Goal: Contribute content: Add original content to the website for others to see

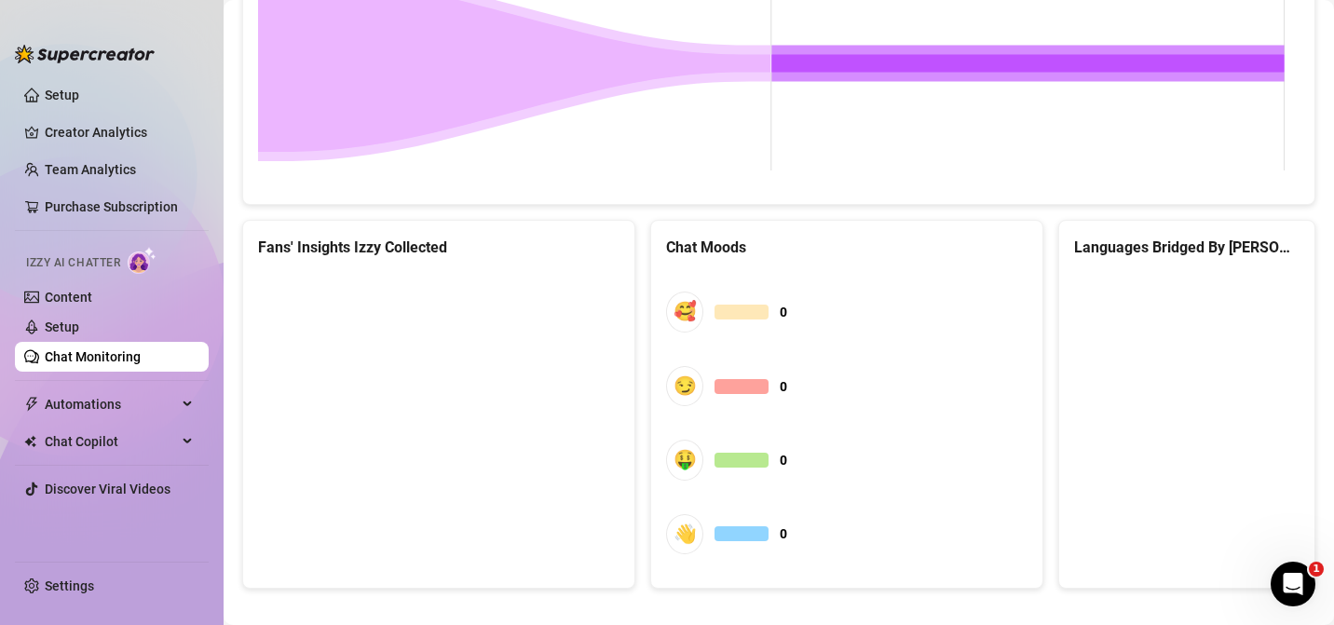
scroll to position [967, 0]
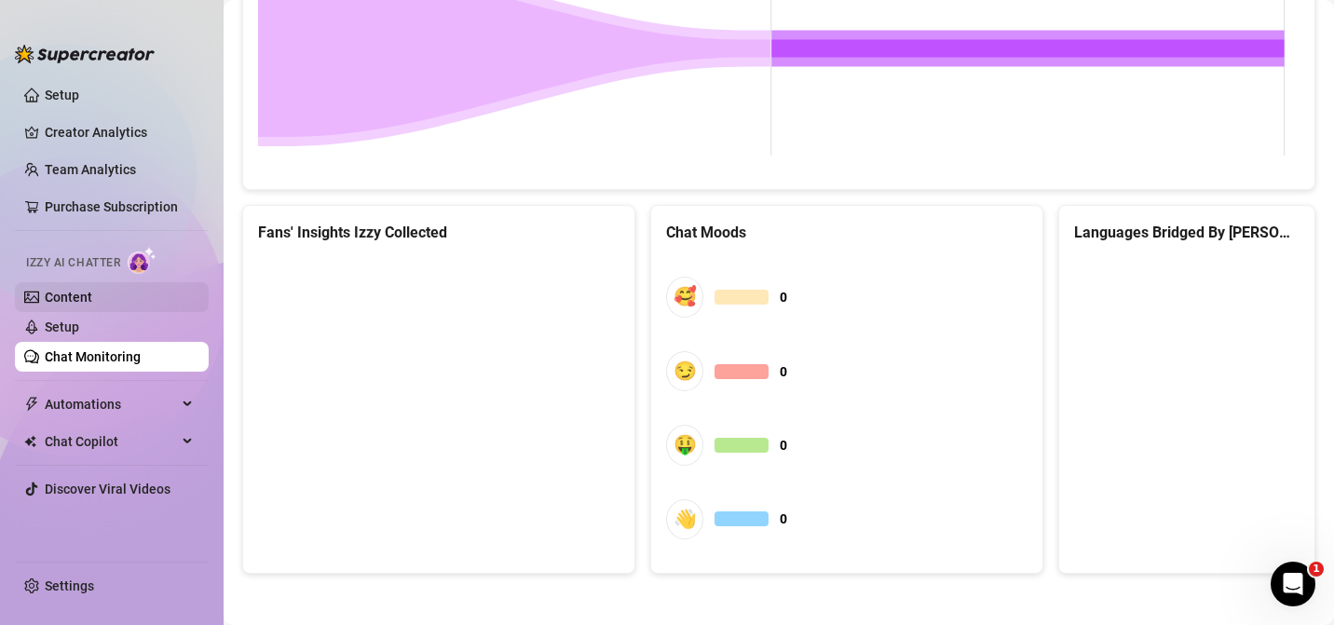
click at [78, 305] on link "Content" at bounding box center [68, 297] width 47 height 15
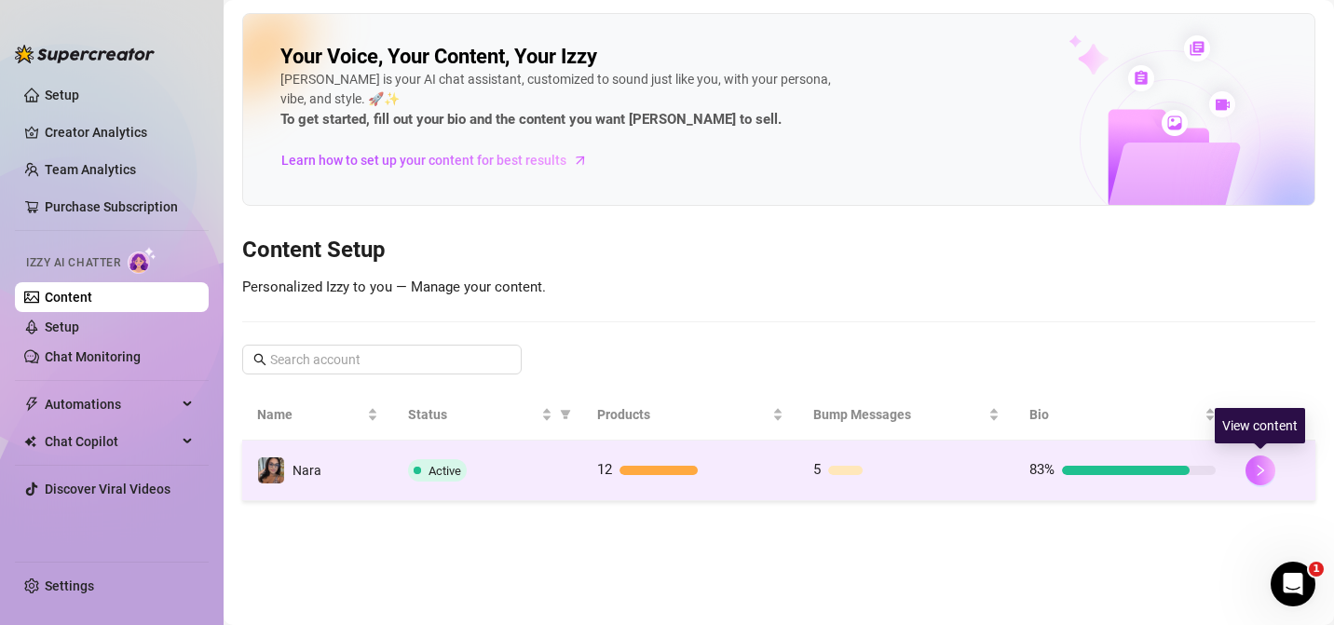
click at [1256, 469] on icon "right" at bounding box center [1260, 470] width 13 height 13
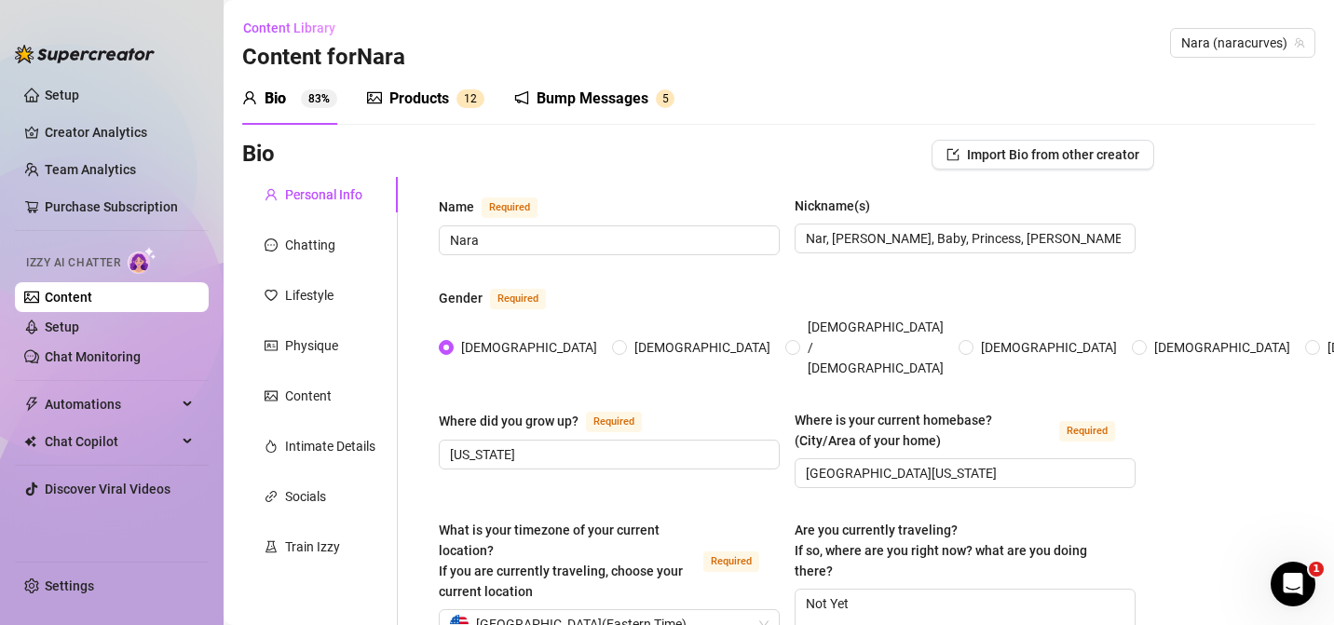
radio input "true"
type input "[DATE]"
click at [424, 110] on div "Products 1 2" at bounding box center [425, 99] width 117 height 52
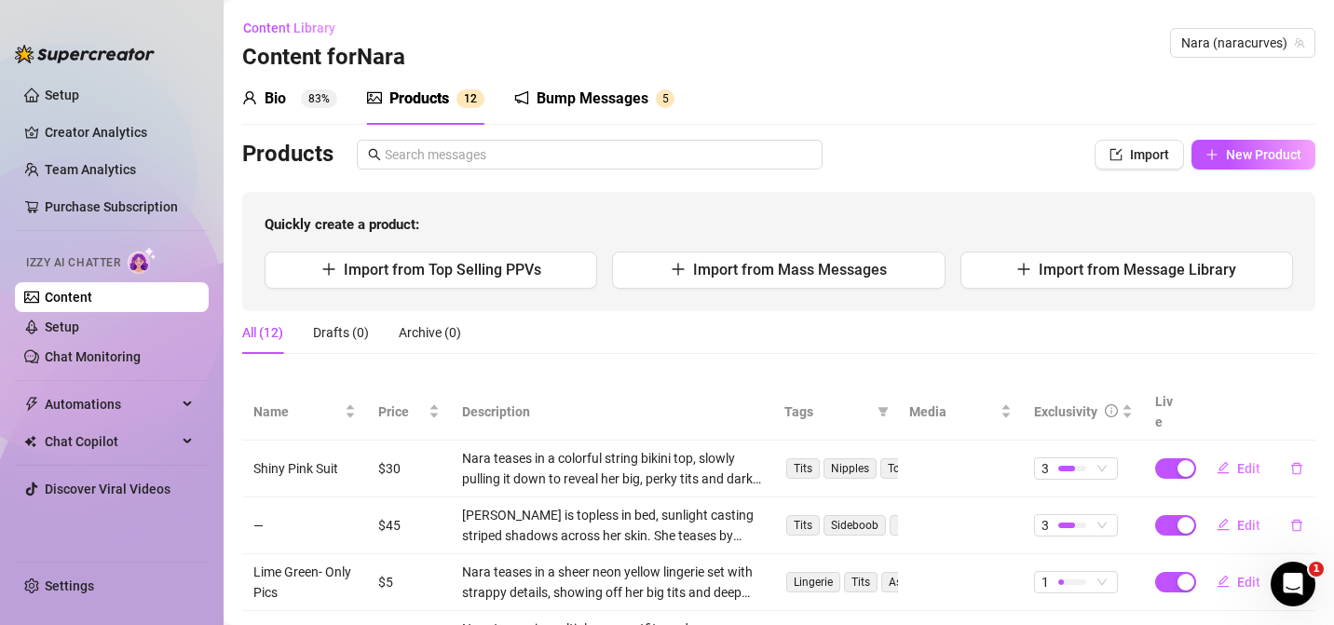
click at [406, 98] on div "Products" at bounding box center [419, 99] width 60 height 22
click at [1242, 165] on button "New Product" at bounding box center [1253, 155] width 124 height 30
type textarea "Type your message here..."
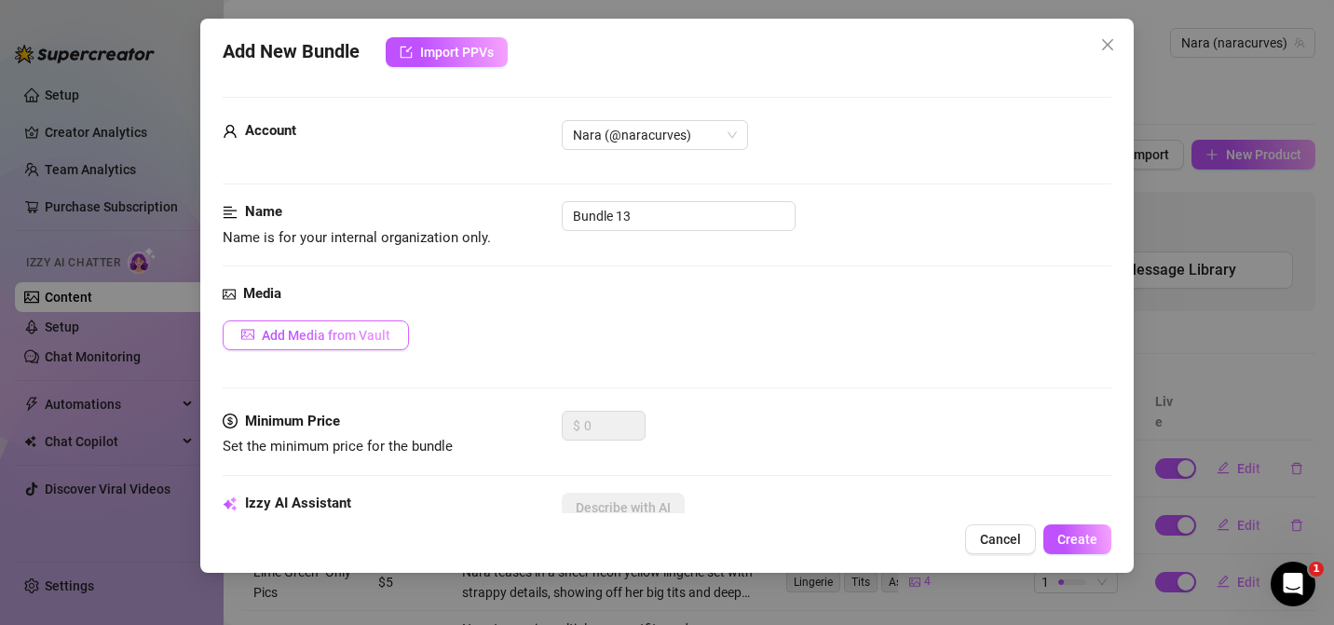
click at [346, 335] on span "Add Media from Vault" at bounding box center [326, 335] width 129 height 15
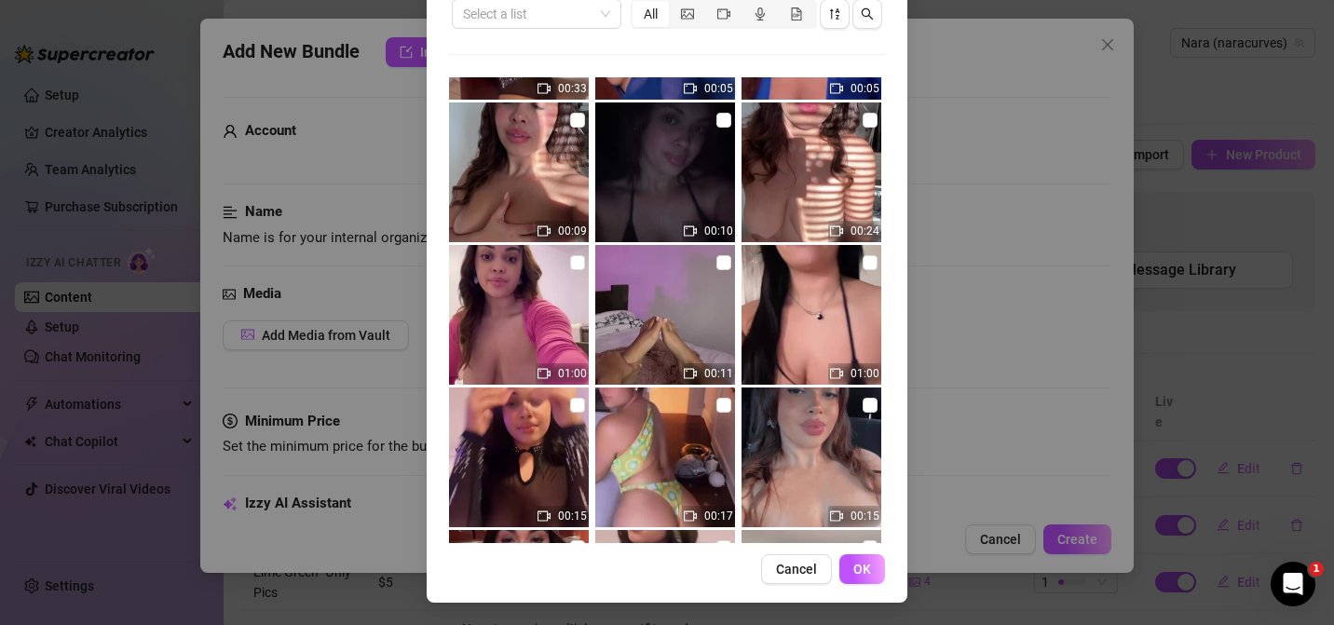
scroll to position [1460, 0]
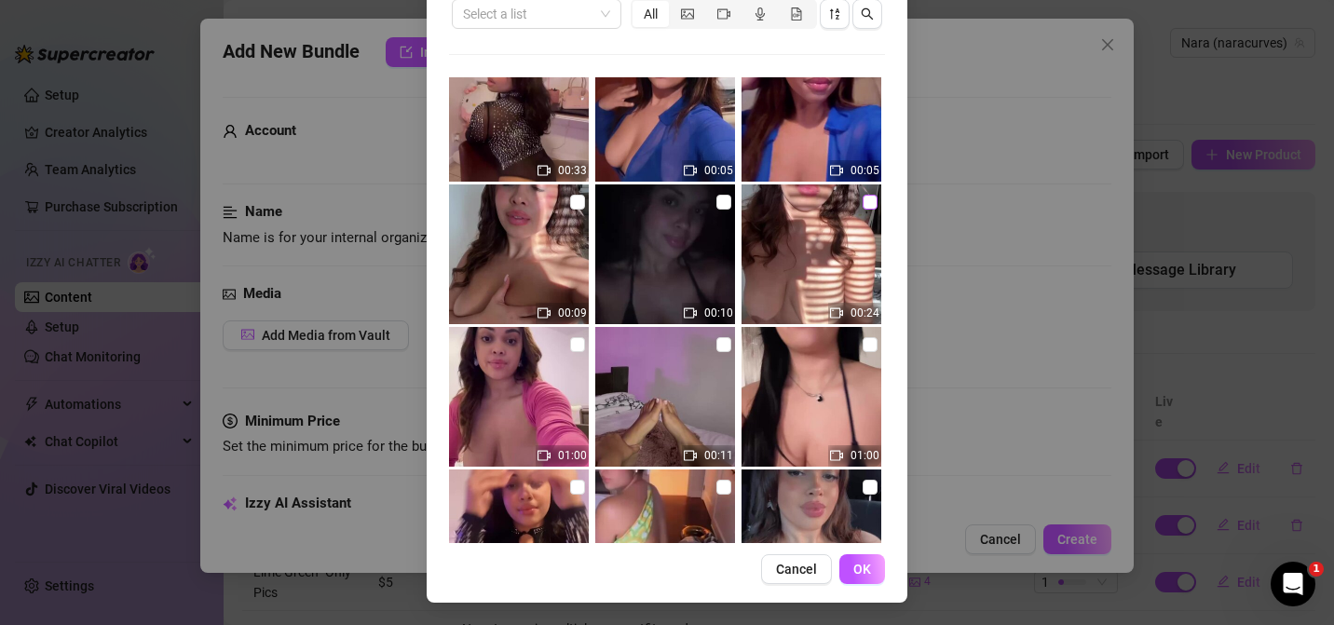
click at [862, 202] on input "checkbox" at bounding box center [869, 202] width 15 height 15
click at [853, 214] on img at bounding box center [811, 254] width 140 height 140
click at [862, 197] on input "checkbox" at bounding box center [869, 202] width 15 height 15
checkbox input "false"
click at [862, 351] on label at bounding box center [869, 344] width 15 height 20
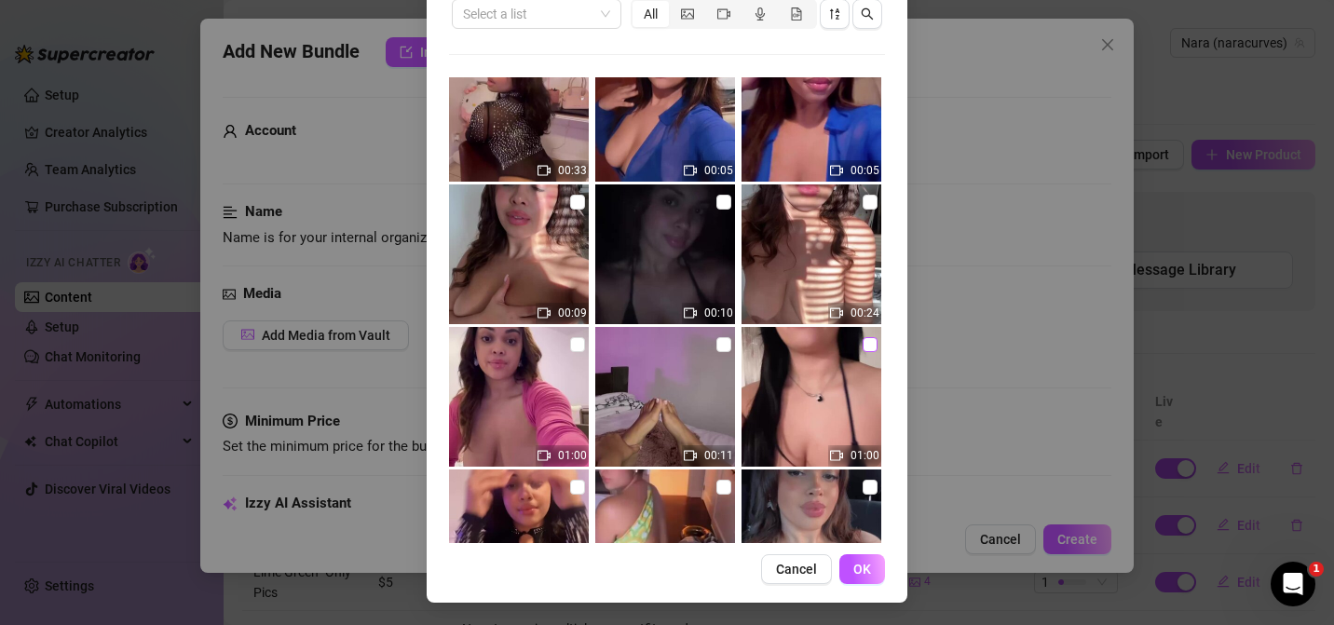
click at [862, 351] on input "checkbox" at bounding box center [869, 344] width 15 height 15
checkbox input "true"
click at [860, 564] on span "OK" at bounding box center [862, 569] width 18 height 15
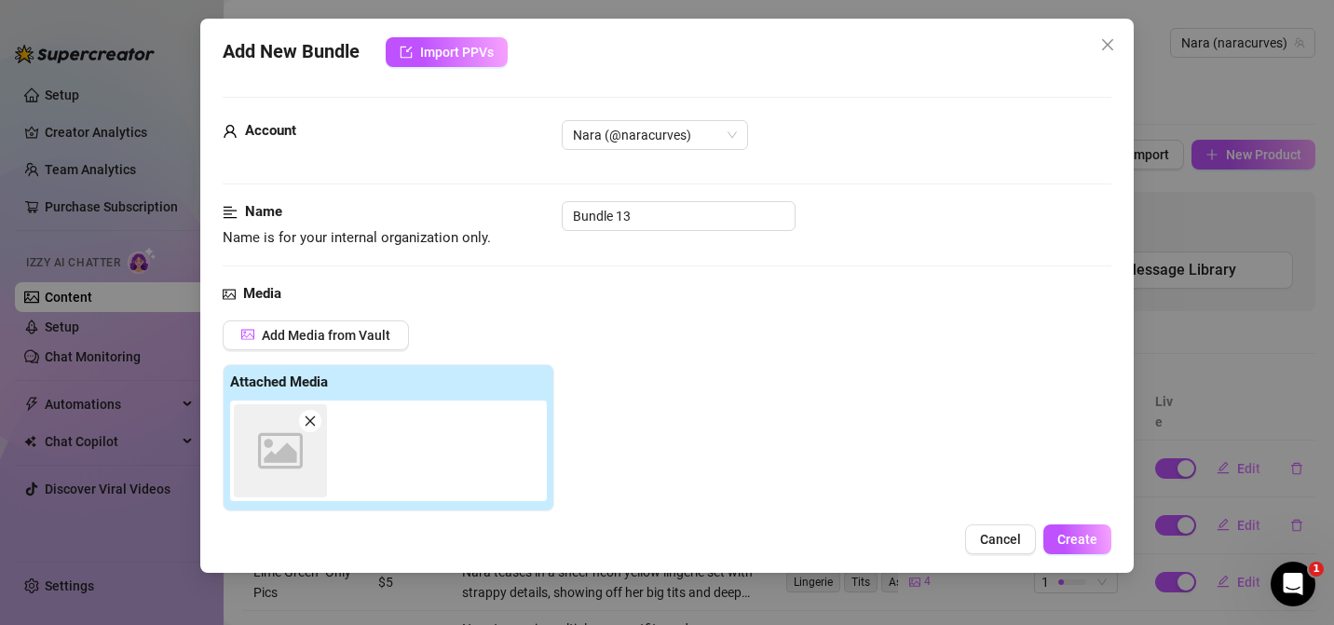
scroll to position [313, 0]
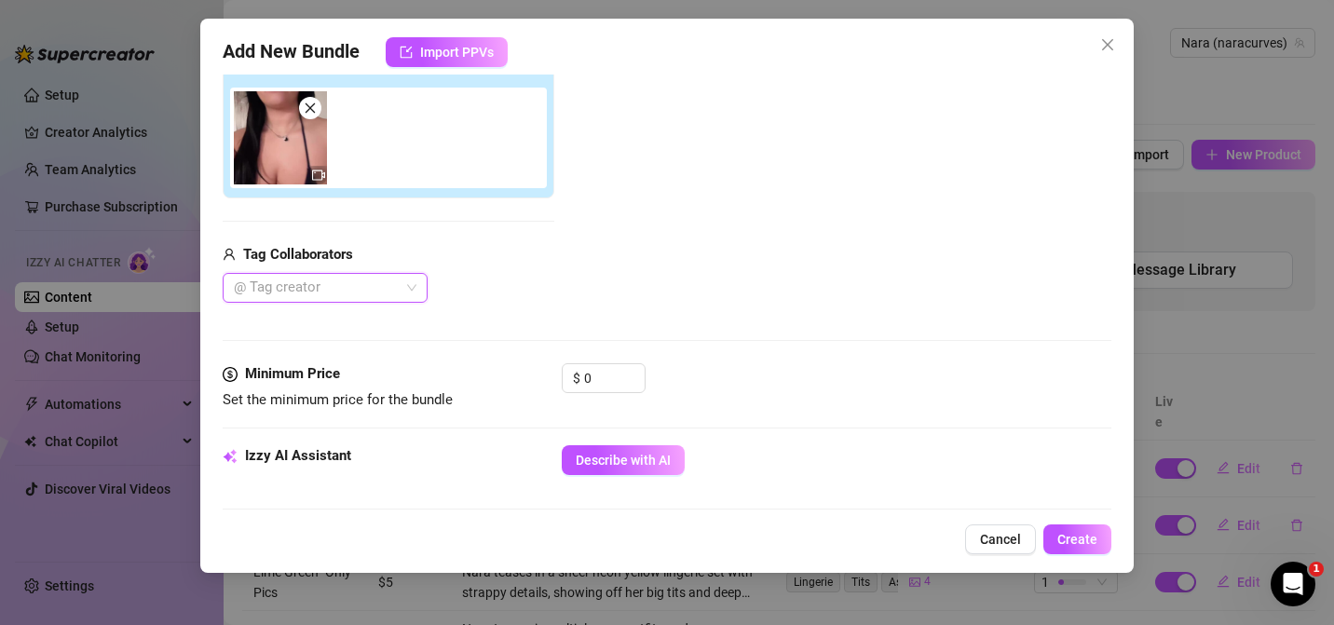
click at [279, 132] on img at bounding box center [280, 137] width 93 height 93
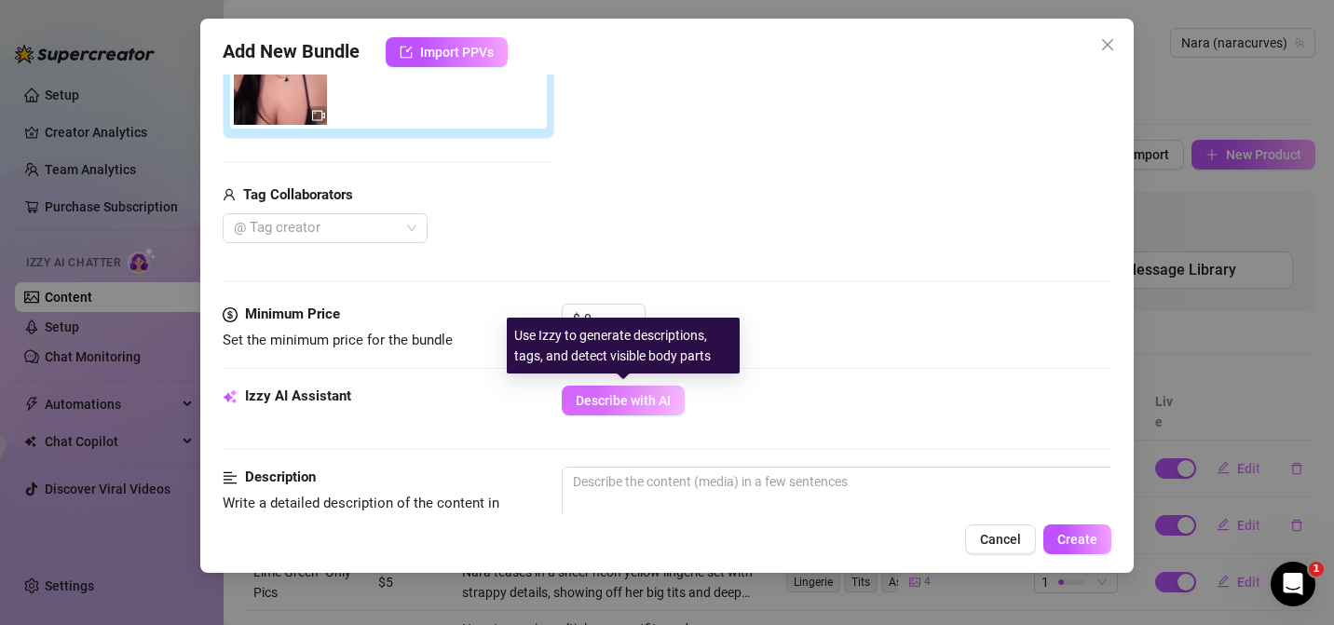
click at [626, 397] on span "Describe with AI" at bounding box center [623, 400] width 95 height 15
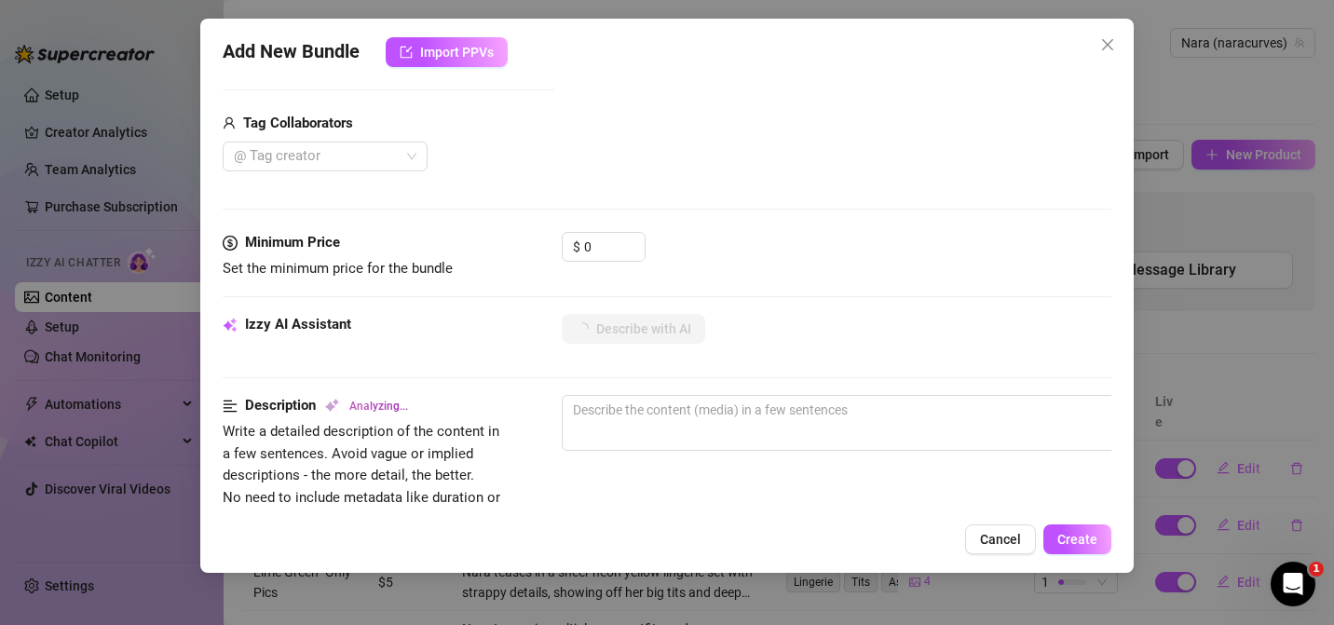
scroll to position [447, 0]
type textarea "Nara"
type textarea "Nara teases"
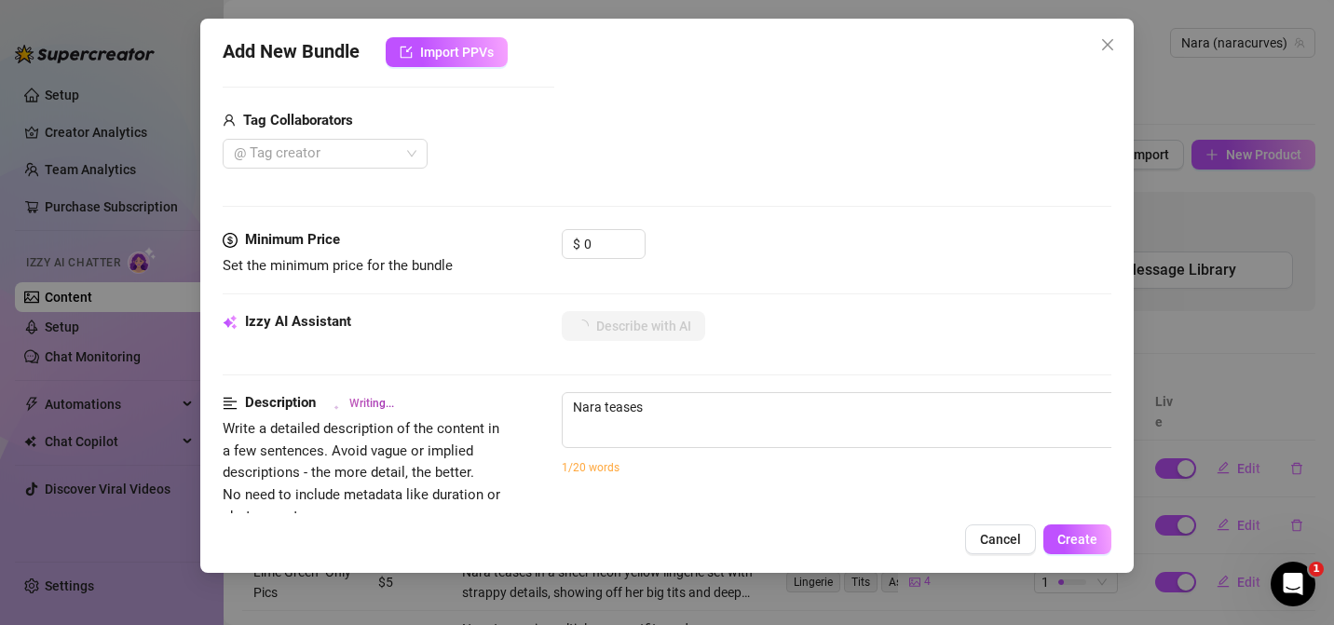
type textarea "Nara teases in"
type textarea "Nara teases in a"
type textarea "Nara teases in a tiny"
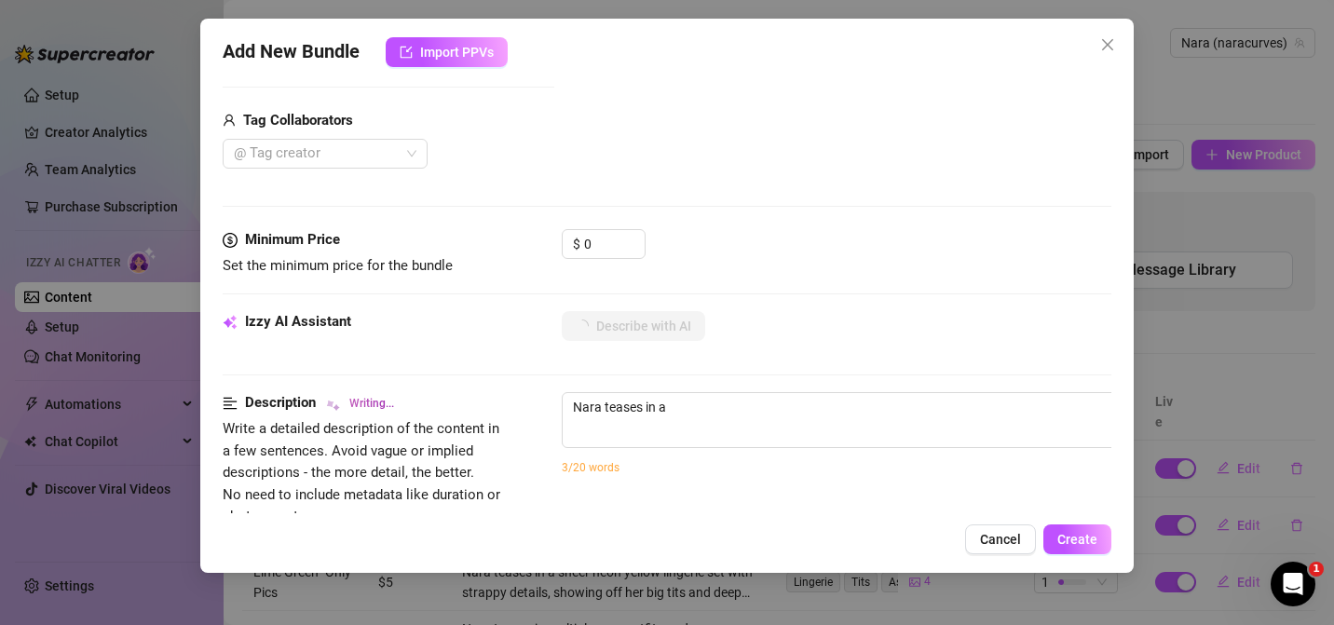
type textarea "Nara teases in a tiny"
type textarea "Nara teases in a tiny black"
type textarea "Nara teases in a tiny black micro-bikini,"
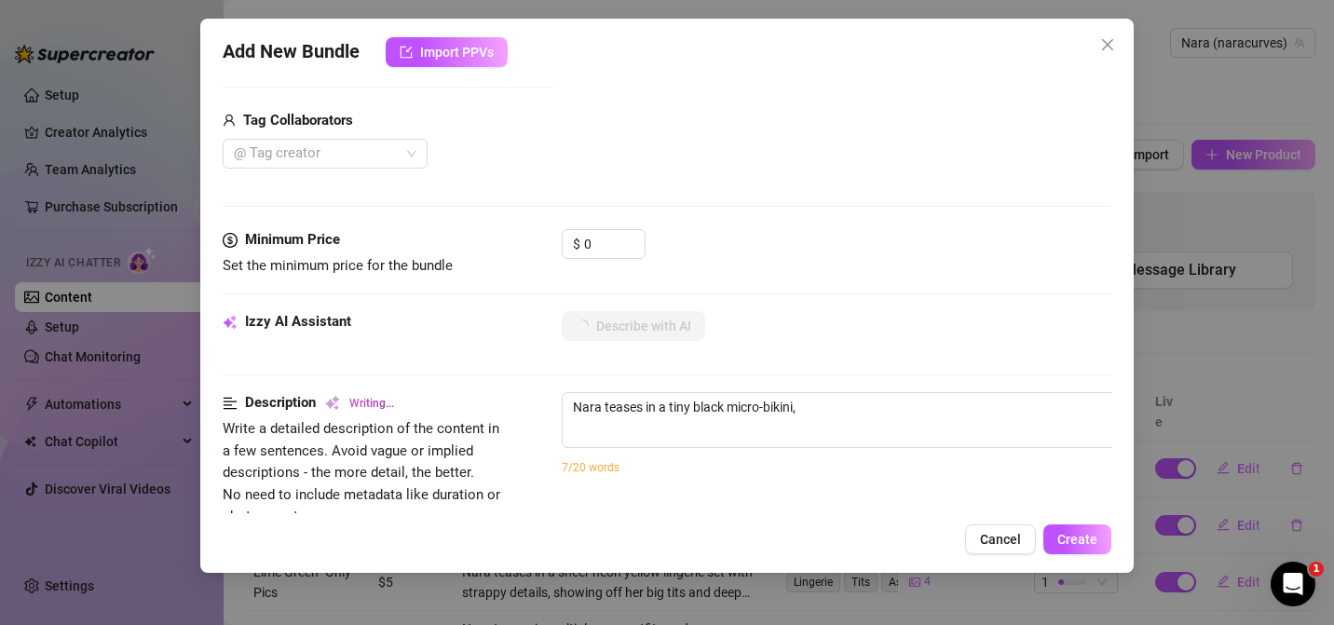
type textarea "Nara teases in a tiny black micro-bikini, pulling"
type textarea "Nara teases in a tiny black micro-bikini, pulling at"
type textarea "Nara teases in a tiny black micro-bikini, pulling at the"
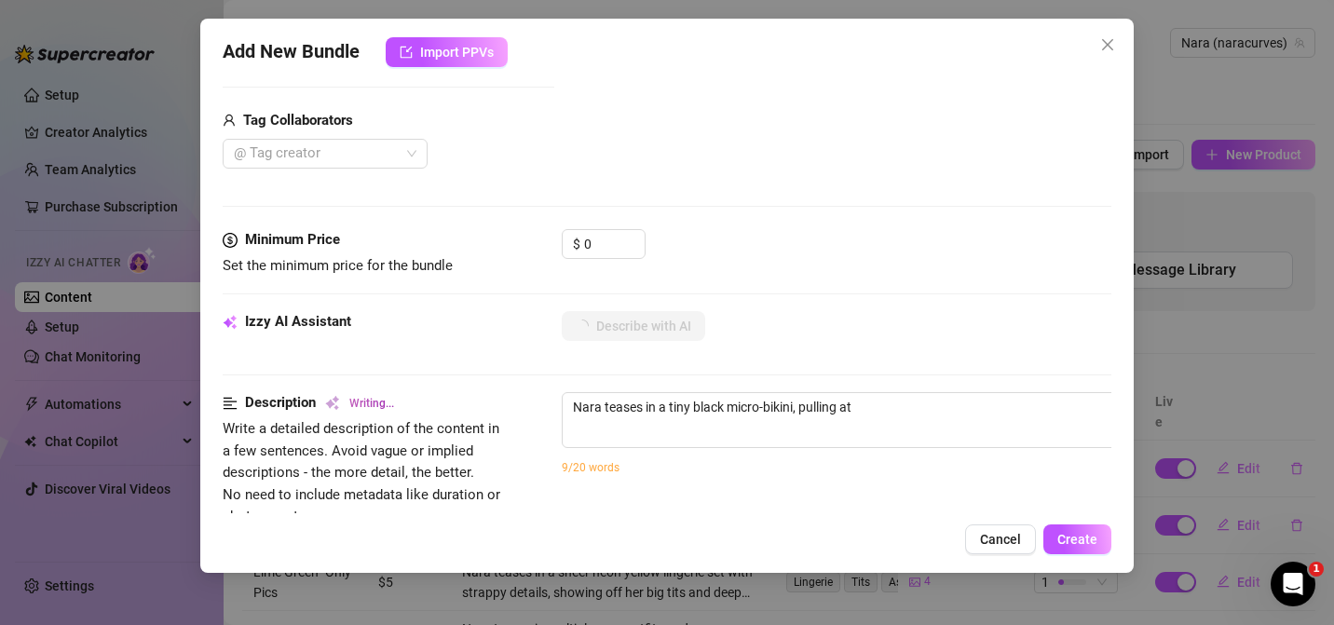
type textarea "Nara teases in a tiny black micro-bikini, pulling at the"
type textarea "Nara teases in a tiny black micro-bikini, pulling at the strings"
type textarea "Nara teases in a tiny black micro-bikini, pulling at the strings to"
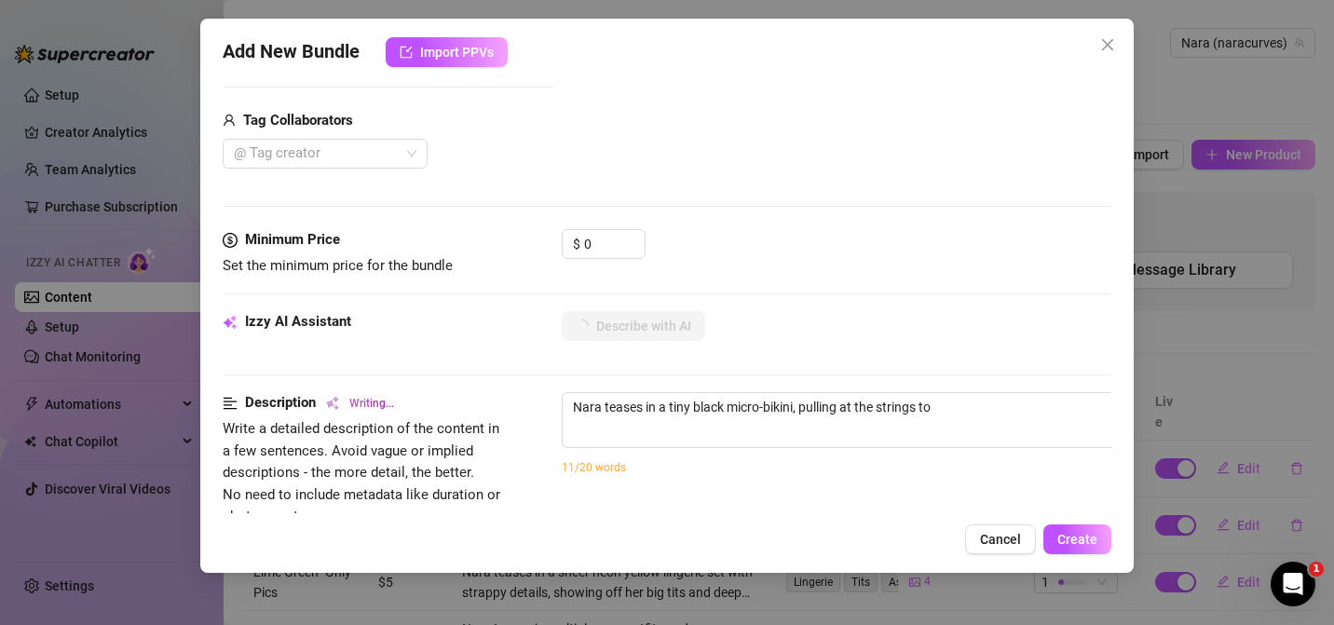
type textarea "Nara teases in a tiny black micro-bikini, pulling at the strings to flash"
type textarea "Nara teases in a tiny black micro-bikini, pulling at the strings to flash her"
type textarea "Nara teases in a tiny black micro-bikini, pulling at the strings to flash her b…"
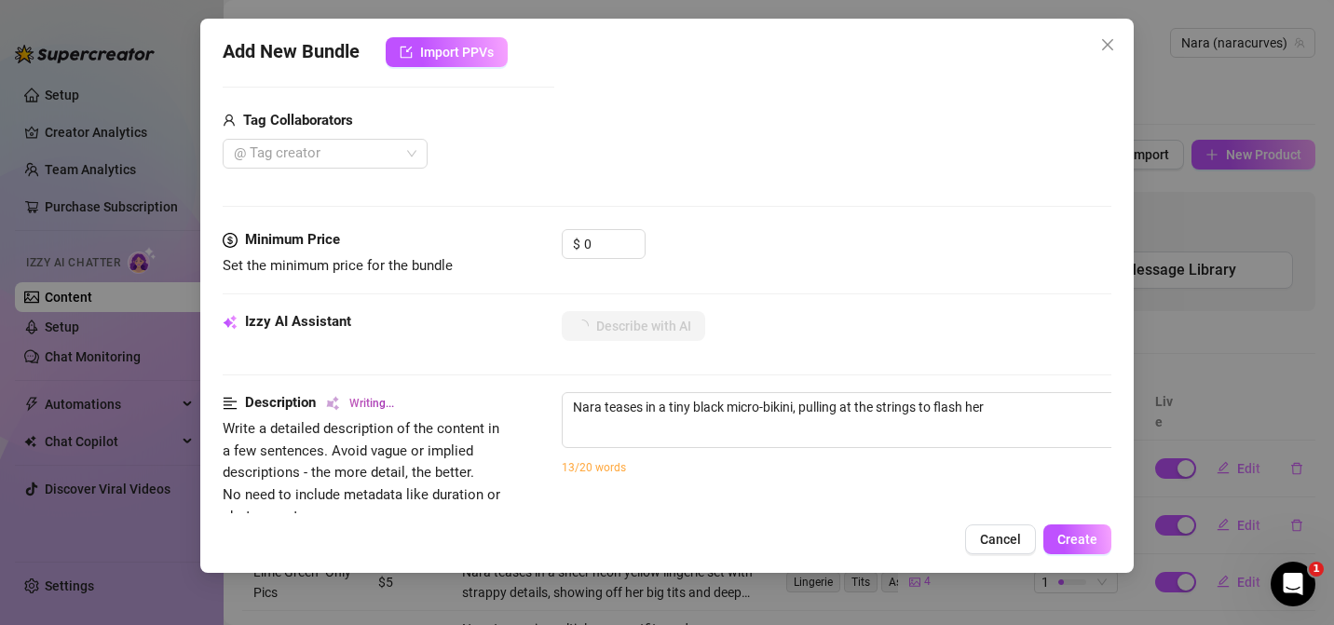
type textarea "Nara teases in a tiny black micro-bikini, pulling at the strings to flash her b…"
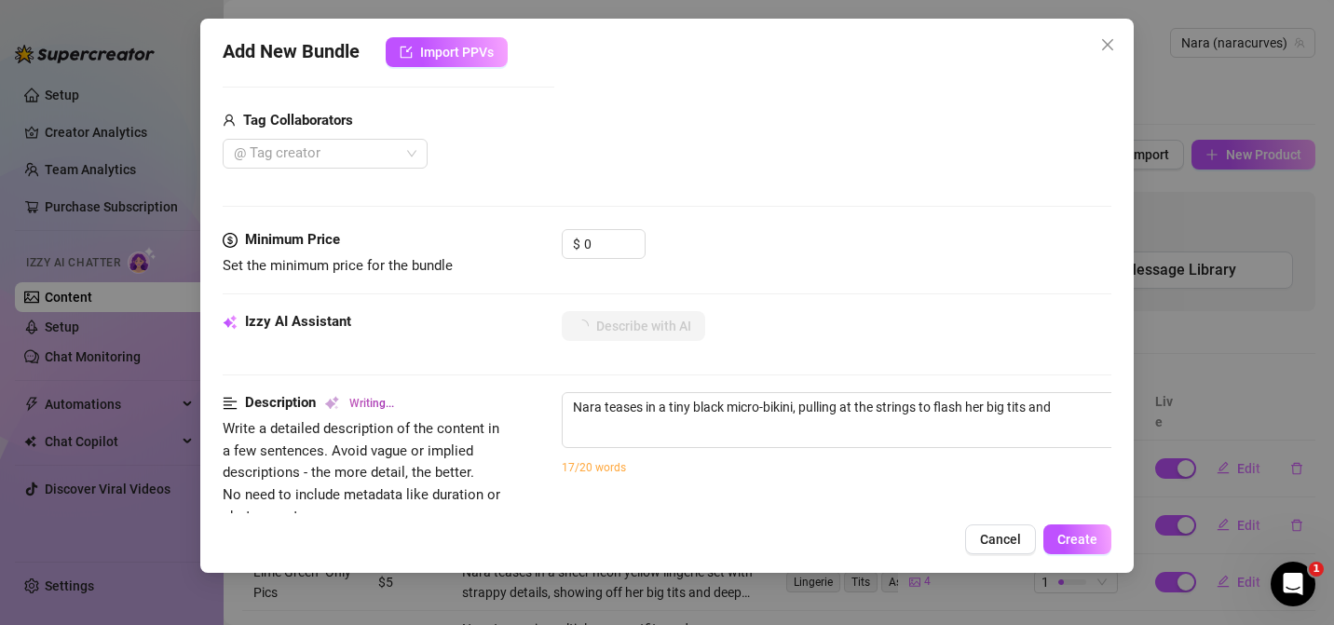
type textarea "Nara teases in a tiny black micro-bikini, pulling at the strings to flash her b…"
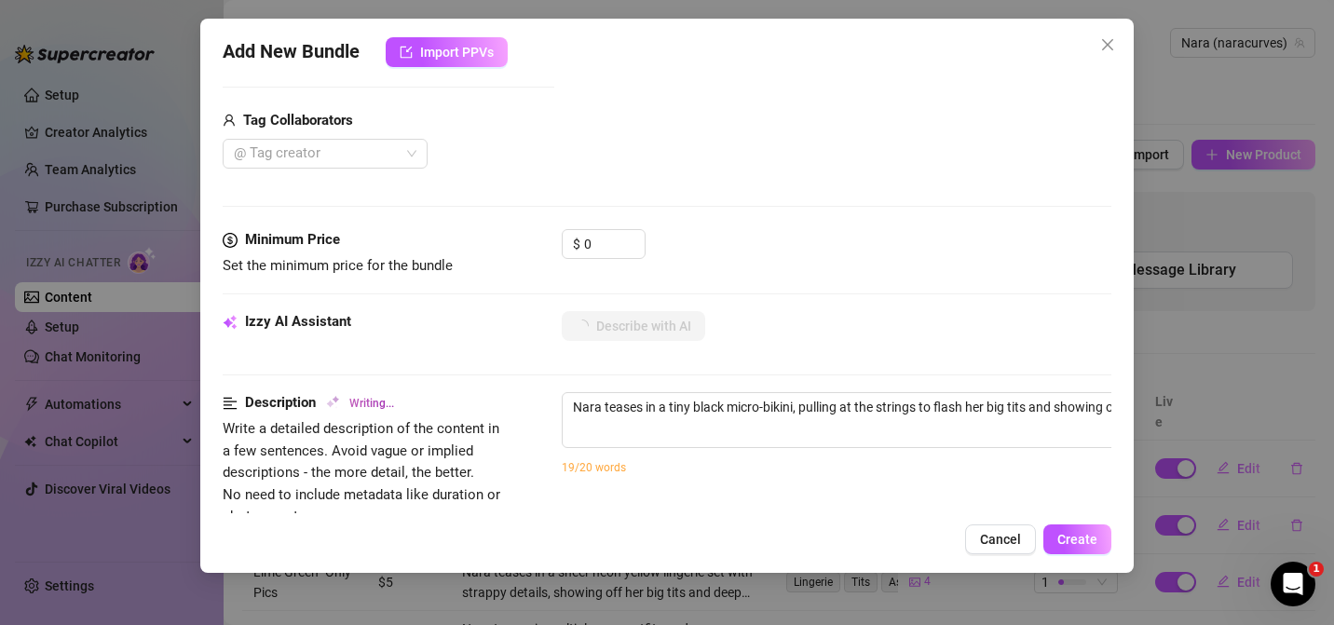
type textarea "Nara teases in a tiny black micro-bikini, pulling at the strings to flash her b…"
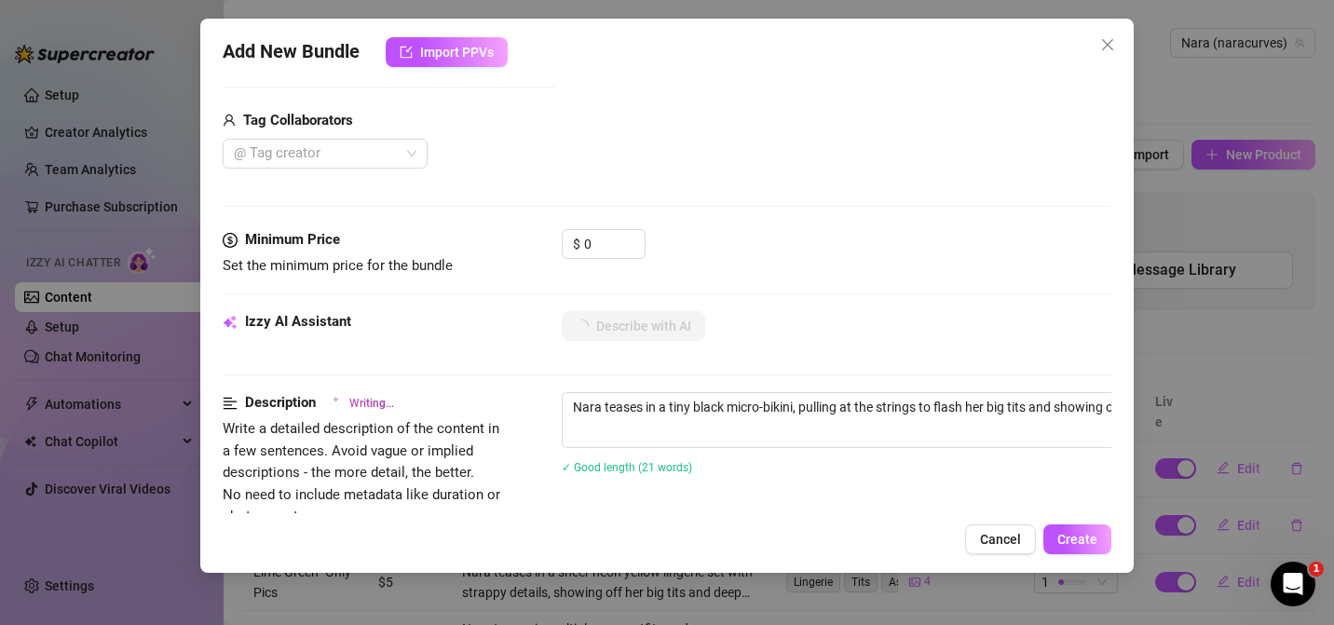
type textarea "Nara teases in a tiny black micro-bikini, pulling at the strings to flash her b…"
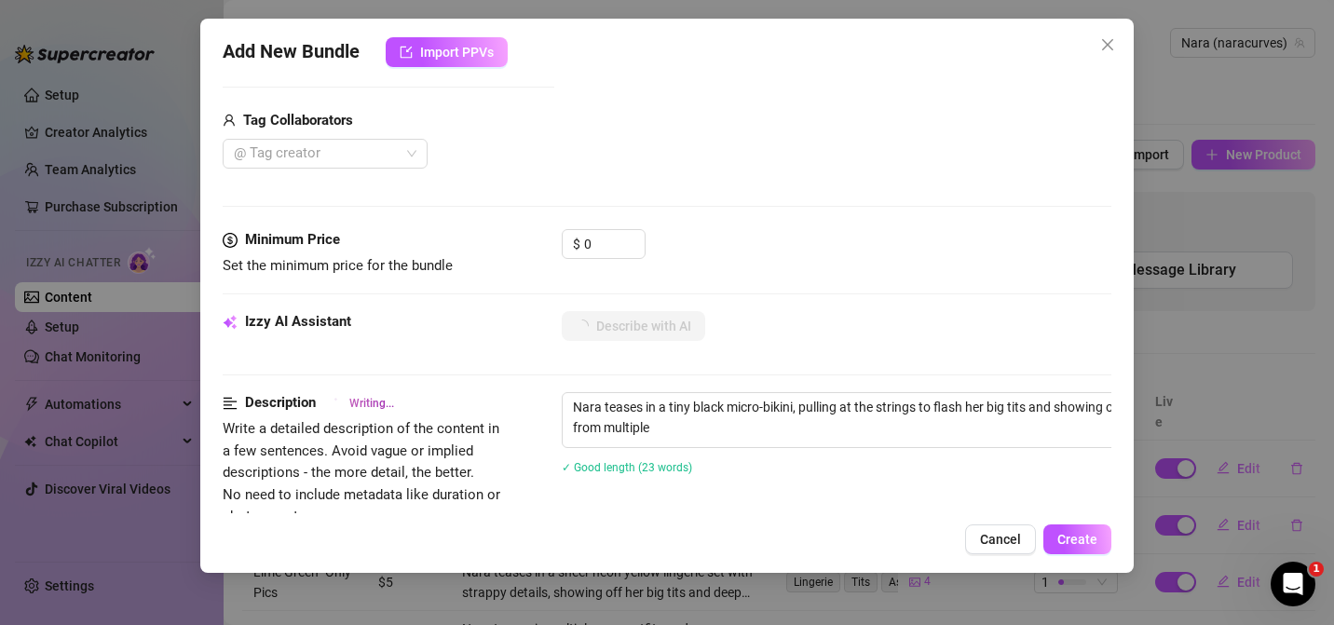
type textarea "Nara teases in a tiny black micro-bikini, pulling at the strings to flash her b…"
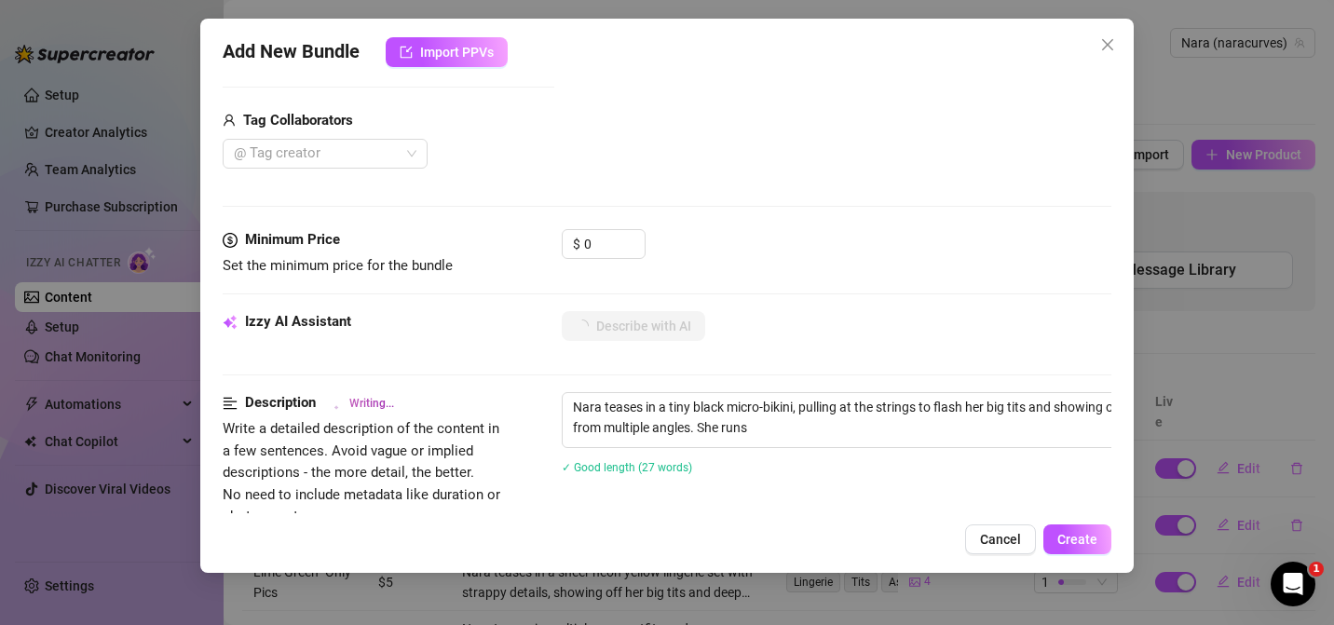
type textarea "Nara teases in a tiny black micro-bikini, pulling at the strings to flash her b…"
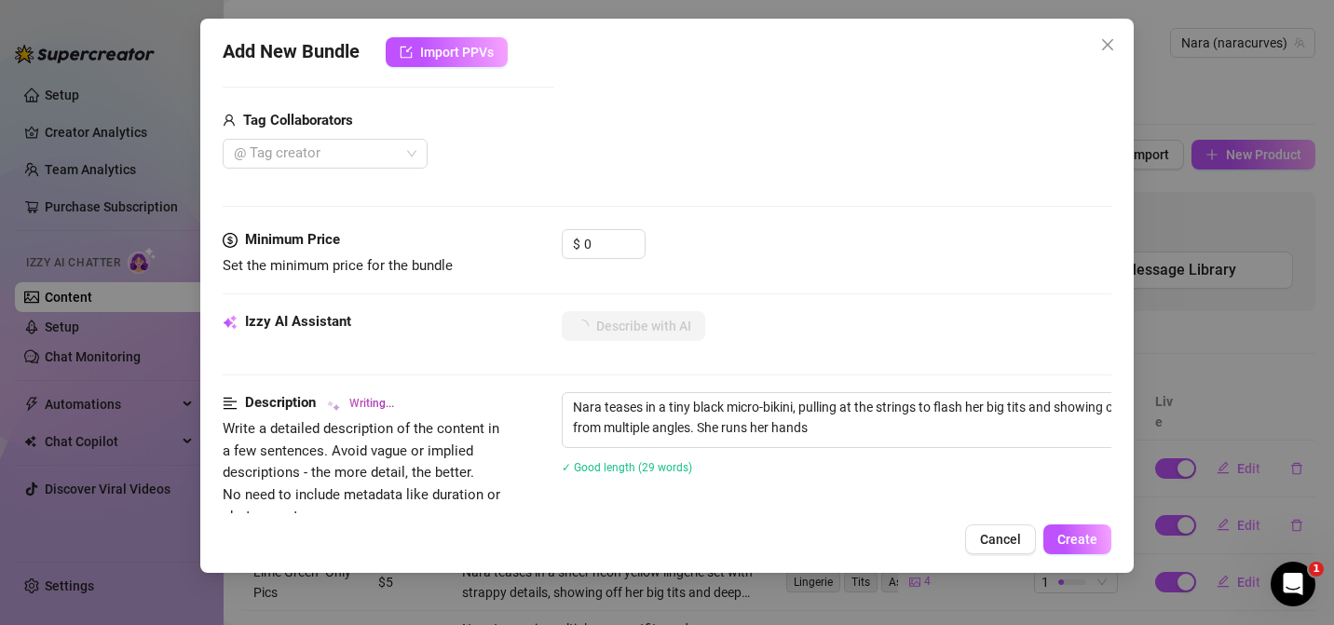
type textarea "Nara teases in a tiny black micro-bikini, pulling at the strings to flash her b…"
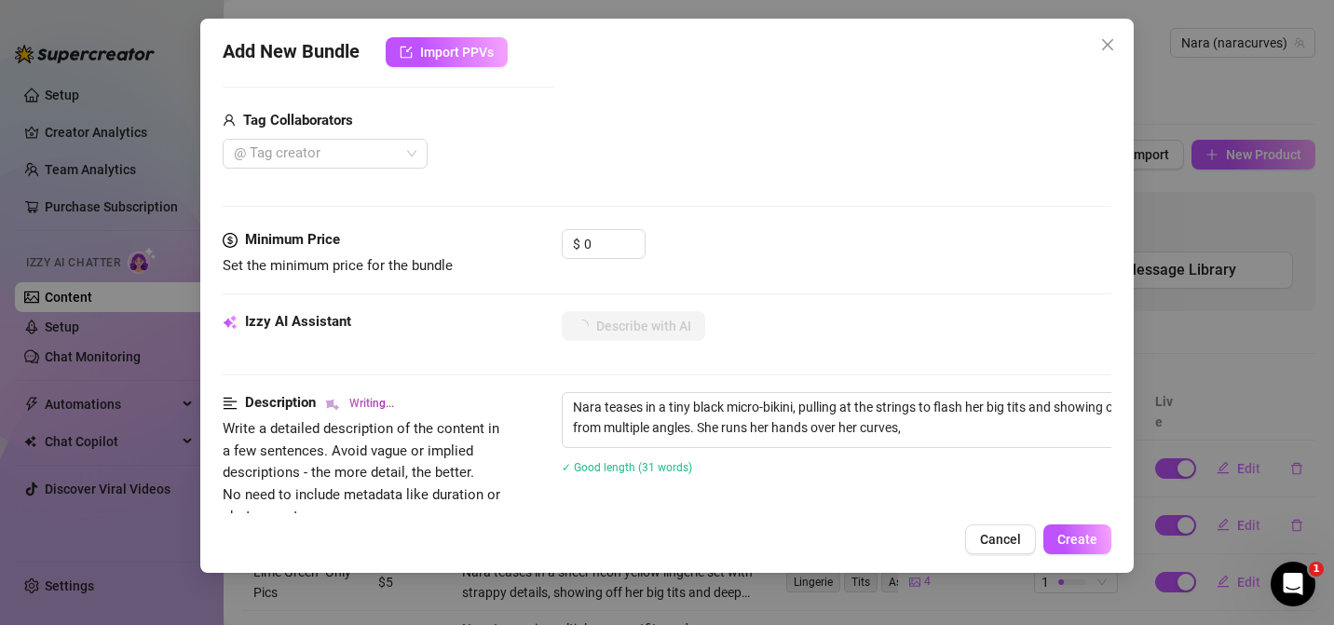
type textarea "Nara teases in a tiny black micro-bikini, pulling at the strings to flash her b…"
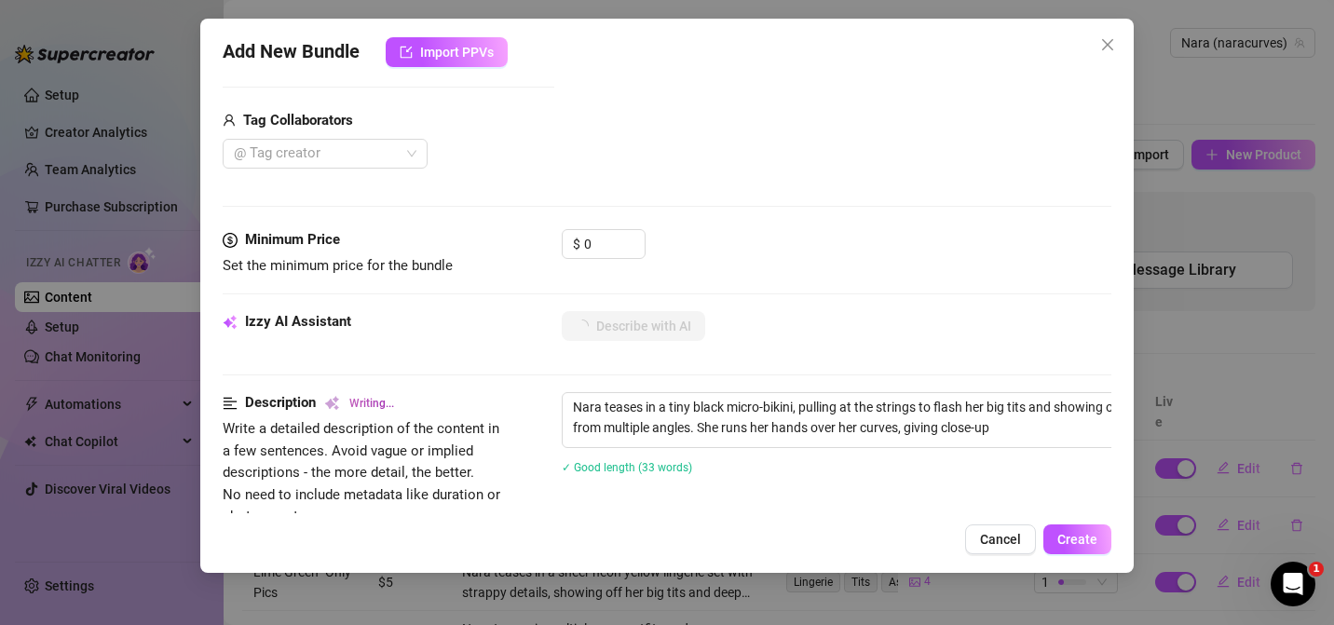
type textarea "Nara teases in a tiny black micro-bikini, pulling at the strings to flash her b…"
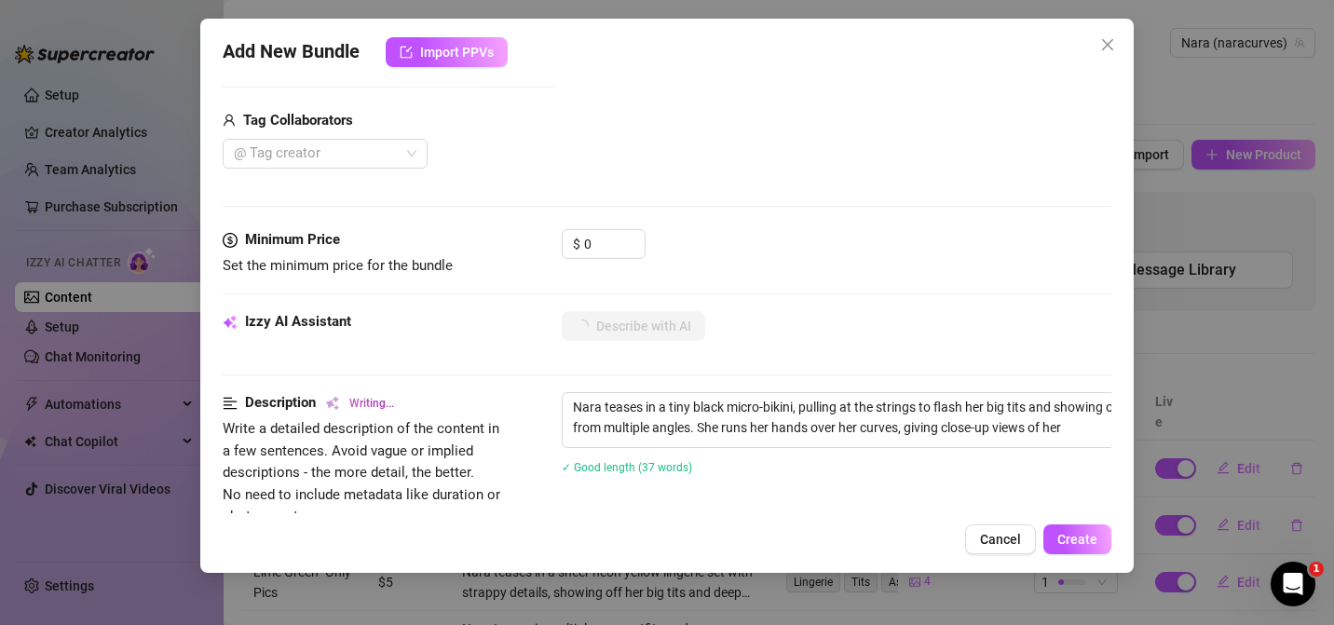
type textarea "Nara teases in a tiny black micro-bikini, pulling at the strings to flash her b…"
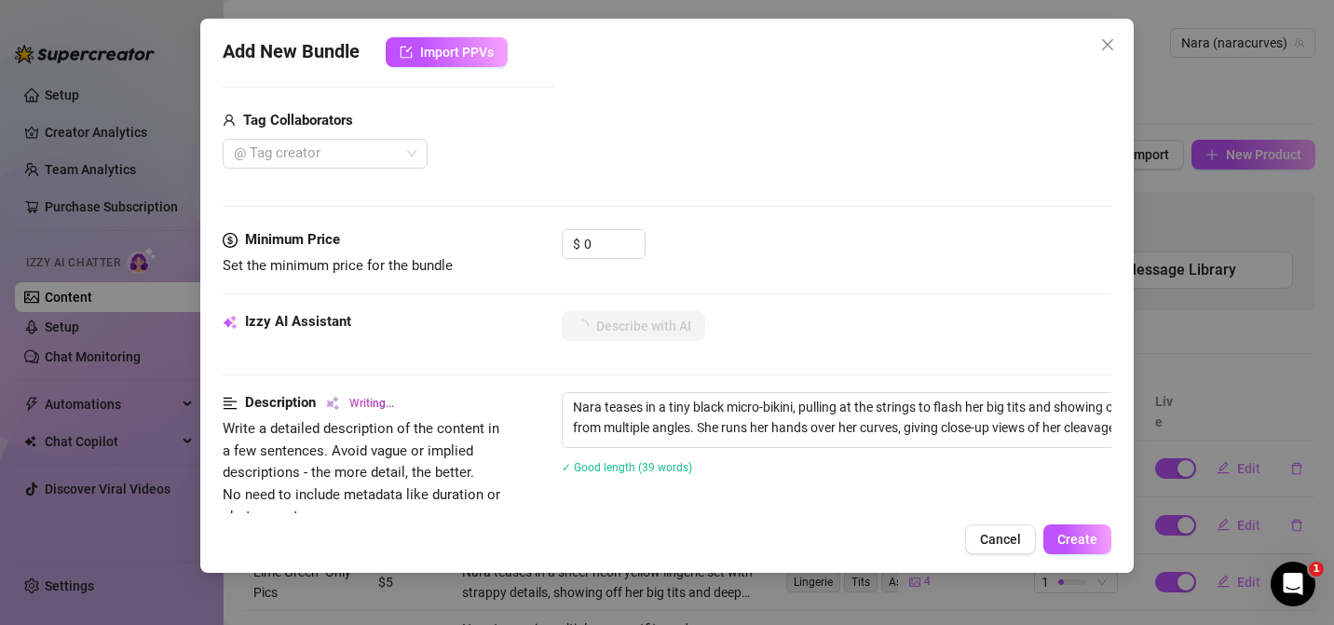
type textarea "Nara teases in a tiny black micro-bikini, pulling at the strings to flash her b…"
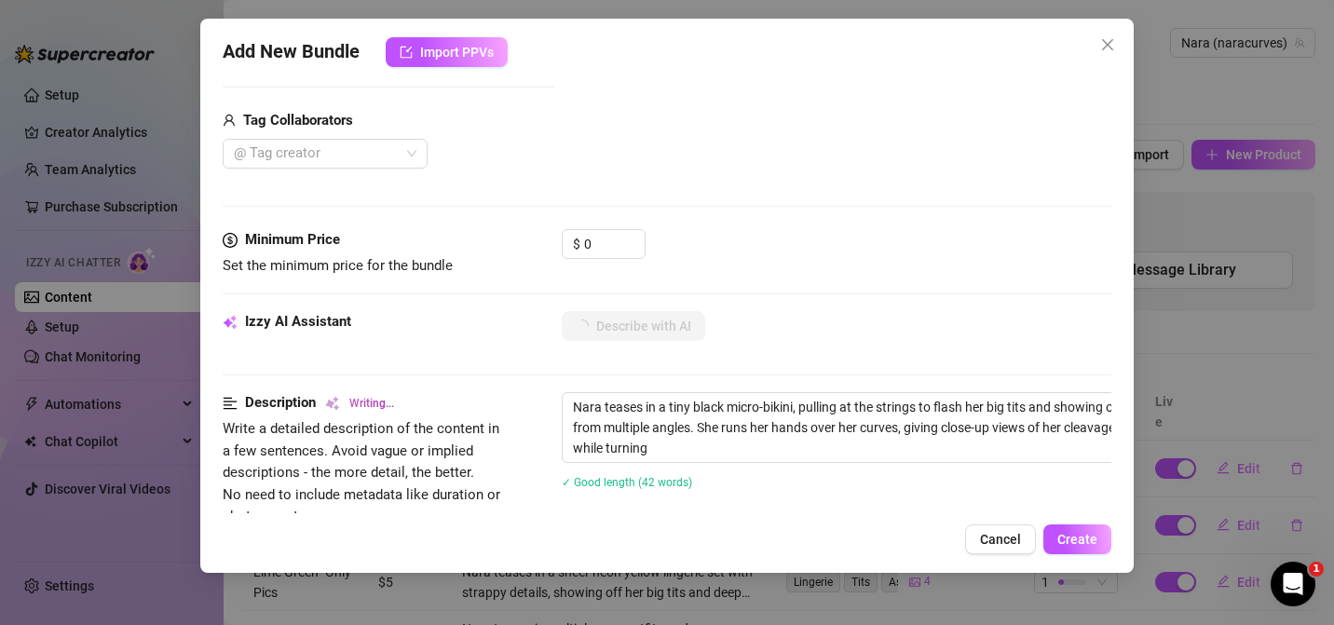
type textarea "Nara teases in a tiny black micro-bikini, pulling at the strings to flash her b…"
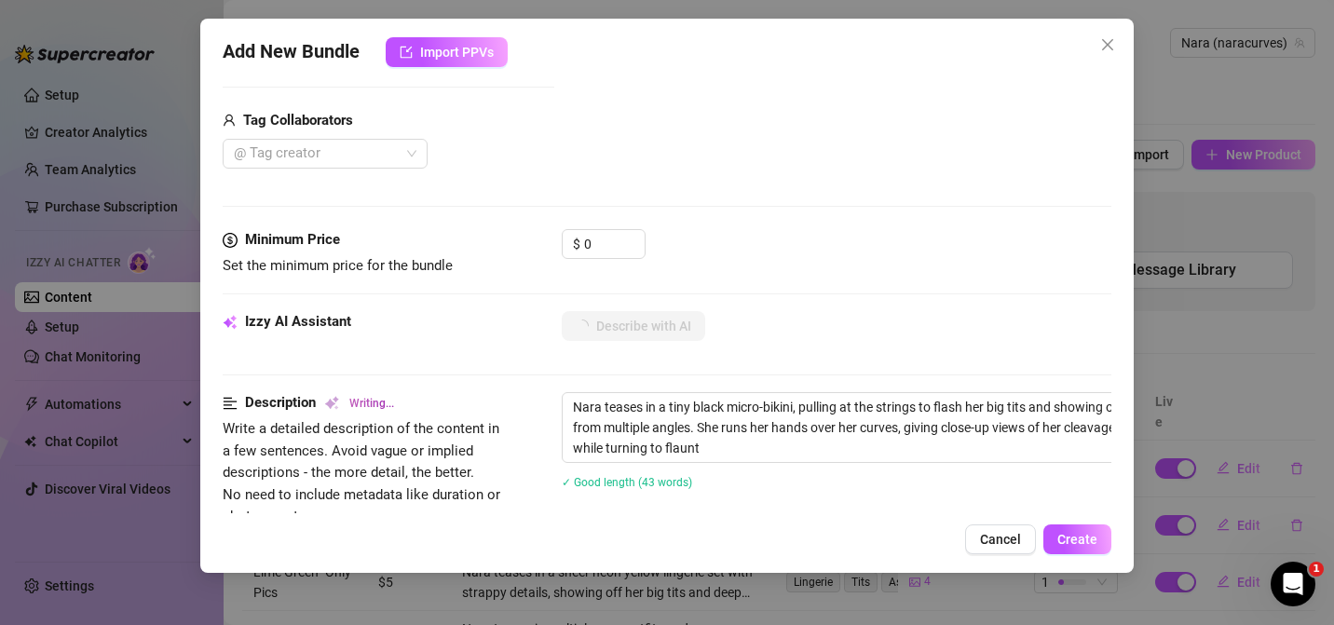
type textarea "Nara teases in a tiny black micro-bikini, pulling at the strings to flash her b…"
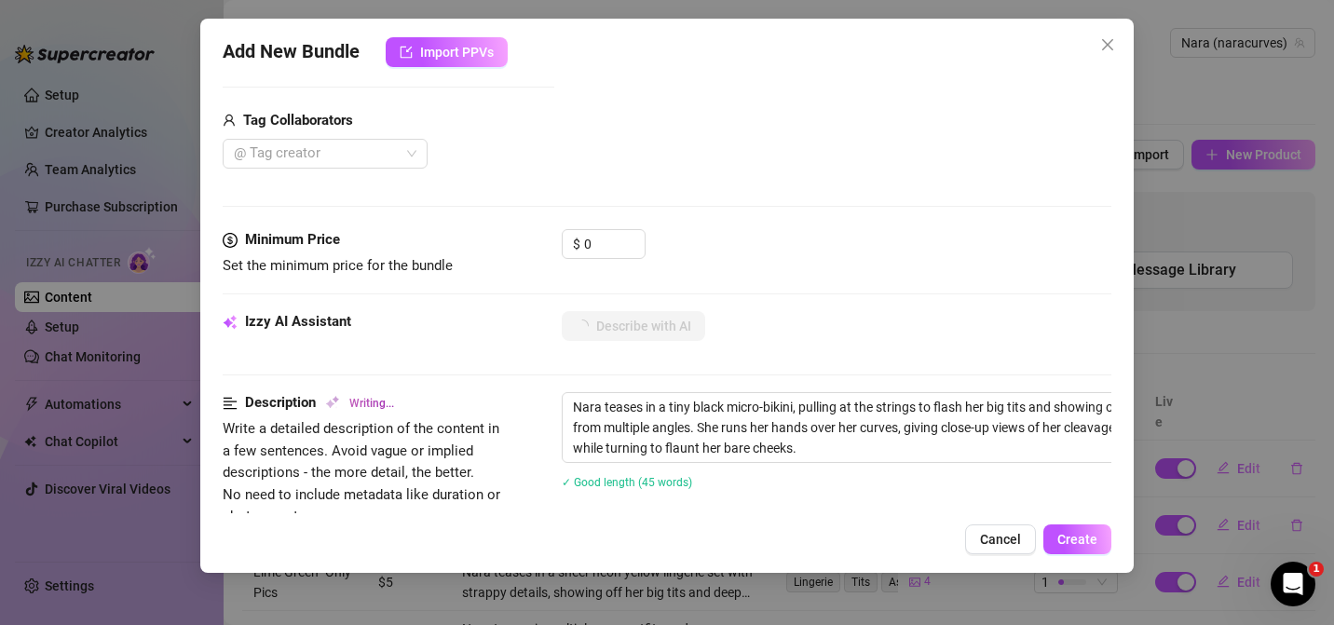
type textarea "Nara teases in a tiny black micro-bikini, pulling at the strings to flash her b…"
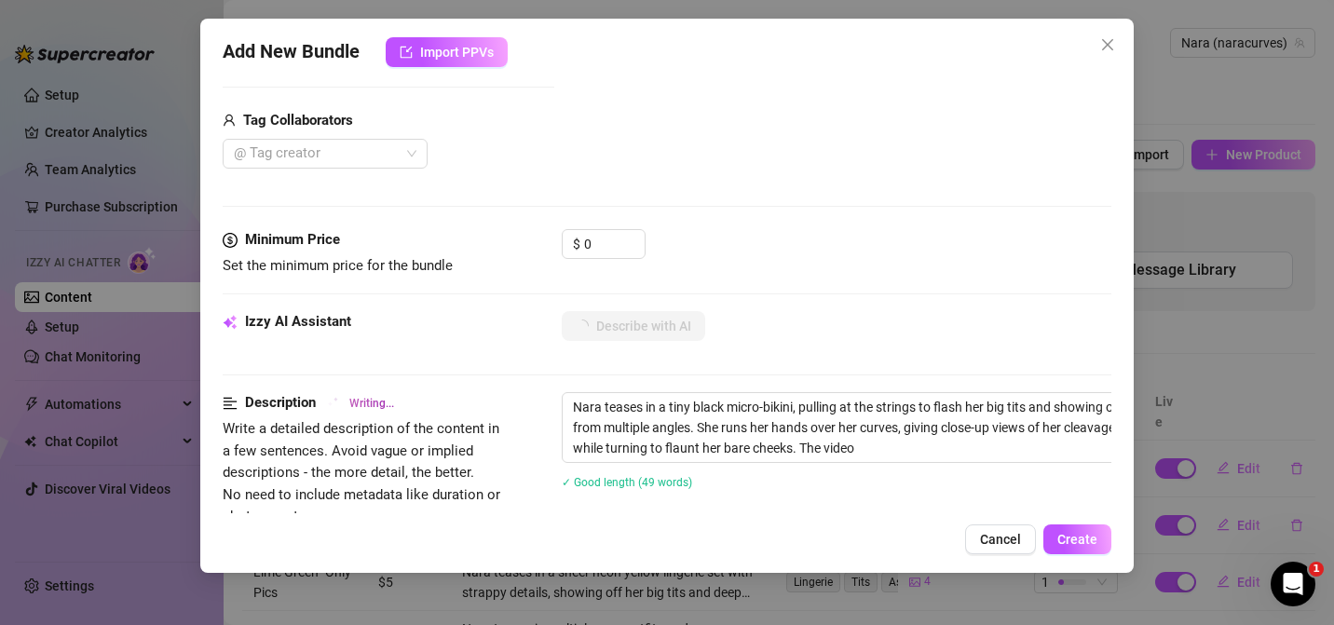
type textarea "Nara teases in a tiny black micro-bikini, pulling at the strings to flash her b…"
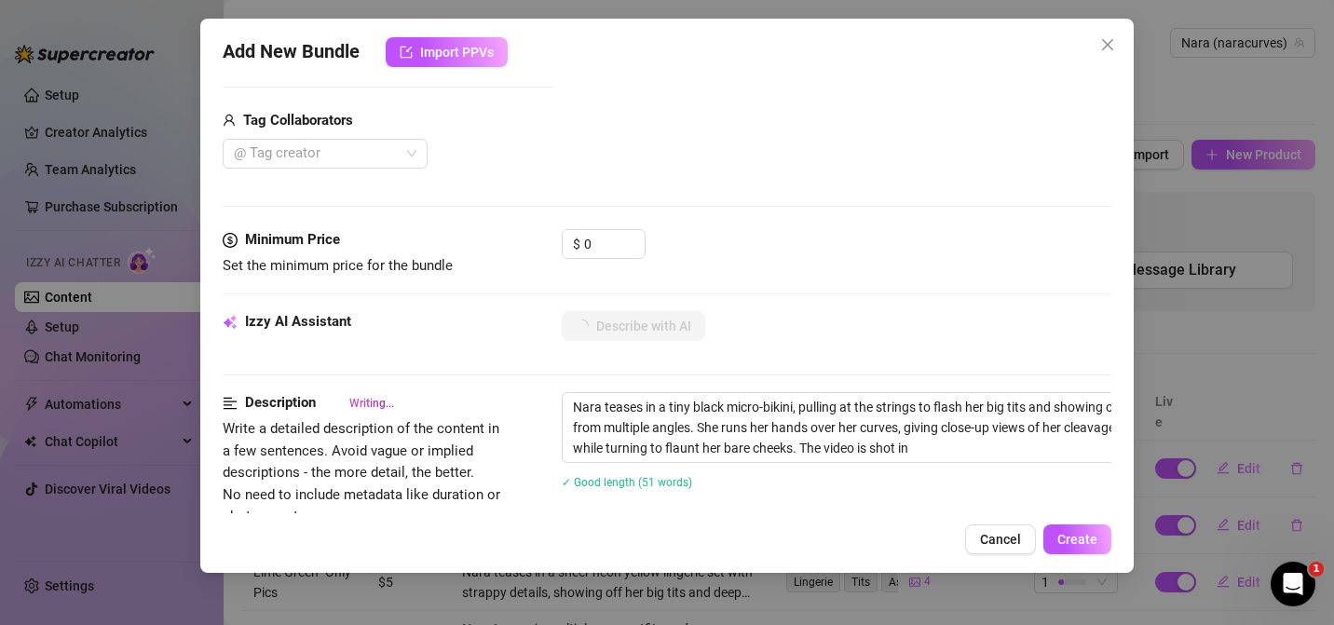
type textarea "Nara teases in a tiny black micro-bikini, pulling at the strings to flash her b…"
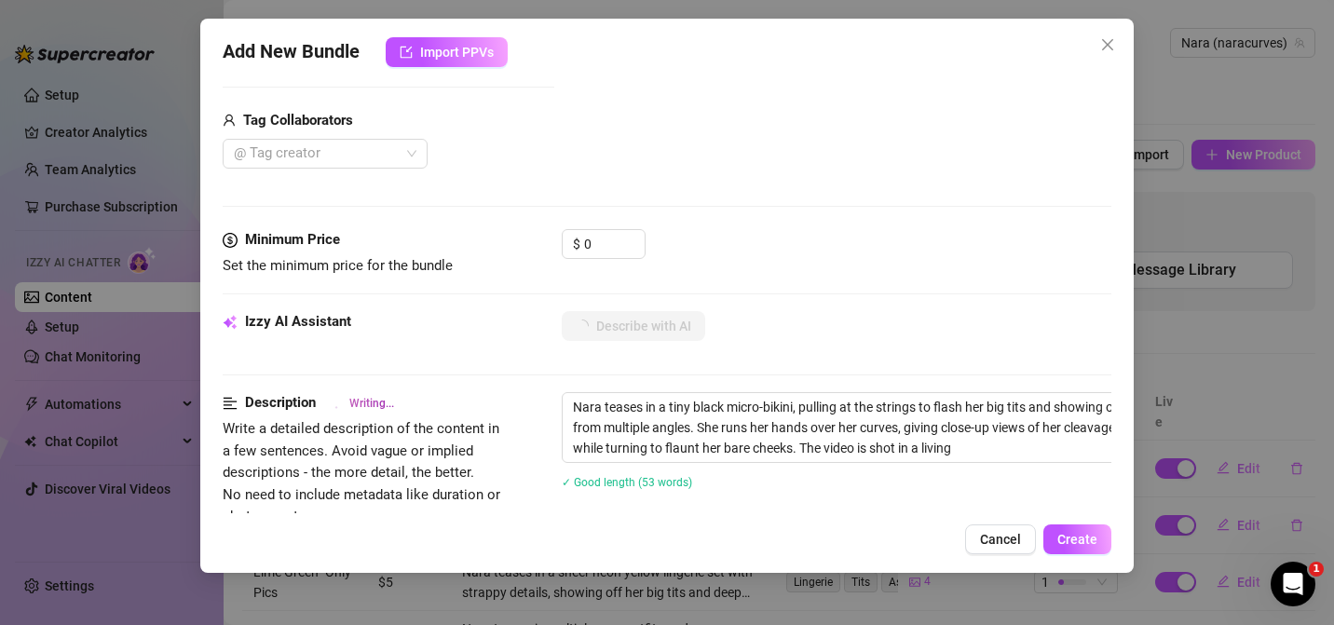
type textarea "Nara teases in a tiny black micro-bikini, pulling at the strings to flash her b…"
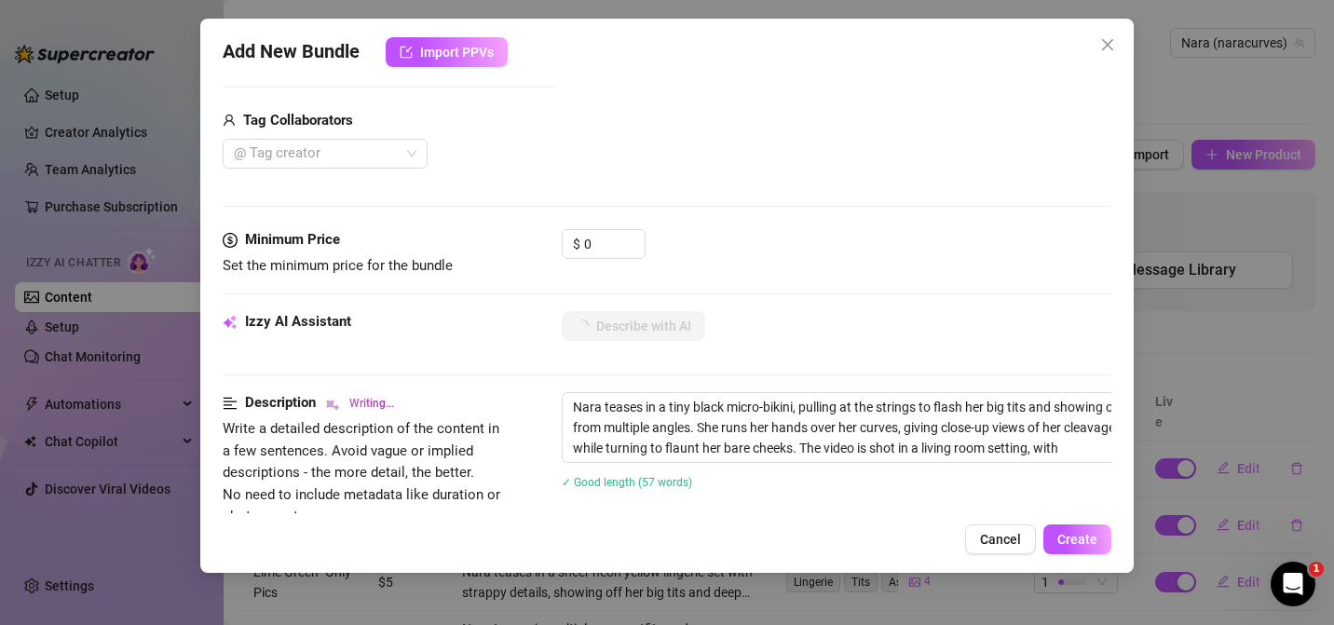
type textarea "Nara teases in a tiny black micro-bikini, pulling at the strings to flash her b…"
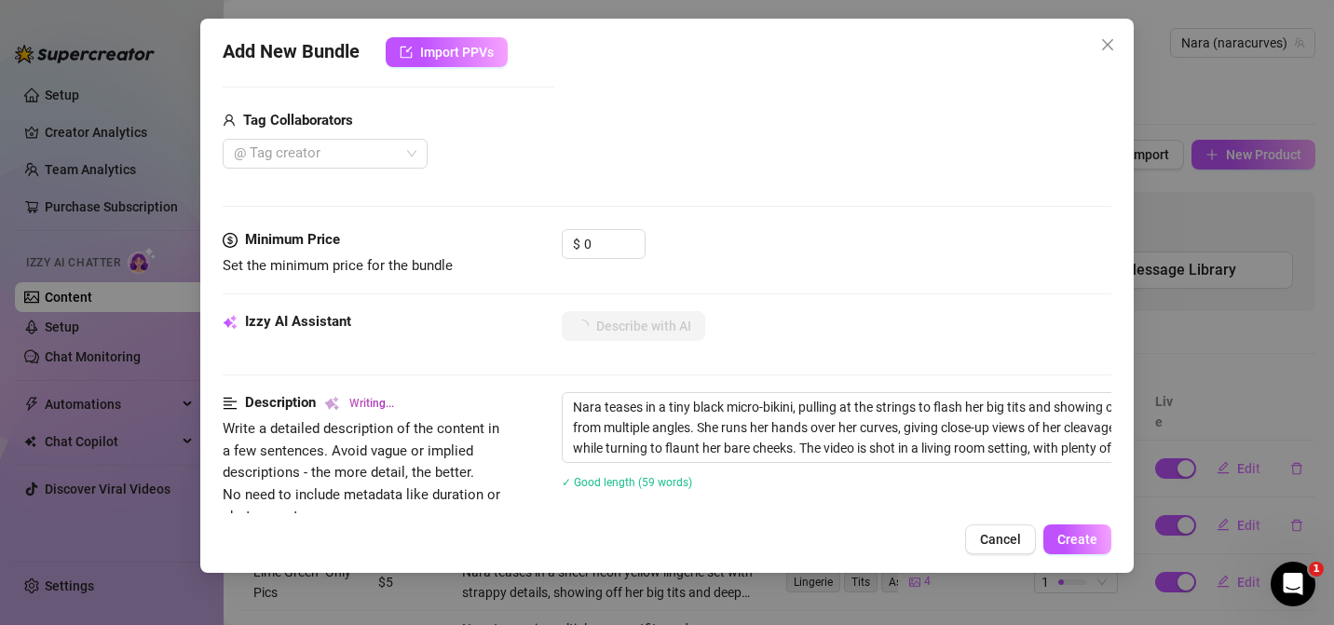
type textarea "Nara teases in a tiny black micro-bikini, pulling at the strings to flash her b…"
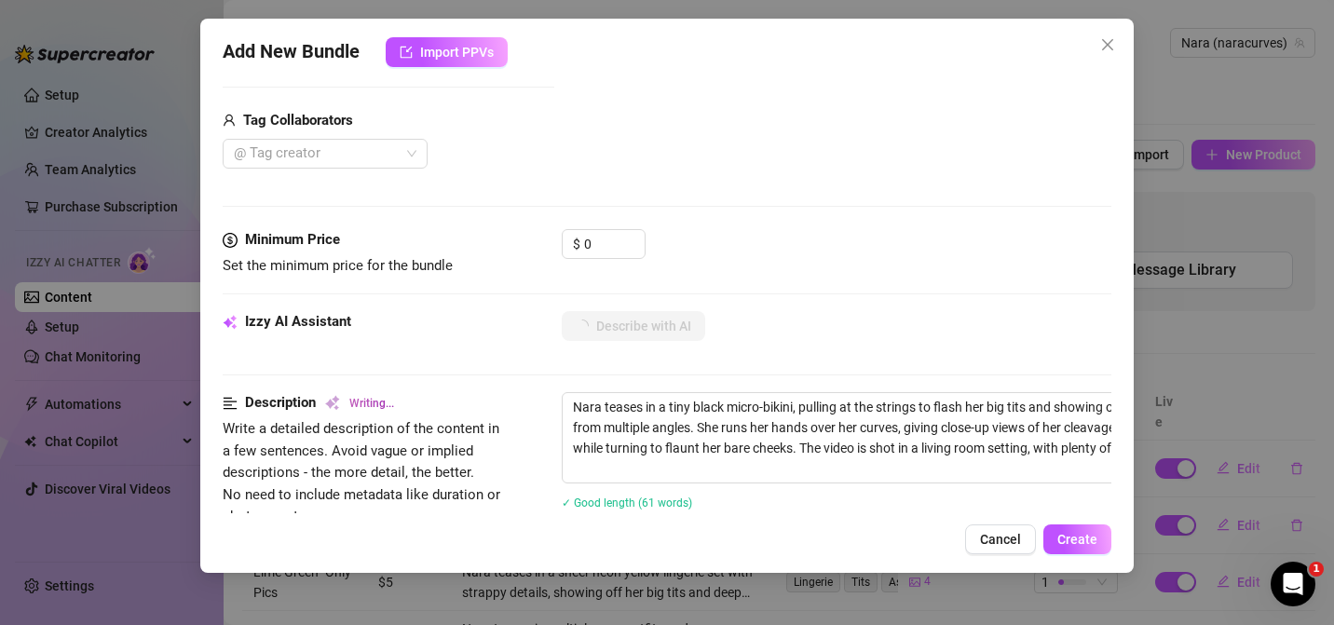
type textarea "Nara teases in a tiny black micro-bikini, pulling at the strings to flash her b…"
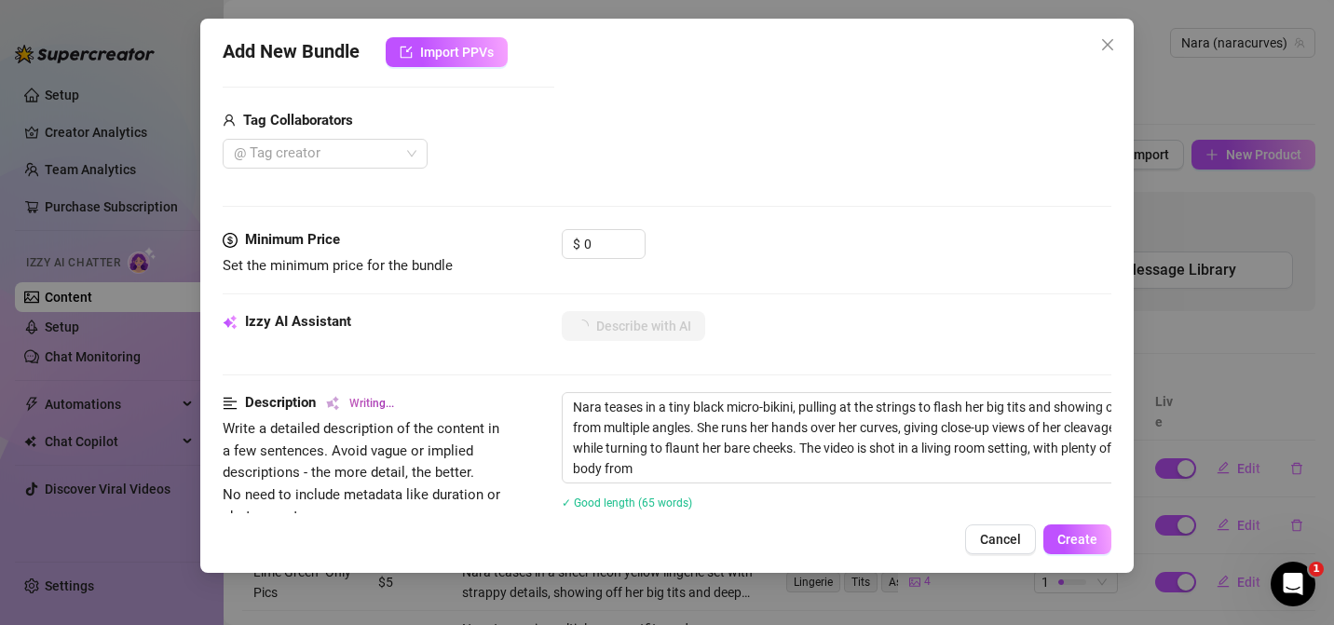
type textarea "Nara teases in a tiny black micro-bikini, pulling at the strings to flash her b…"
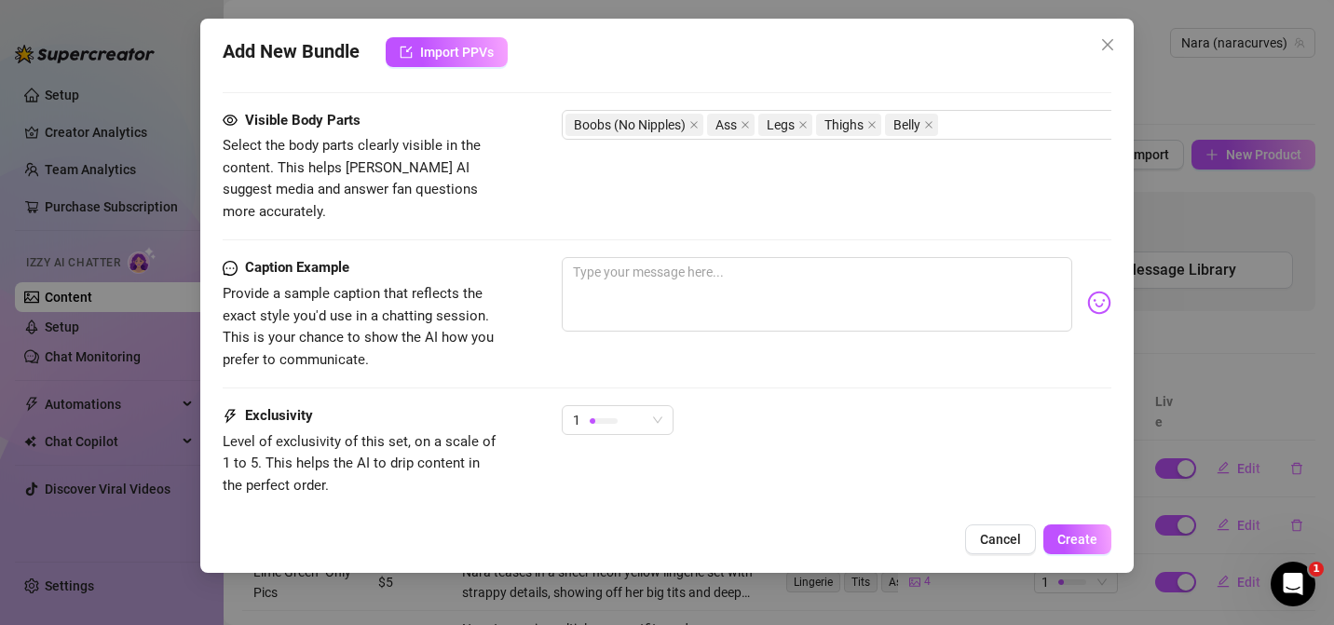
scroll to position [1032, 0]
click at [716, 300] on textarea at bounding box center [817, 294] width 510 height 75
type textarea "J"
type textarea "Ju"
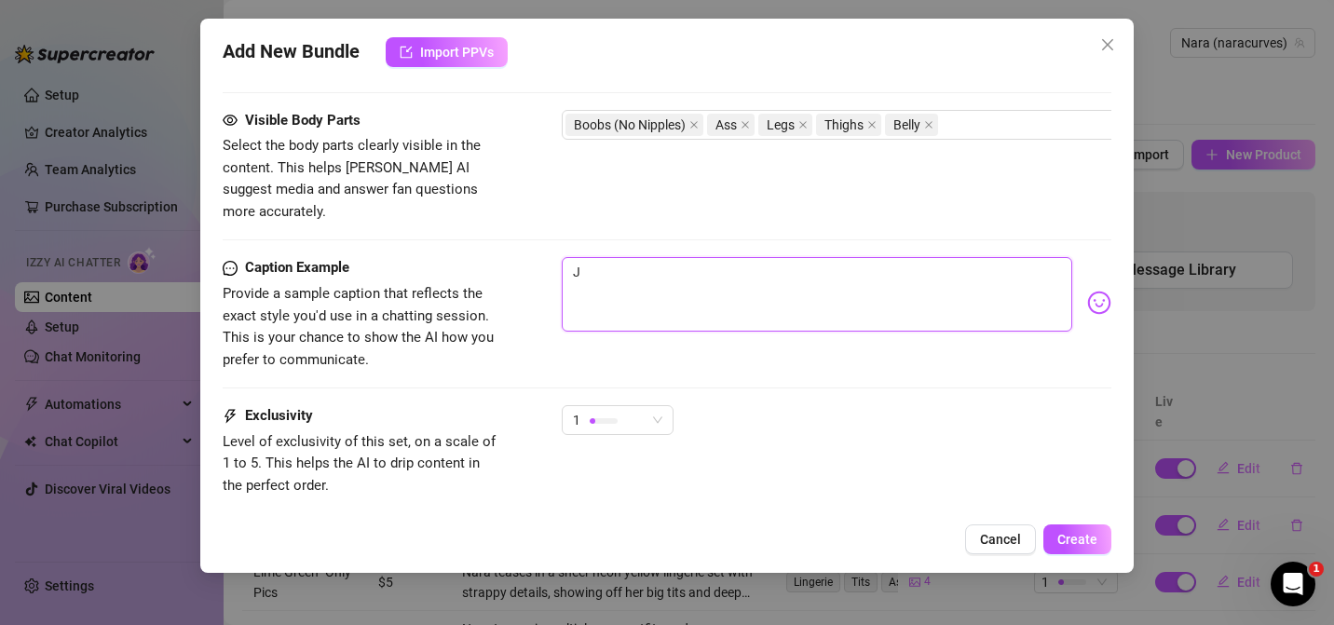
type textarea "Ju"
type textarea "[DEMOGRAPHIC_DATA]"
type textarea "Just"
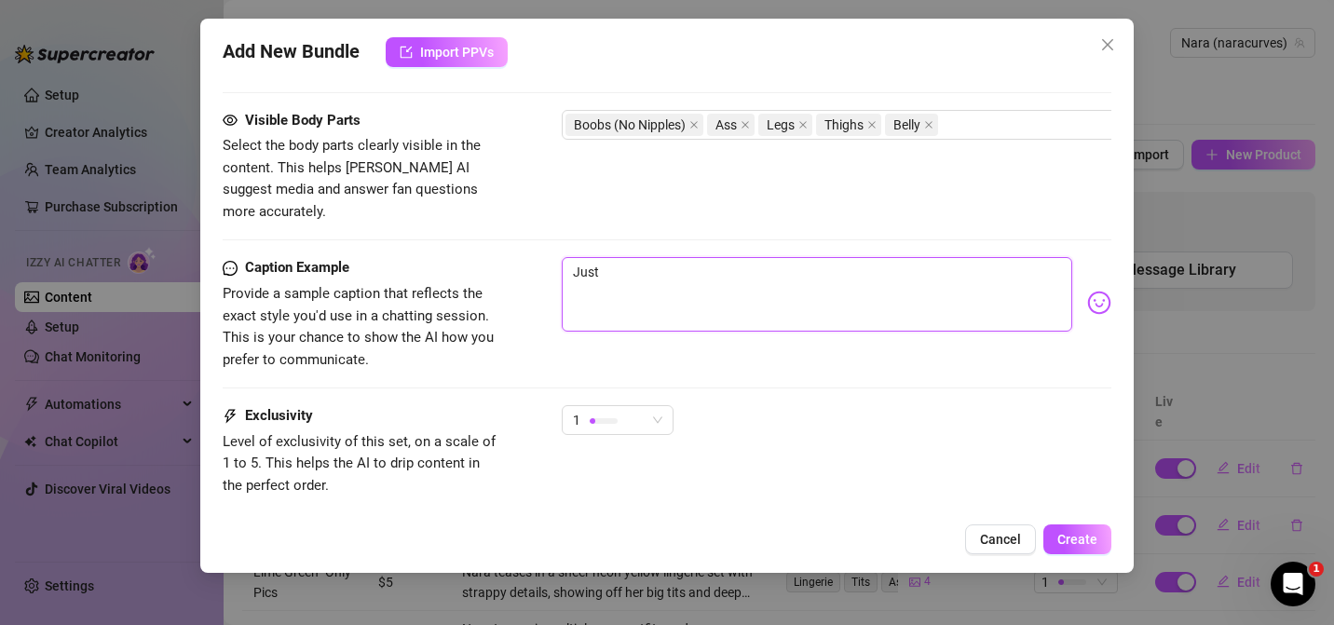
type textarea "Just"
type textarea "Just f"
type textarea "Just fo"
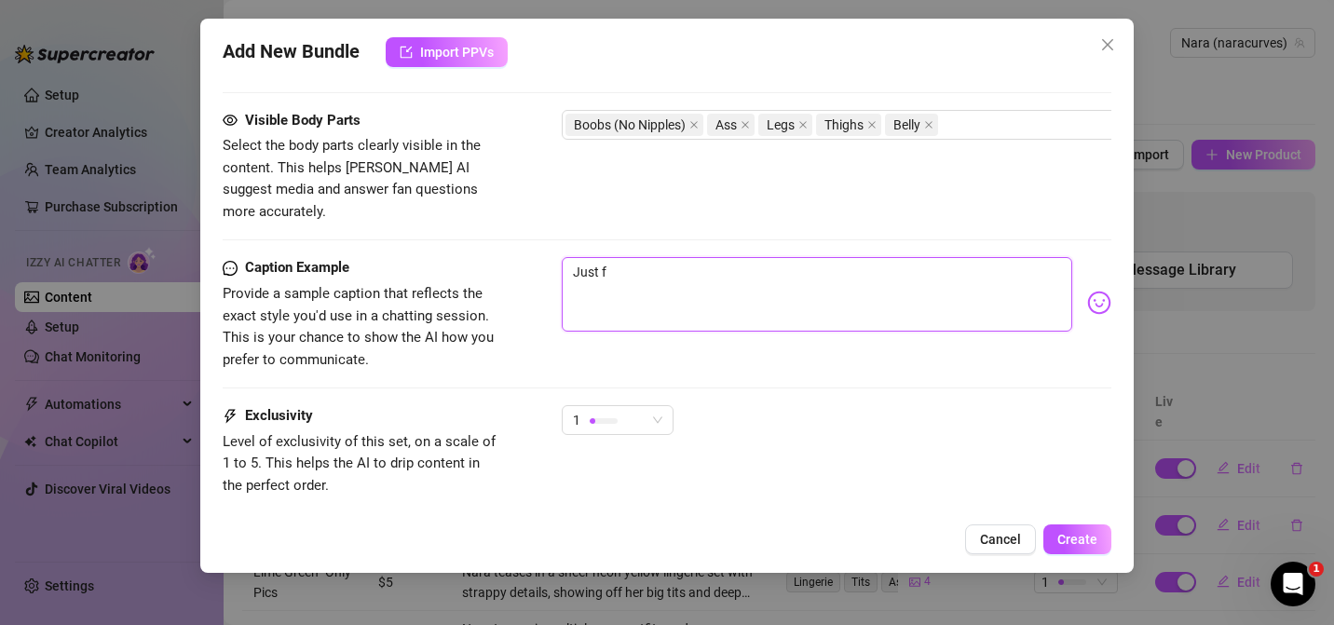
type textarea "Just fo"
type textarea "Just for"
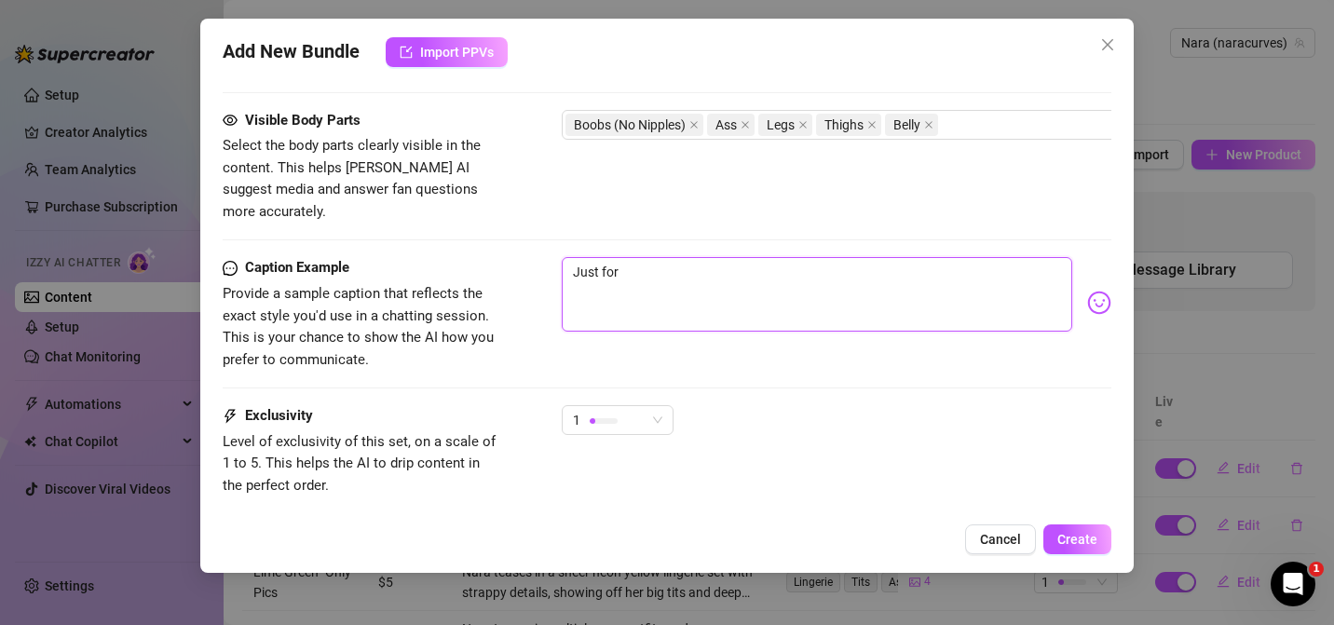
type textarea "Just for y"
type textarea "Just for yo"
type textarea "Just for you"
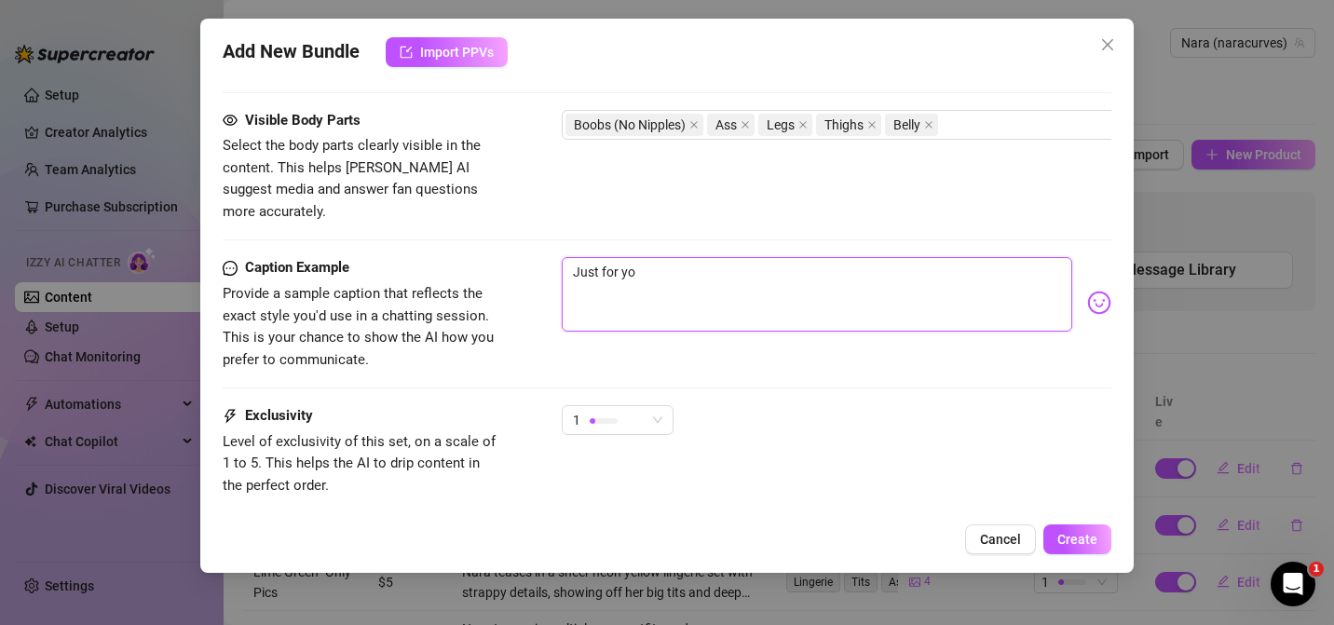
type textarea "Just for you"
type textarea "Just for you b"
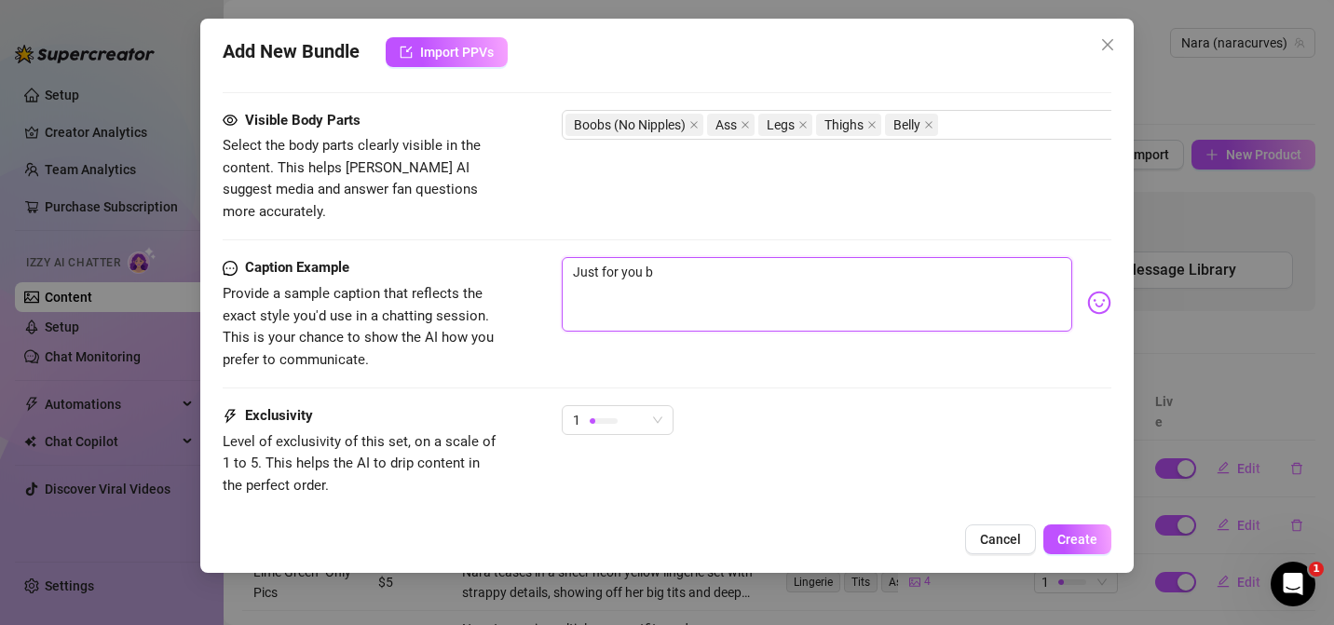
type textarea "Just for you ba"
type textarea "Just for you bab"
type textarea "Just for you baby"
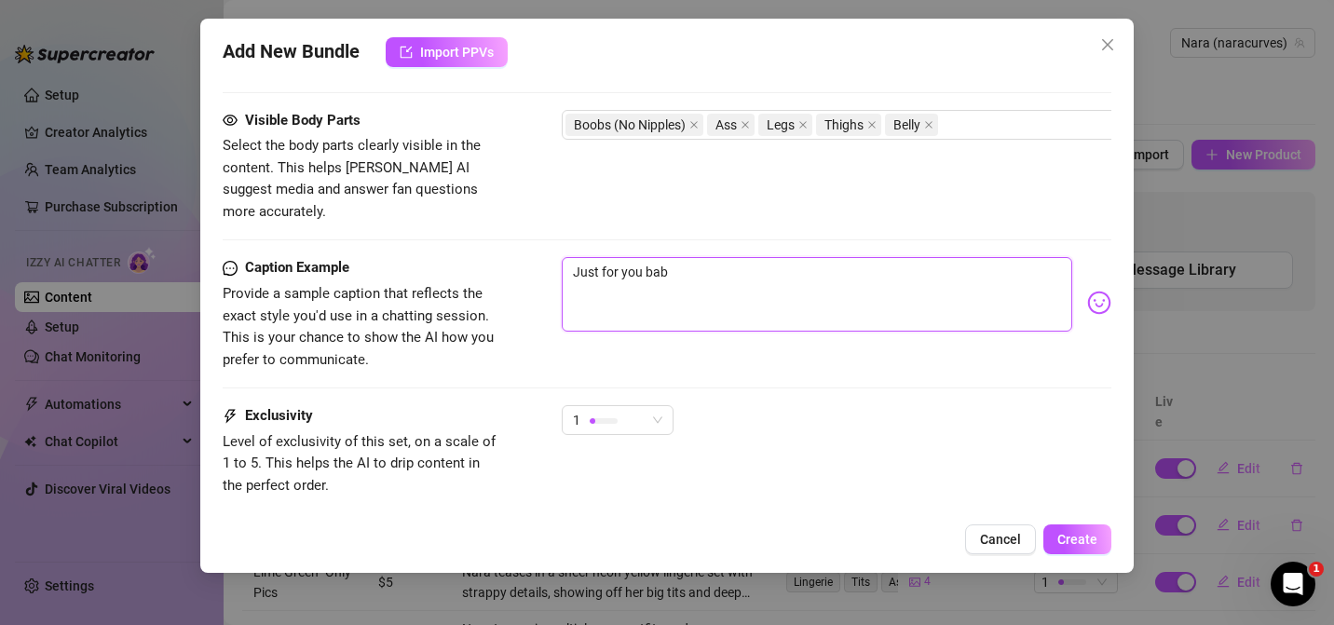
type textarea "Just for you baby"
type textarea "Just for you baby,"
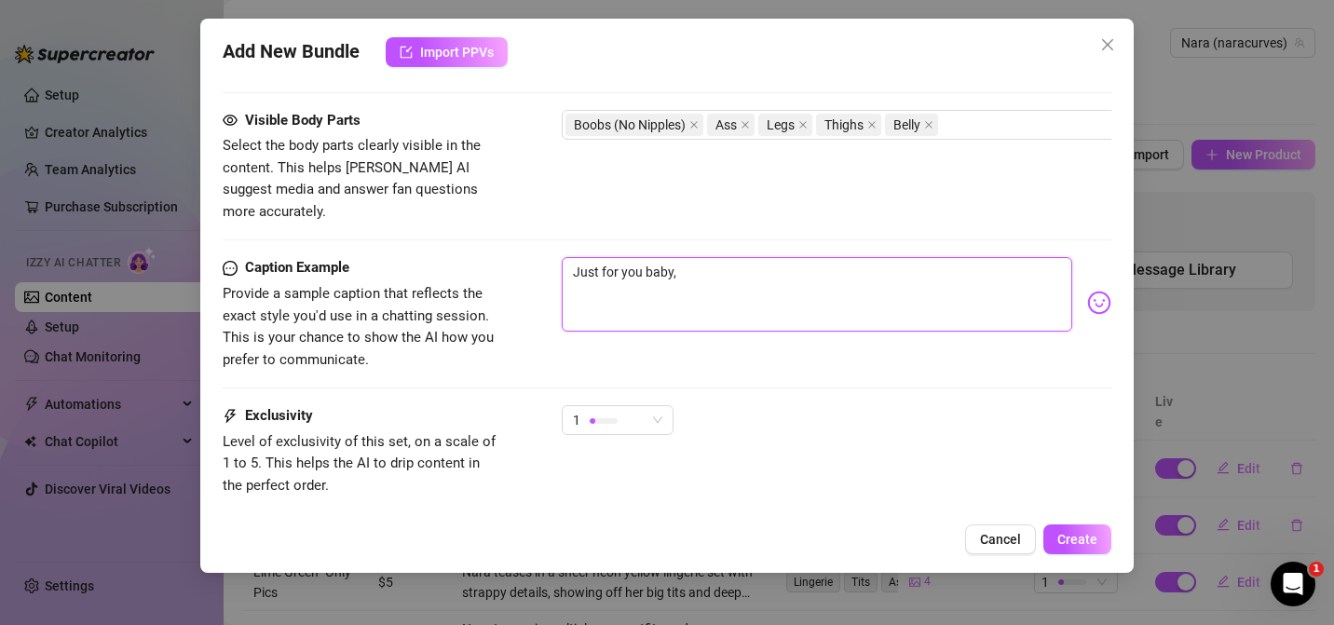
type textarea "Just for you baby, d"
type textarea "Just for you baby, dp"
type textarea "Just for you baby, dpo"
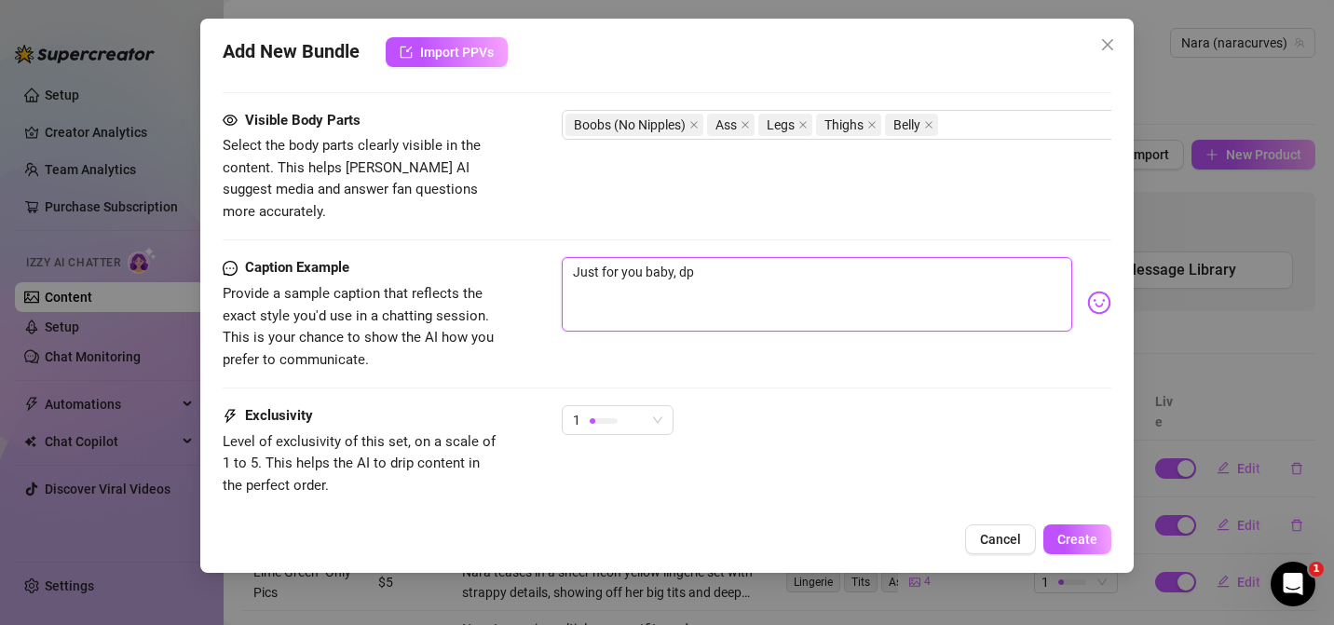
type textarea "Just for you baby, dpo"
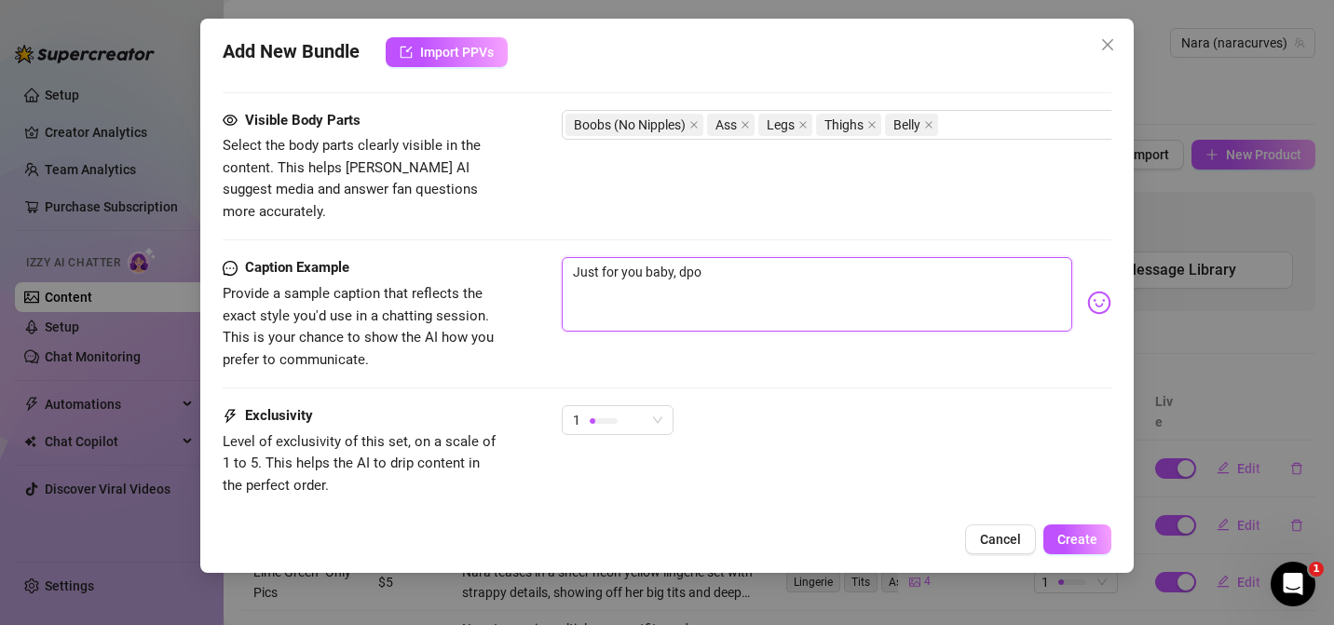
type textarea "Just for you baby, dp"
type textarea "Just for you baby, d"
type textarea "Just for you baby, do"
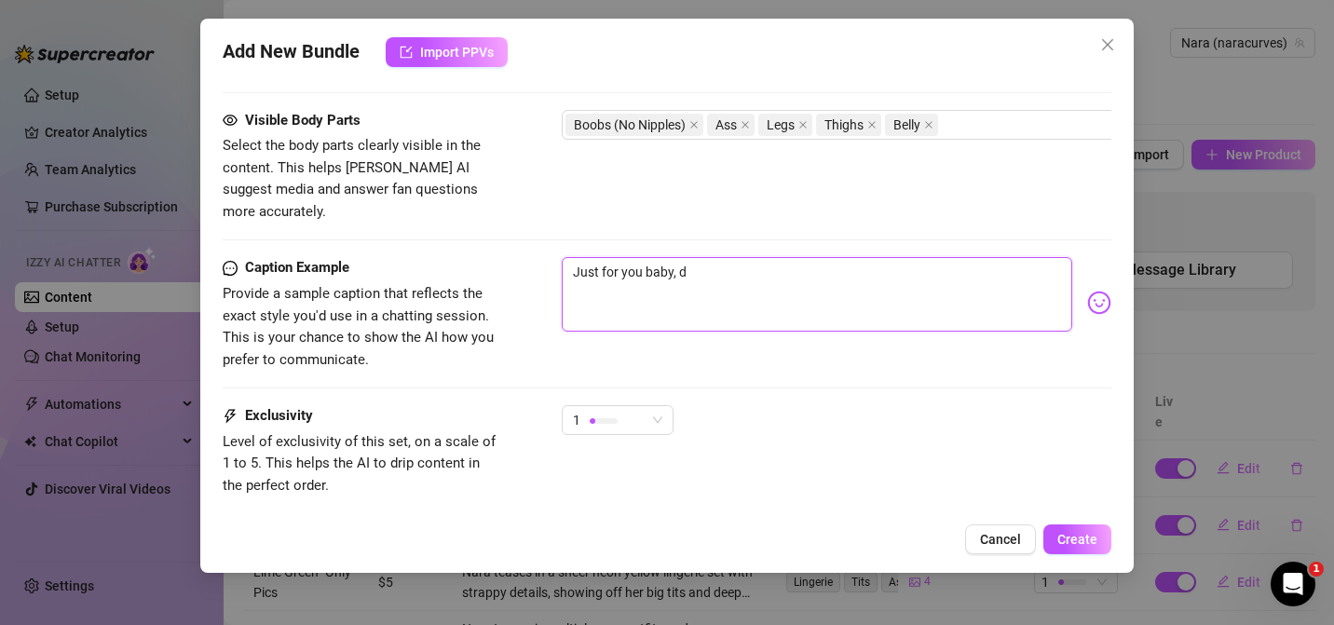
type textarea "Just for you baby, do"
type textarea "Just for you baby, doy"
type textarea "Just for you baby, do"
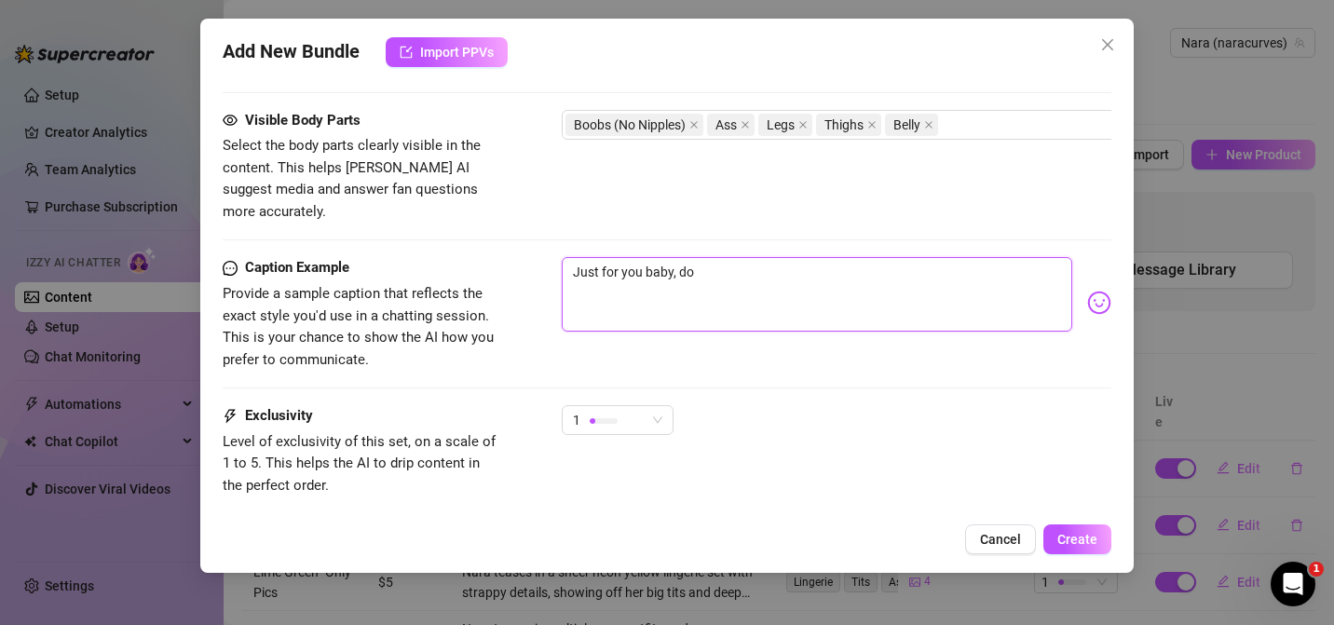
type textarea "Just for you baby, d"
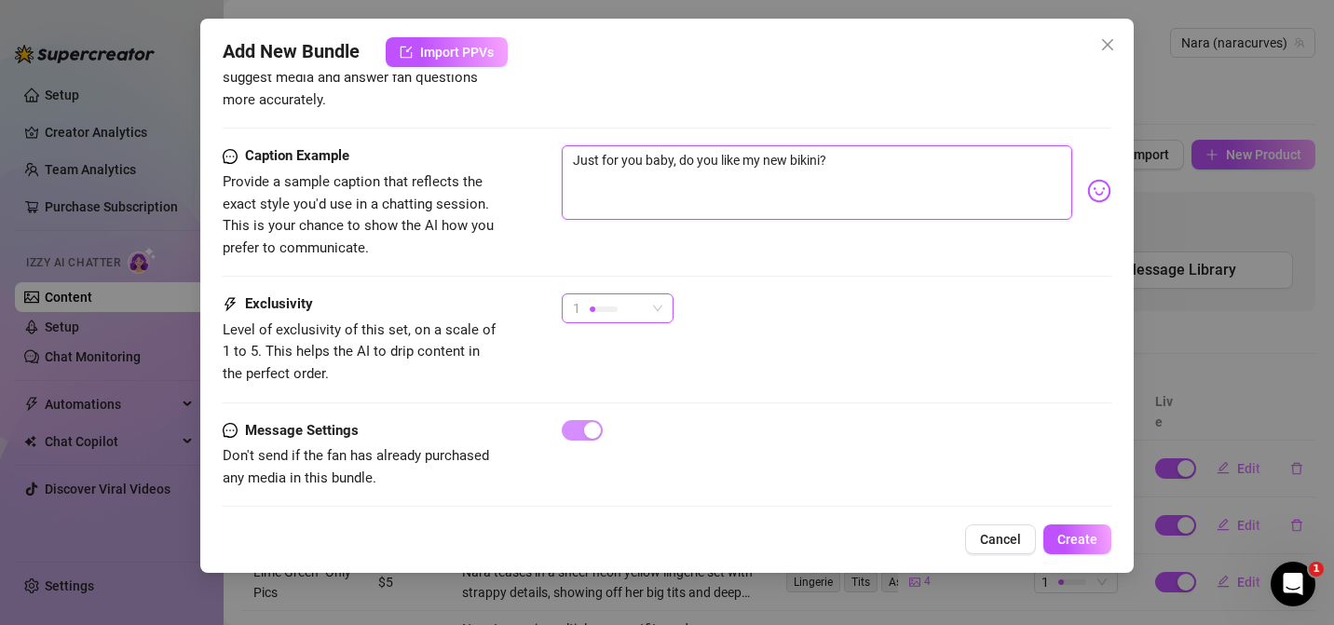
click at [634, 294] on div "1" at bounding box center [609, 308] width 73 height 28
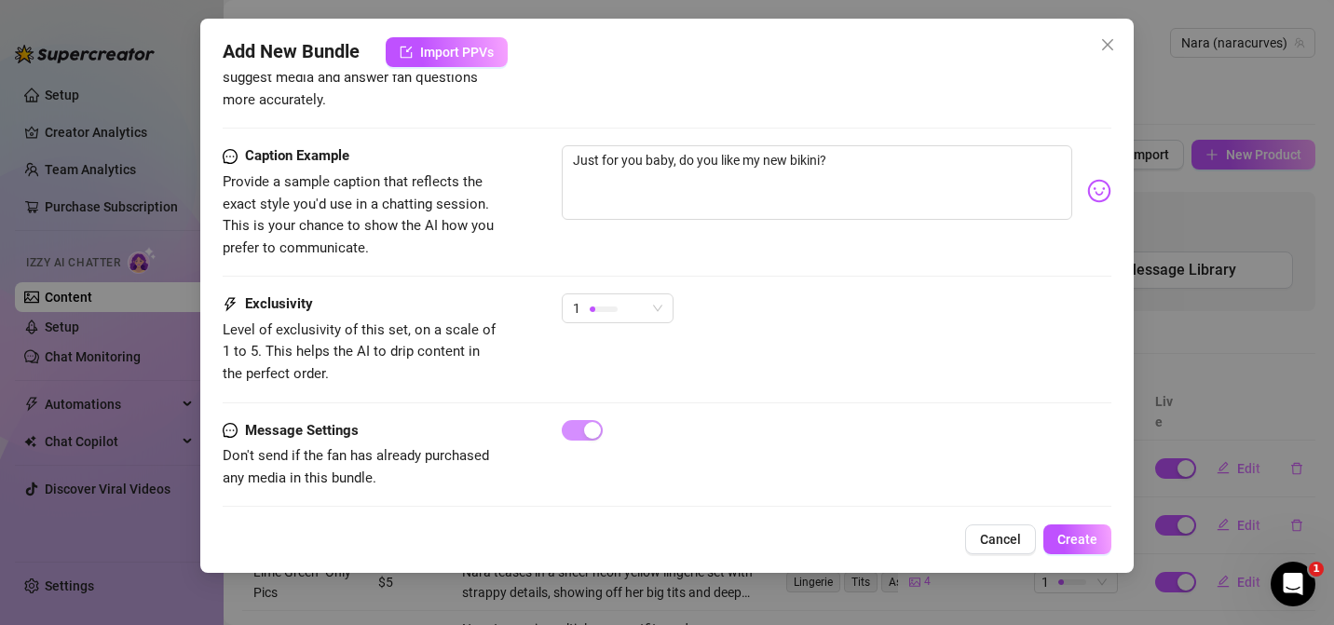
click at [760, 293] on div "1" at bounding box center [836, 316] width 549 height 47
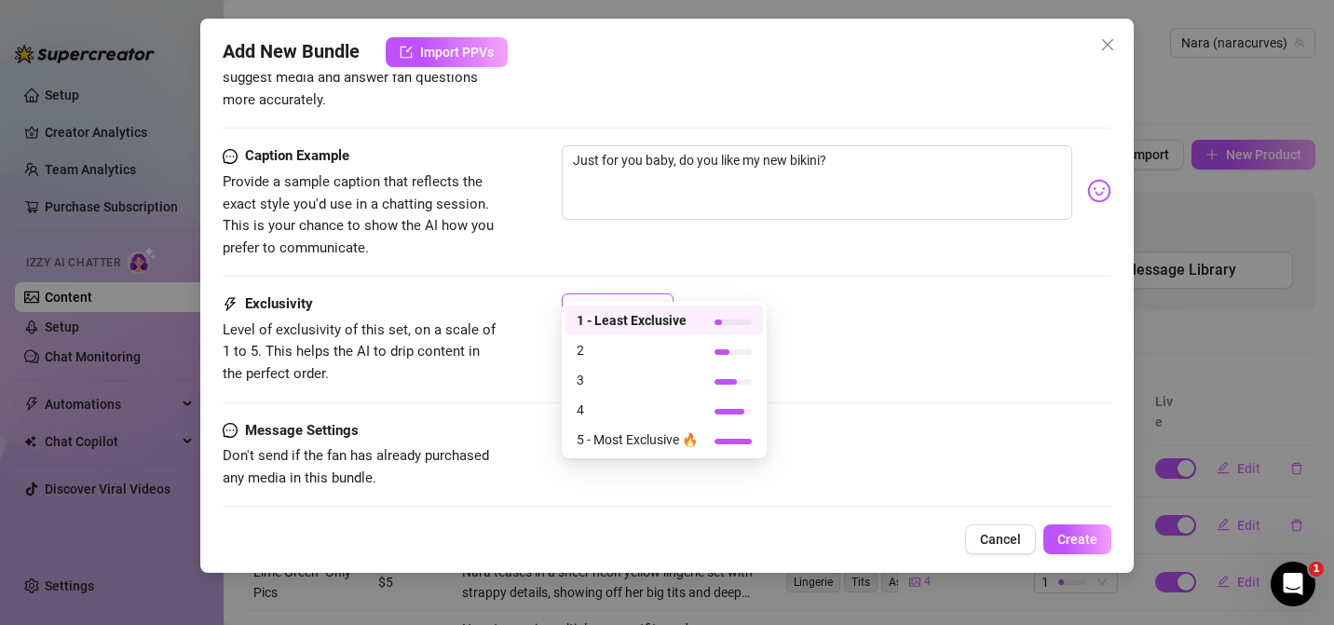
click at [651, 294] on span "1" at bounding box center [617, 308] width 89 height 28
click at [627, 355] on span "2" at bounding box center [636, 350] width 121 height 20
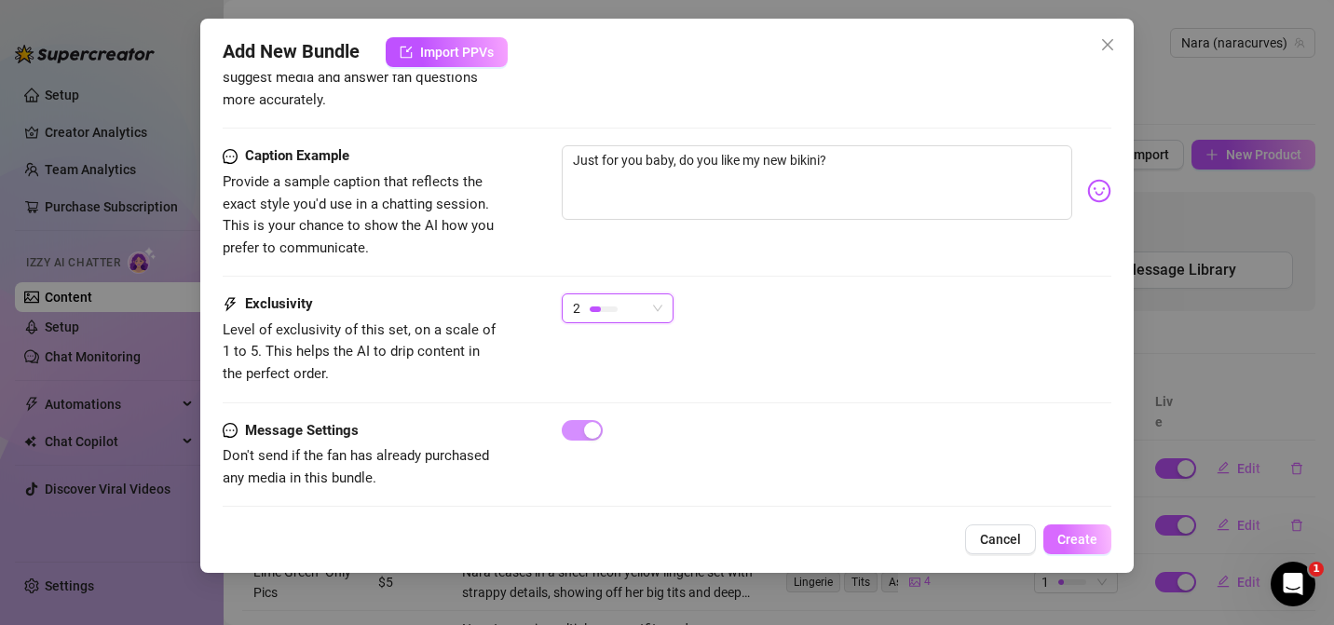
click at [1076, 549] on button "Create" at bounding box center [1077, 539] width 68 height 30
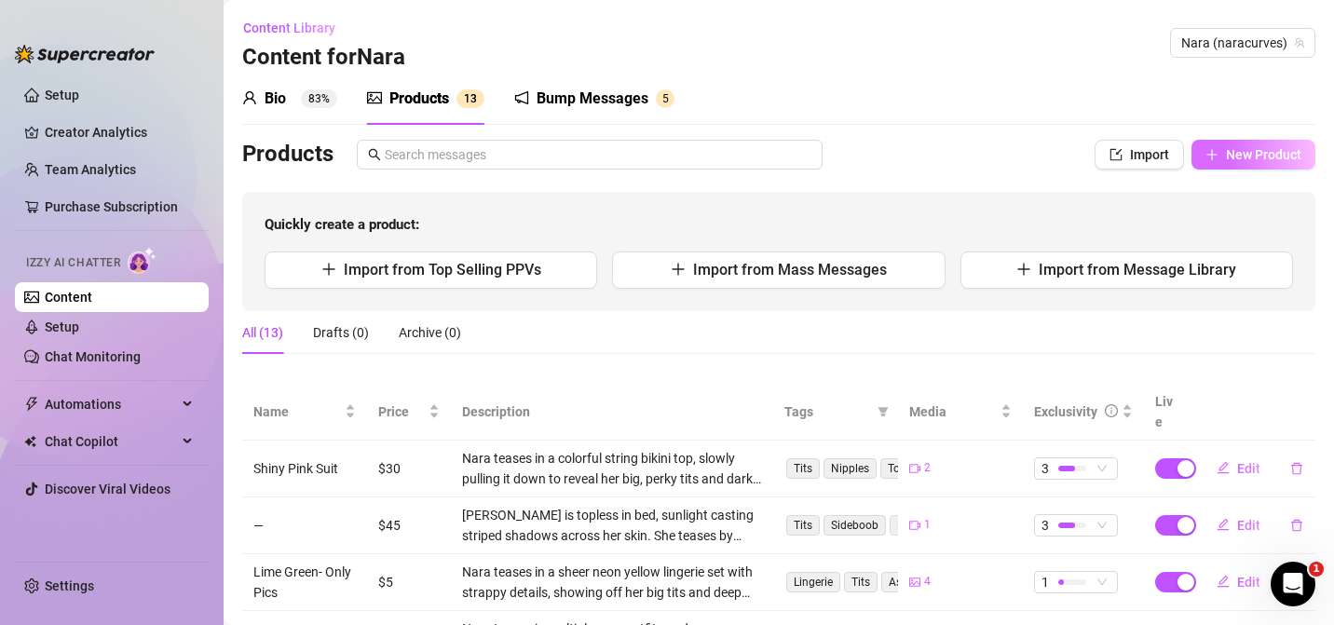
click at [1232, 142] on button "New Product" at bounding box center [1253, 155] width 124 height 30
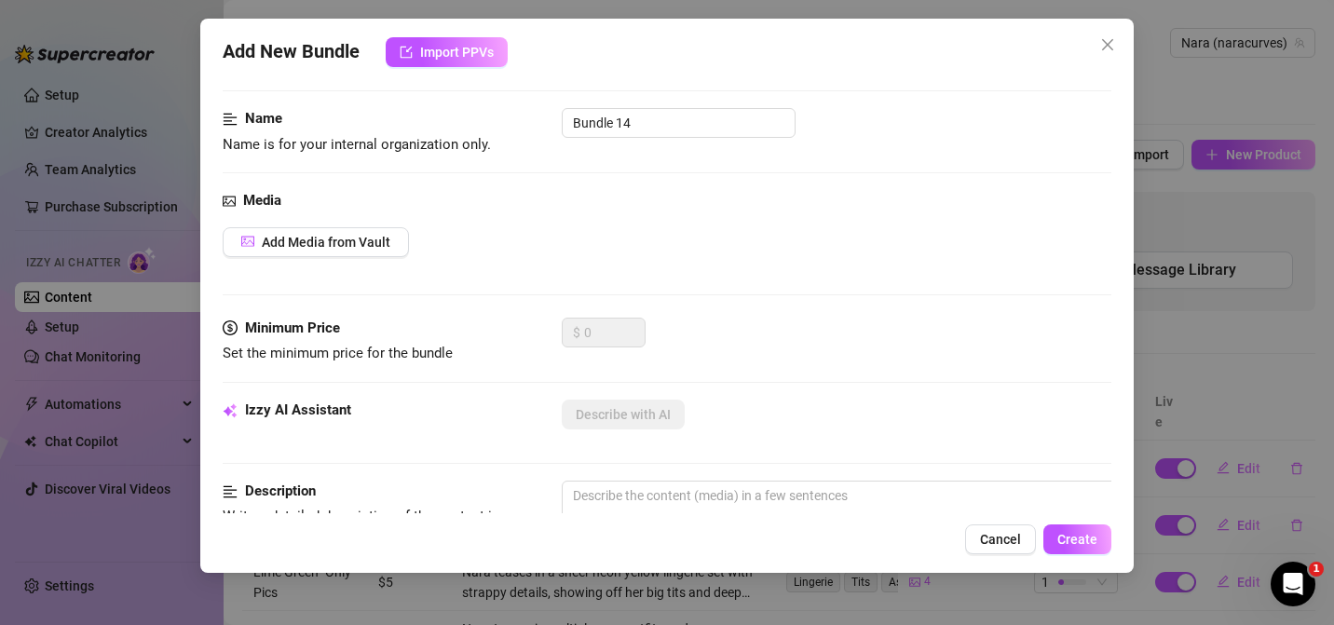
scroll to position [85, 0]
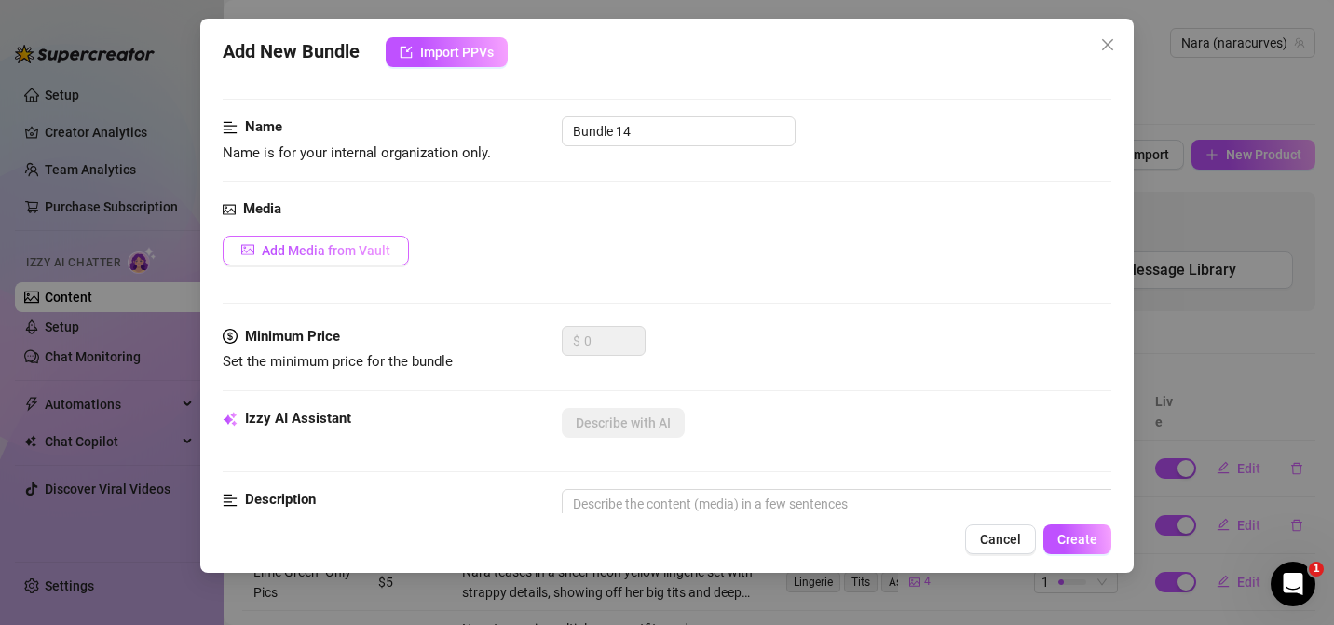
click at [339, 245] on span "Add Media from Vault" at bounding box center [326, 250] width 129 height 15
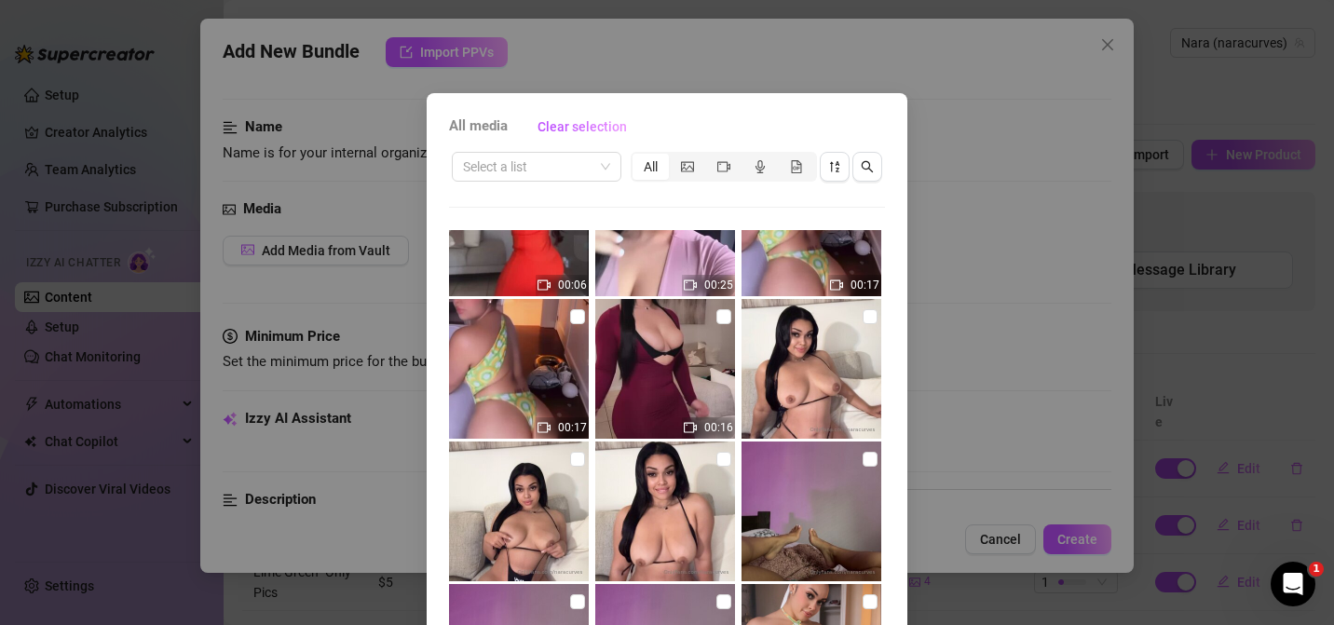
scroll to position [3780, 0]
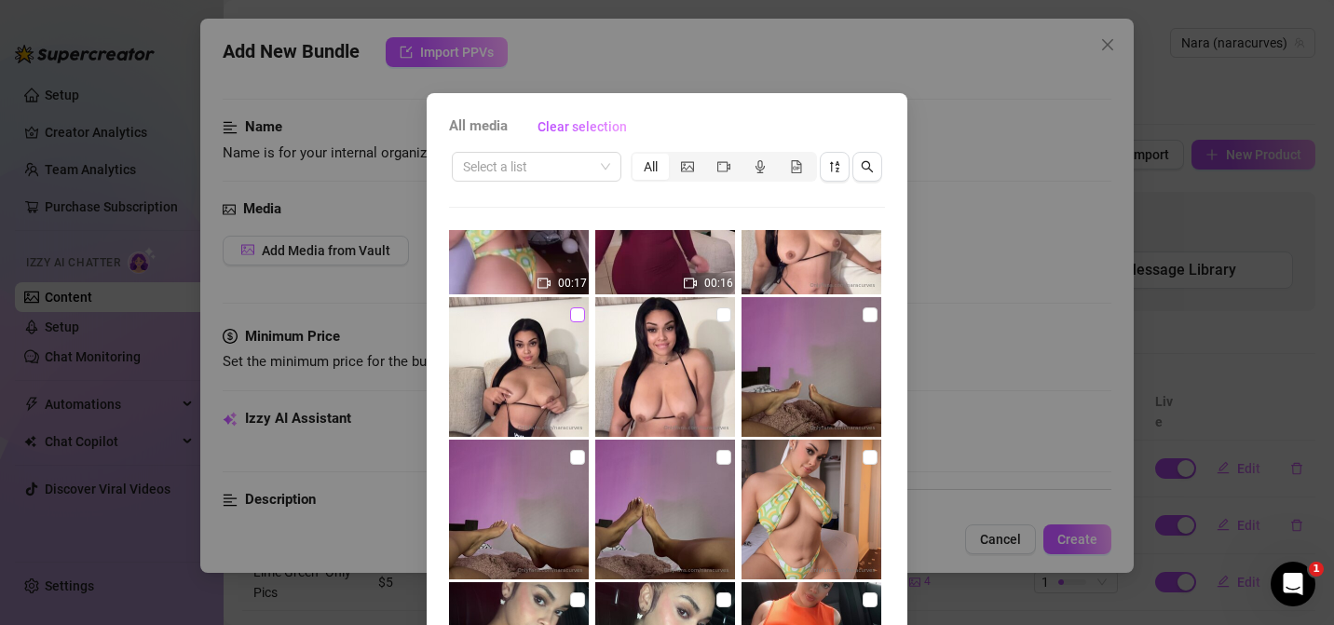
click at [570, 315] on input "checkbox" at bounding box center [577, 314] width 15 height 15
click at [716, 318] on input "checkbox" at bounding box center [723, 314] width 15 height 15
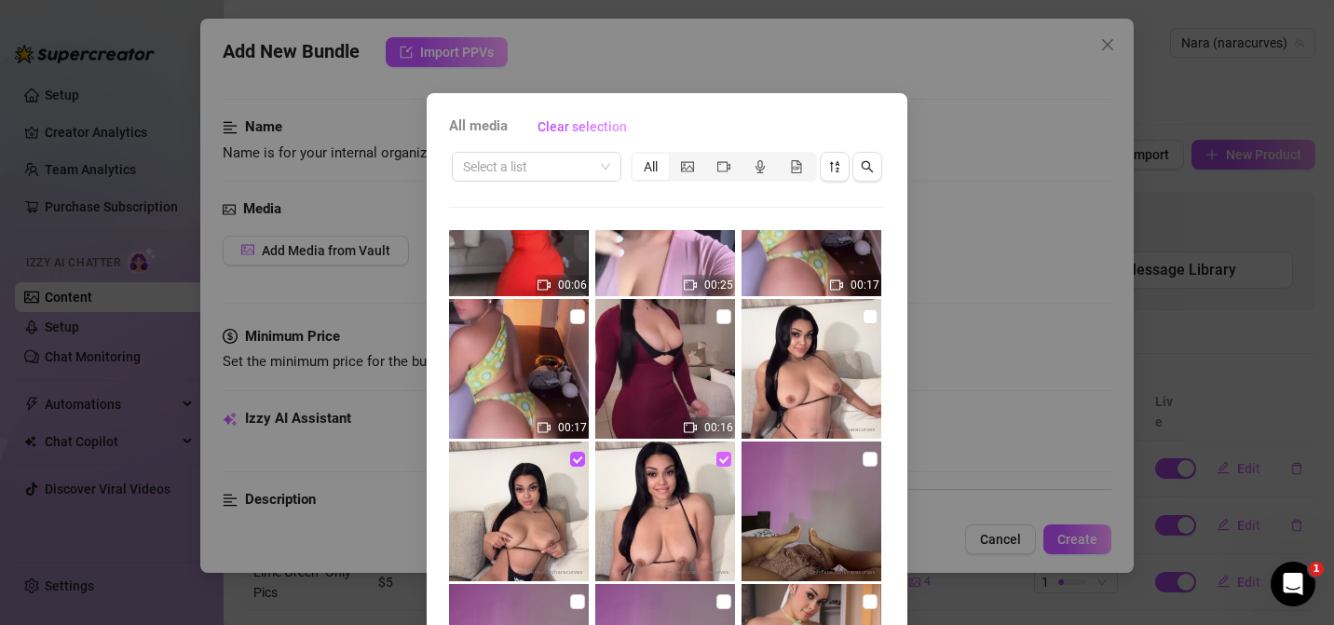
scroll to position [3586, 0]
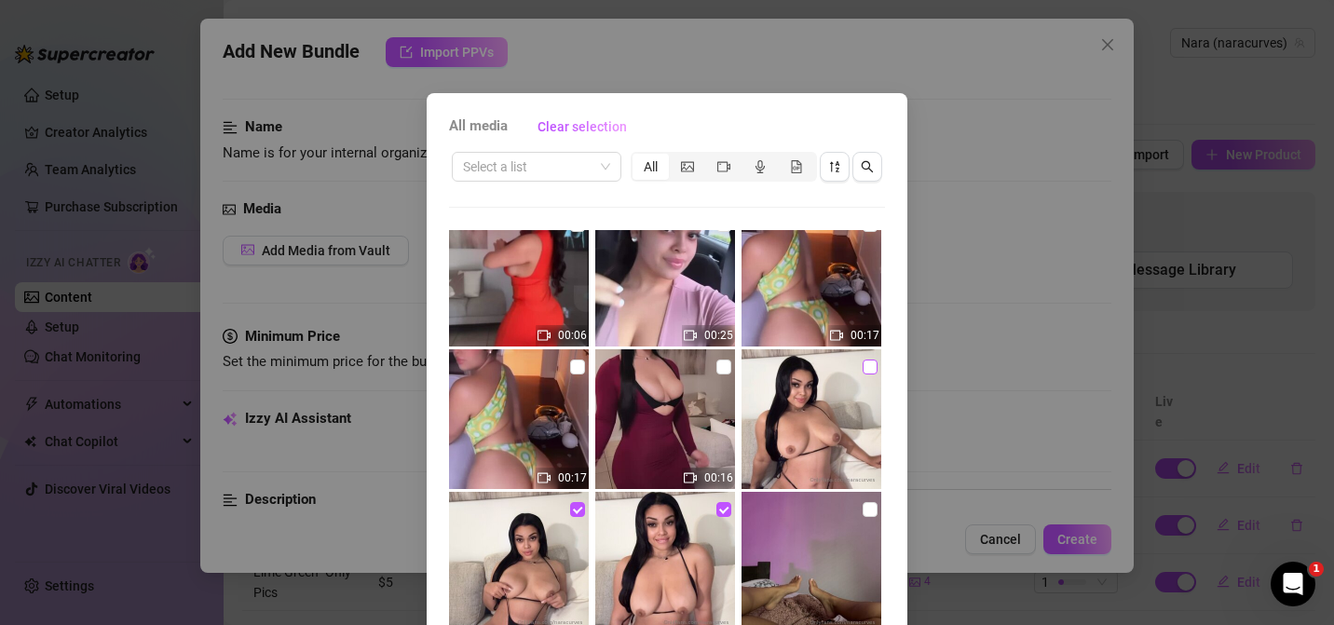
click at [862, 360] on input "checkbox" at bounding box center [869, 366] width 15 height 15
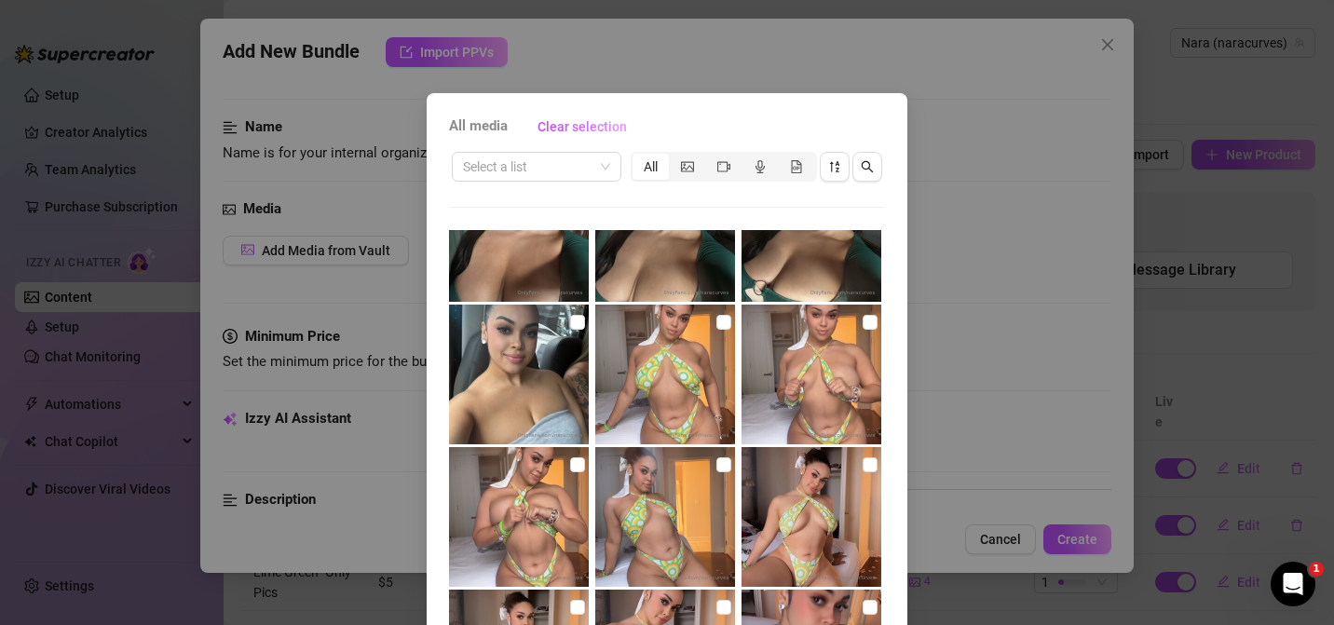
scroll to position [153, 0]
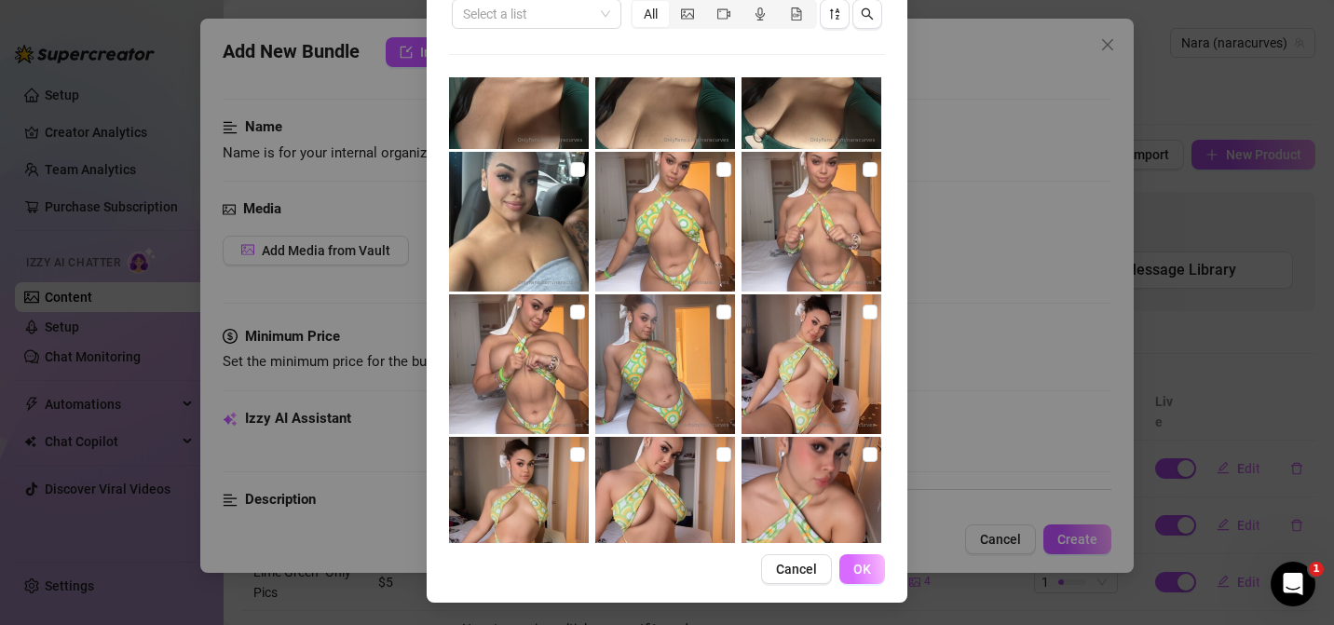
click at [857, 571] on span "OK" at bounding box center [862, 569] width 18 height 15
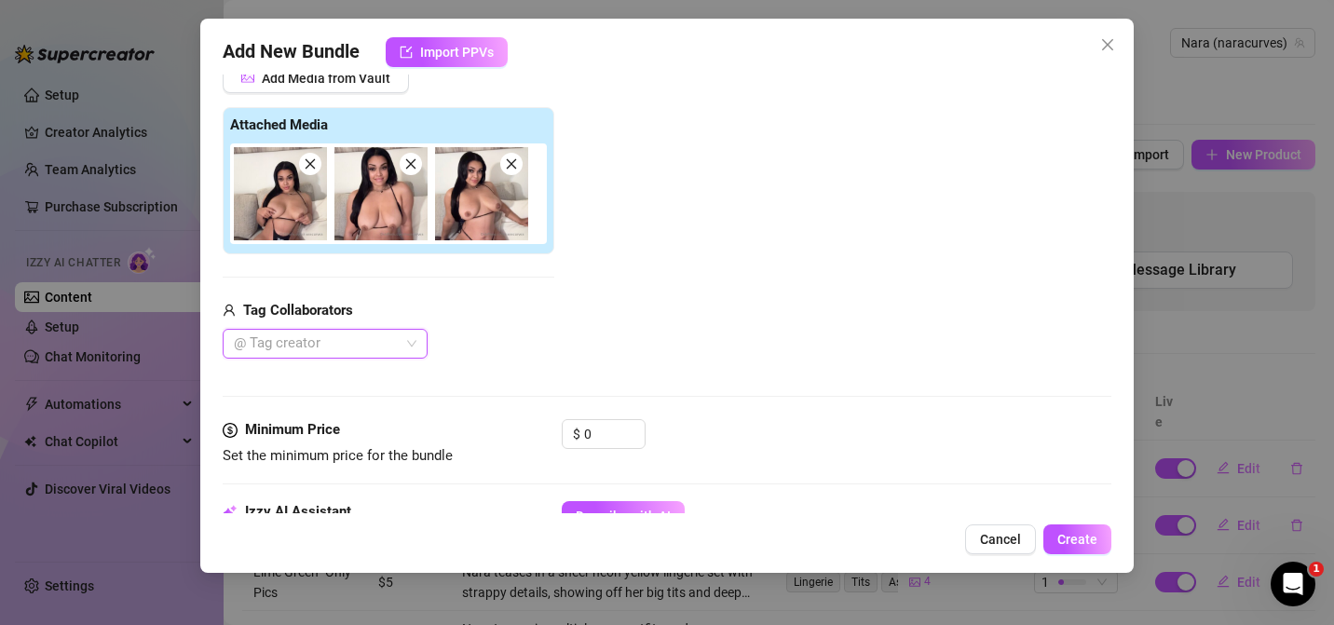
scroll to position [395, 0]
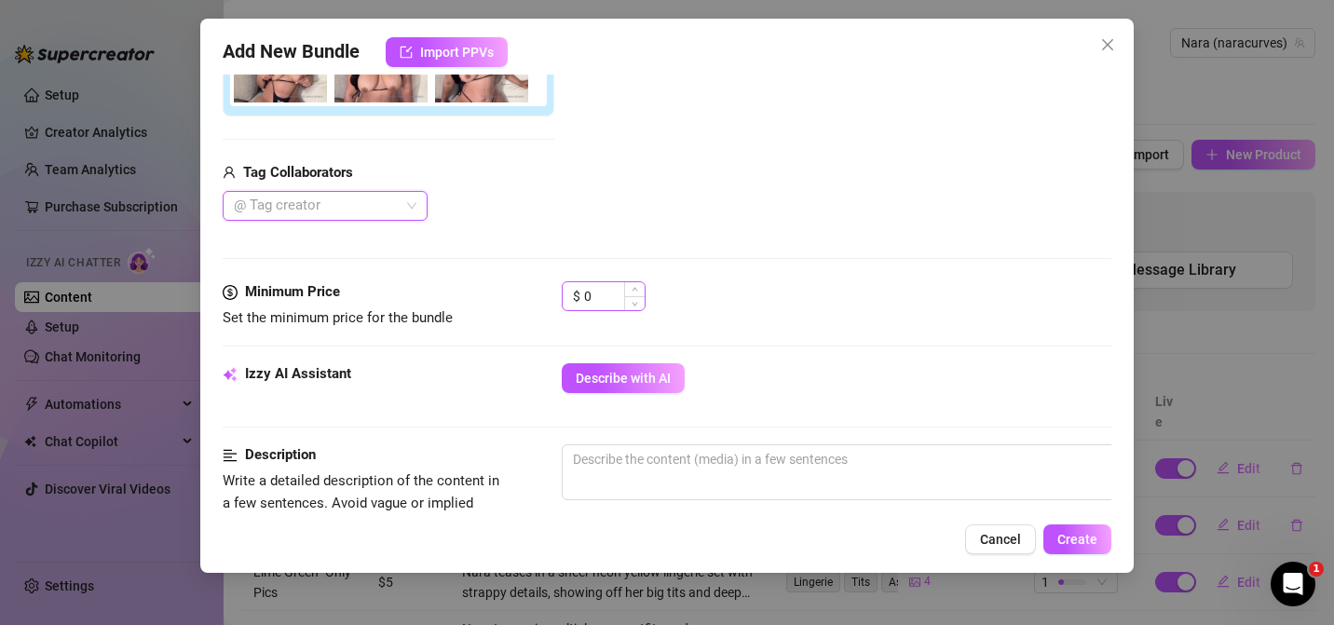
click at [625, 300] on span "Decrease Value" at bounding box center [634, 303] width 20 height 14
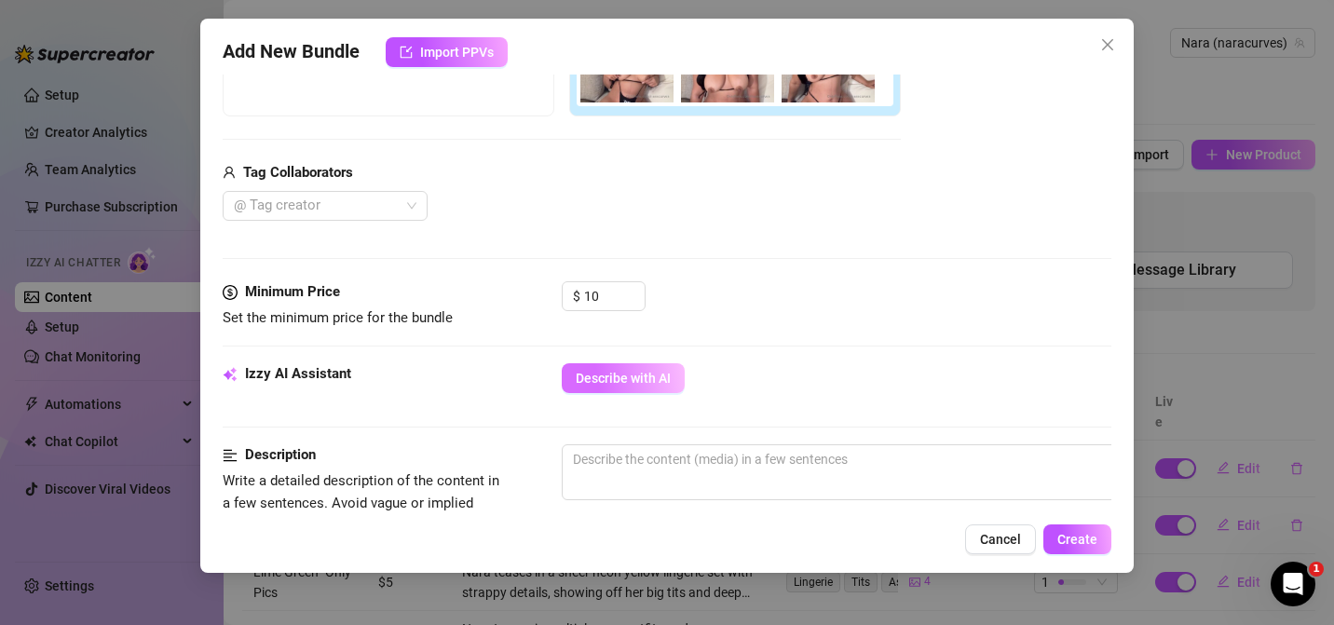
click at [621, 363] on button "Describe with AI" at bounding box center [623, 378] width 123 height 30
click at [602, 282] on input "10" at bounding box center [614, 296] width 61 height 28
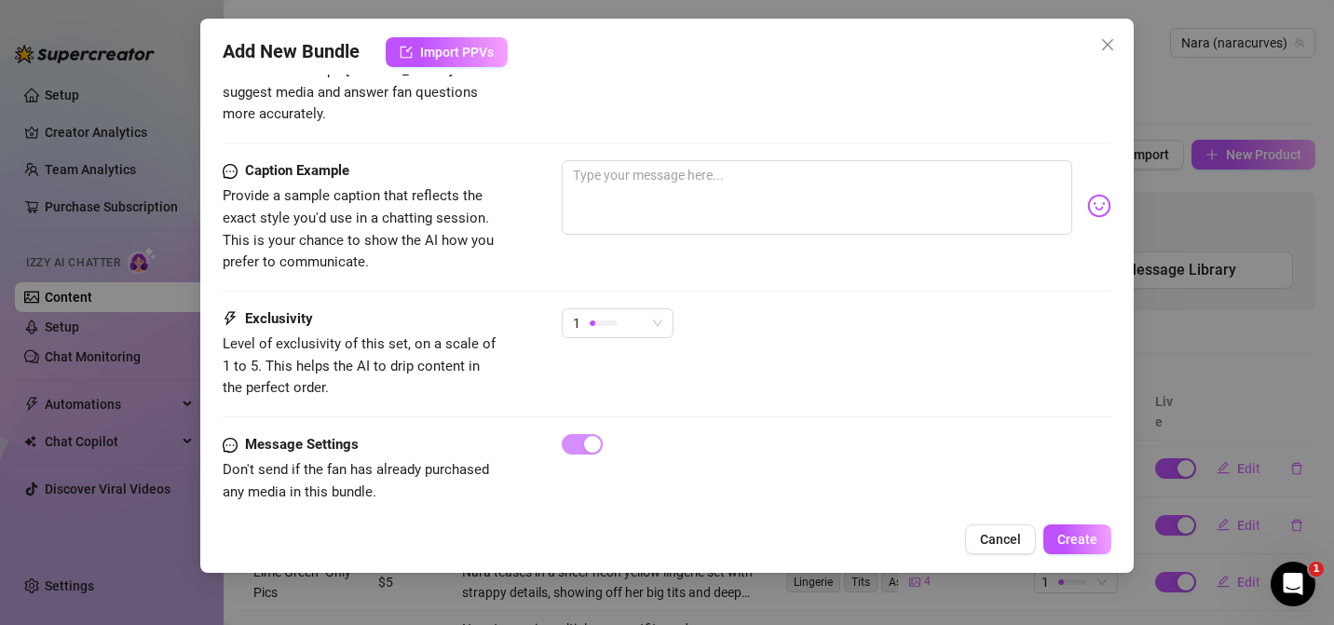
scroll to position [1138, 0]
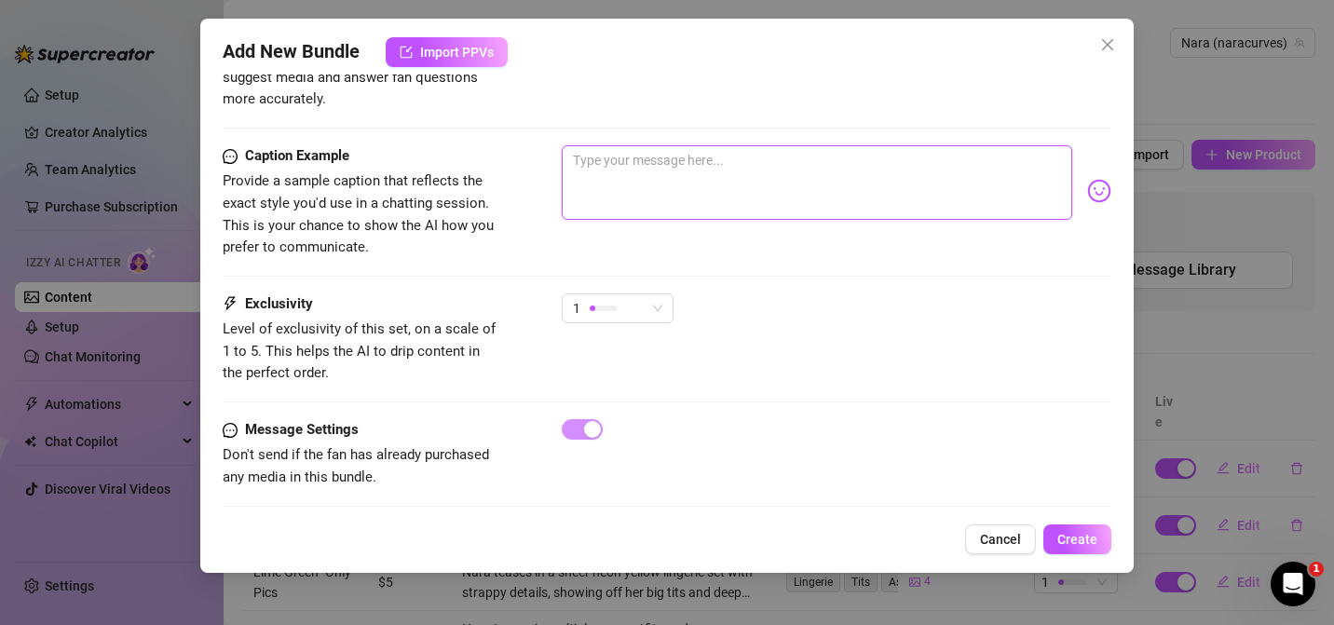
click at [717, 153] on textarea at bounding box center [817, 182] width 510 height 75
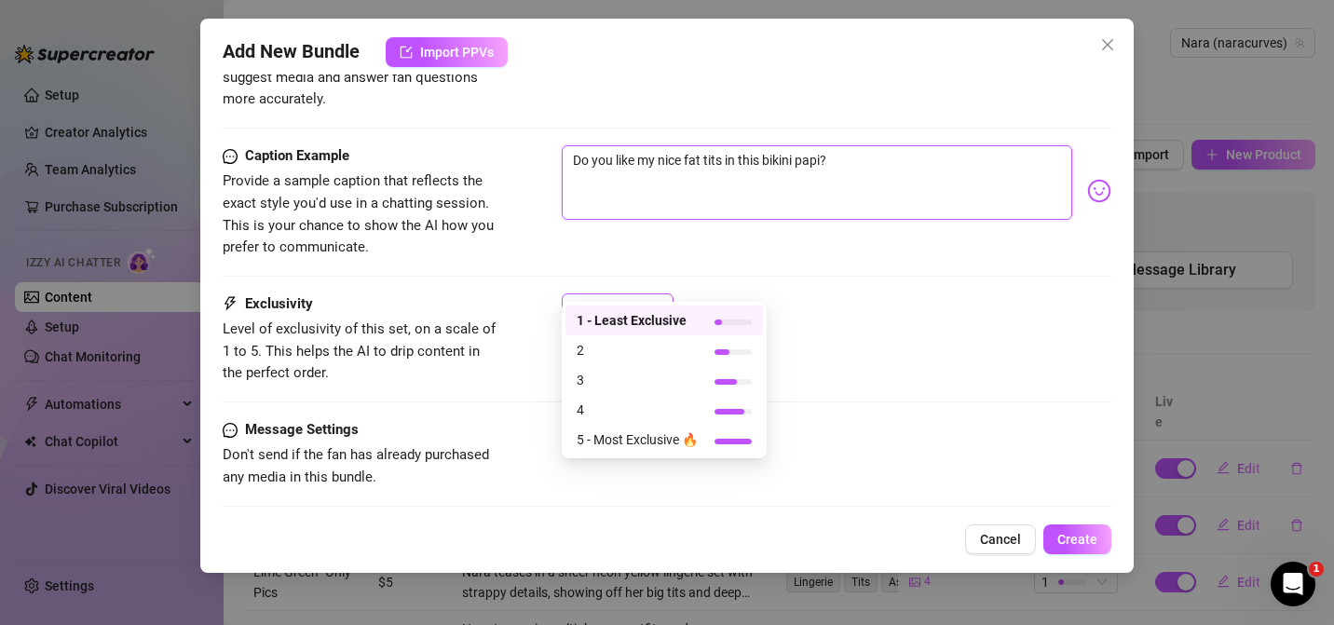
click at [614, 305] on div at bounding box center [604, 308] width 28 height 6
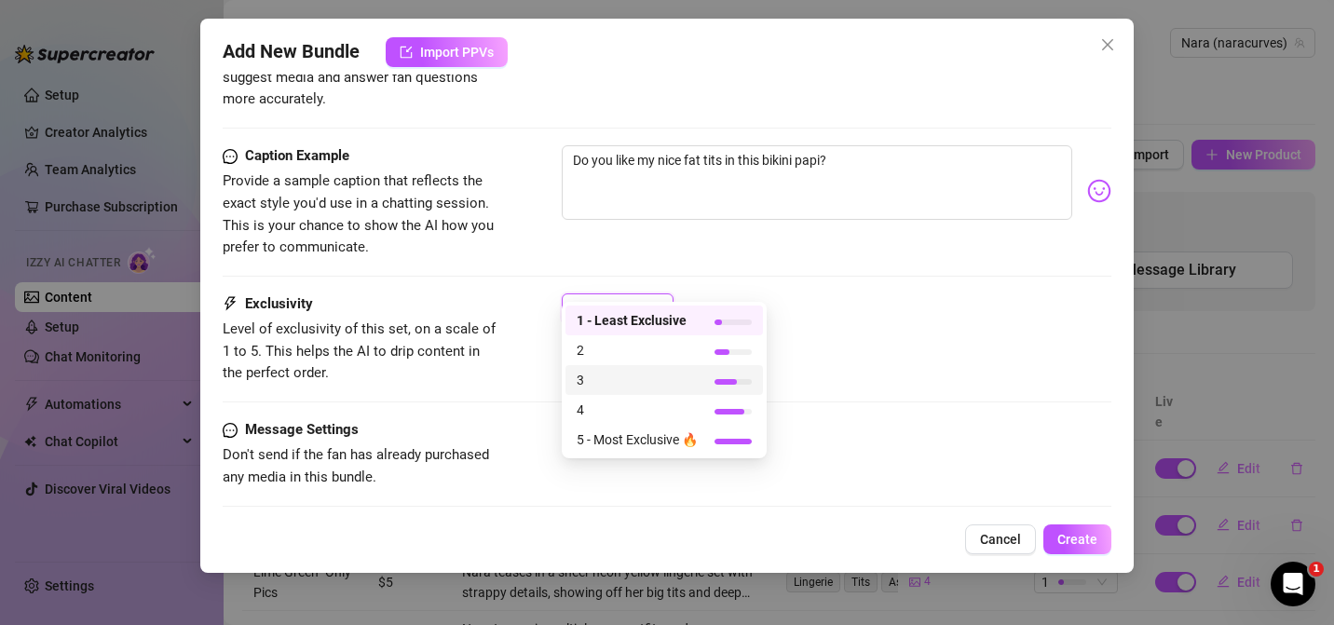
click at [603, 386] on span "3" at bounding box center [636, 380] width 121 height 20
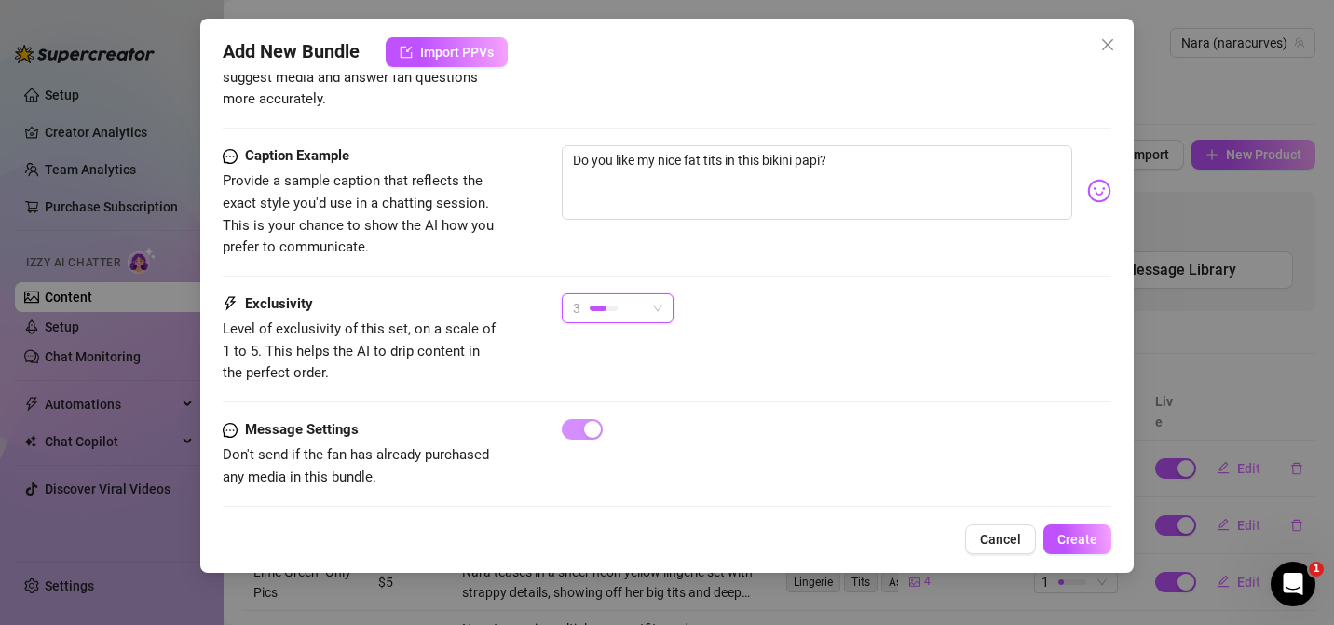
click at [628, 294] on div "3" at bounding box center [609, 308] width 73 height 28
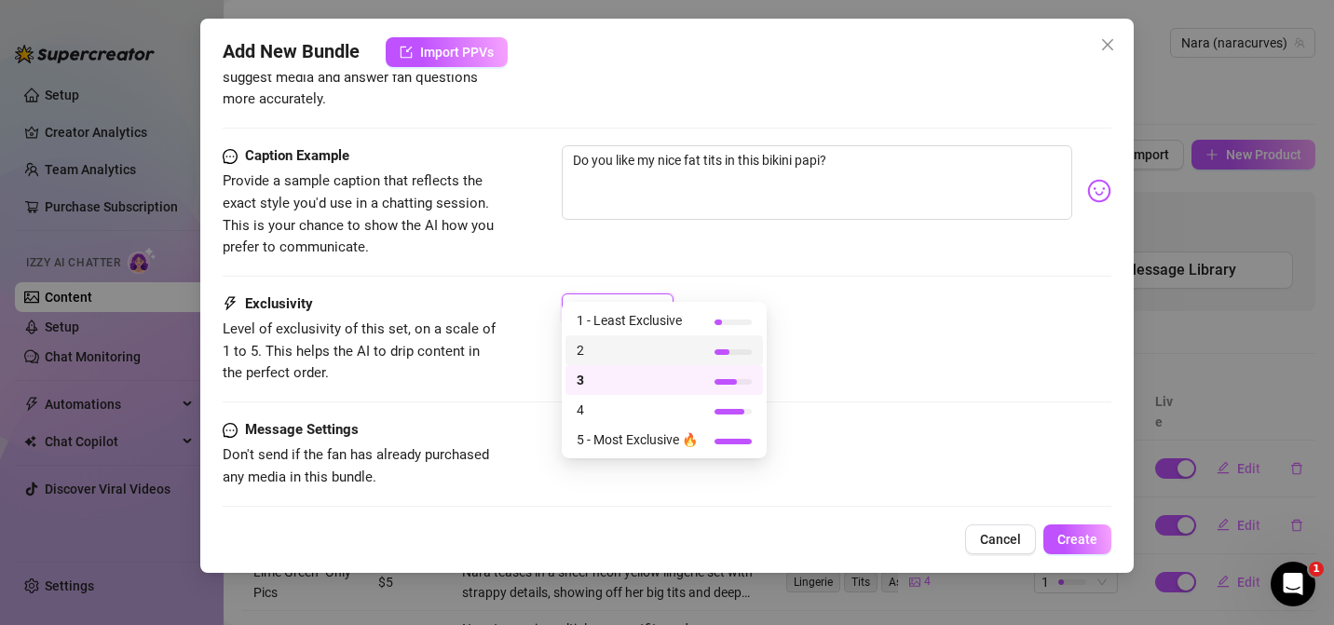
click at [725, 353] on div at bounding box center [721, 352] width 15 height 6
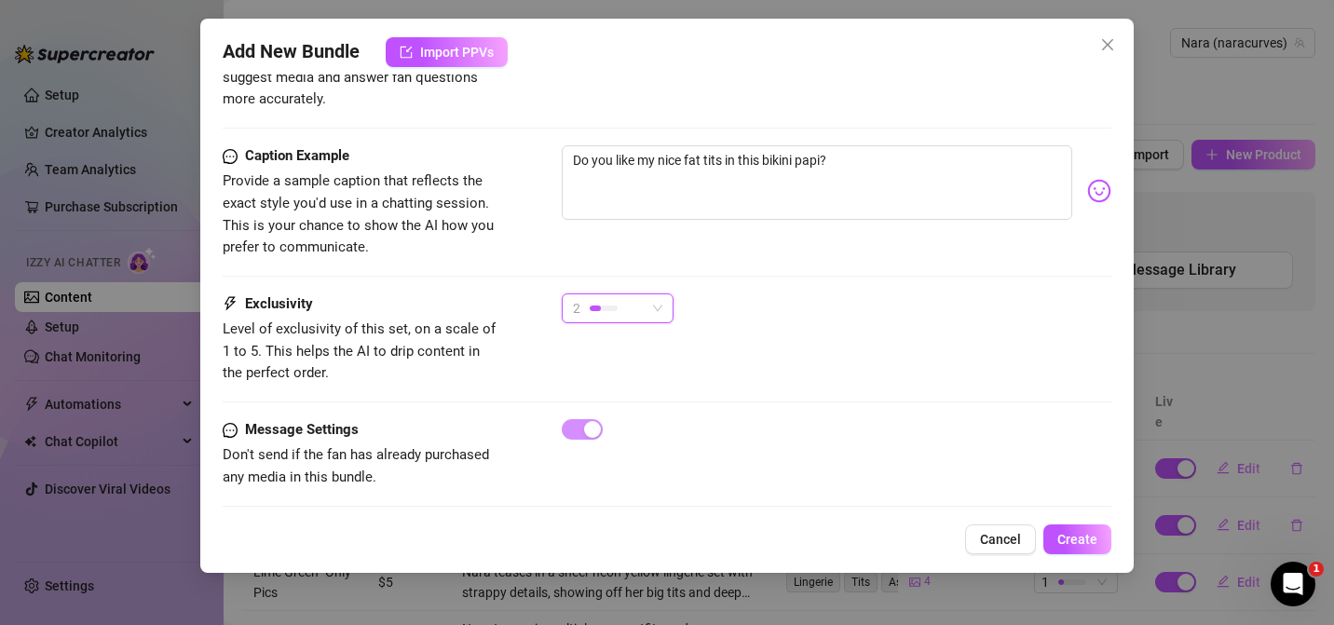
click at [647, 294] on span "2" at bounding box center [617, 308] width 89 height 28
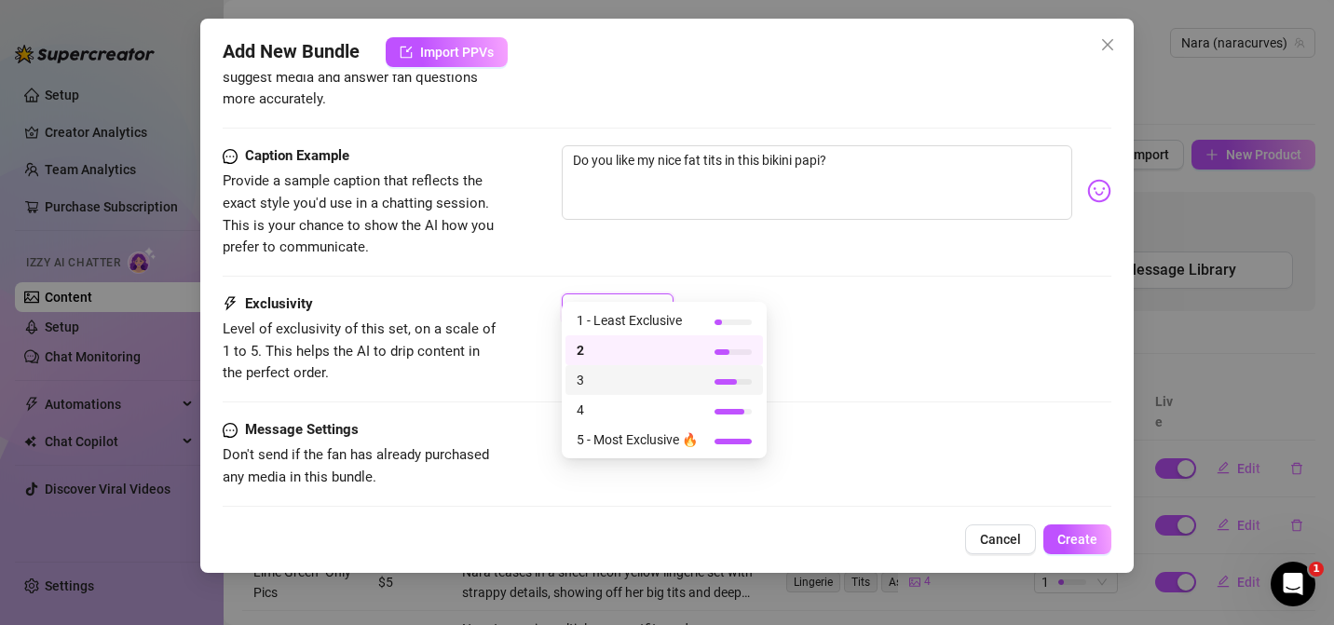
click at [645, 386] on span "3" at bounding box center [636, 380] width 121 height 20
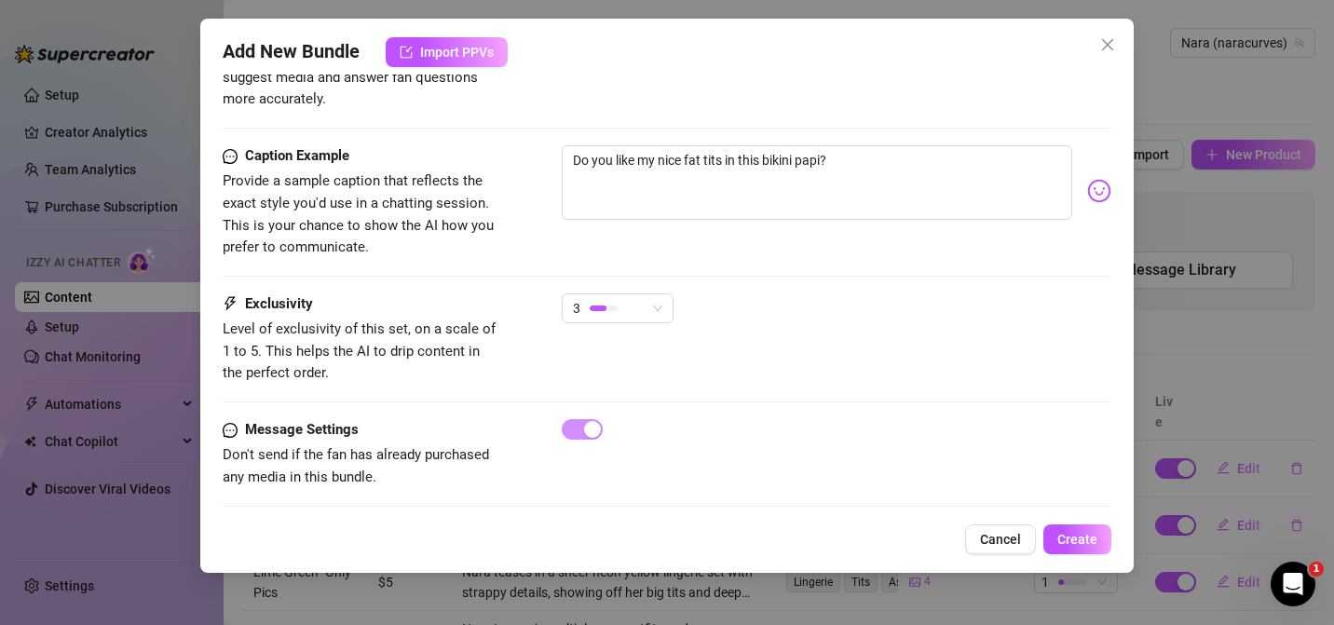
click at [804, 367] on div "Exclusivity Level of exclusivity of this set, on a scale of 1 to 5. This helps …" at bounding box center [667, 356] width 888 height 126
click at [1064, 540] on span "Create" at bounding box center [1077, 539] width 40 height 15
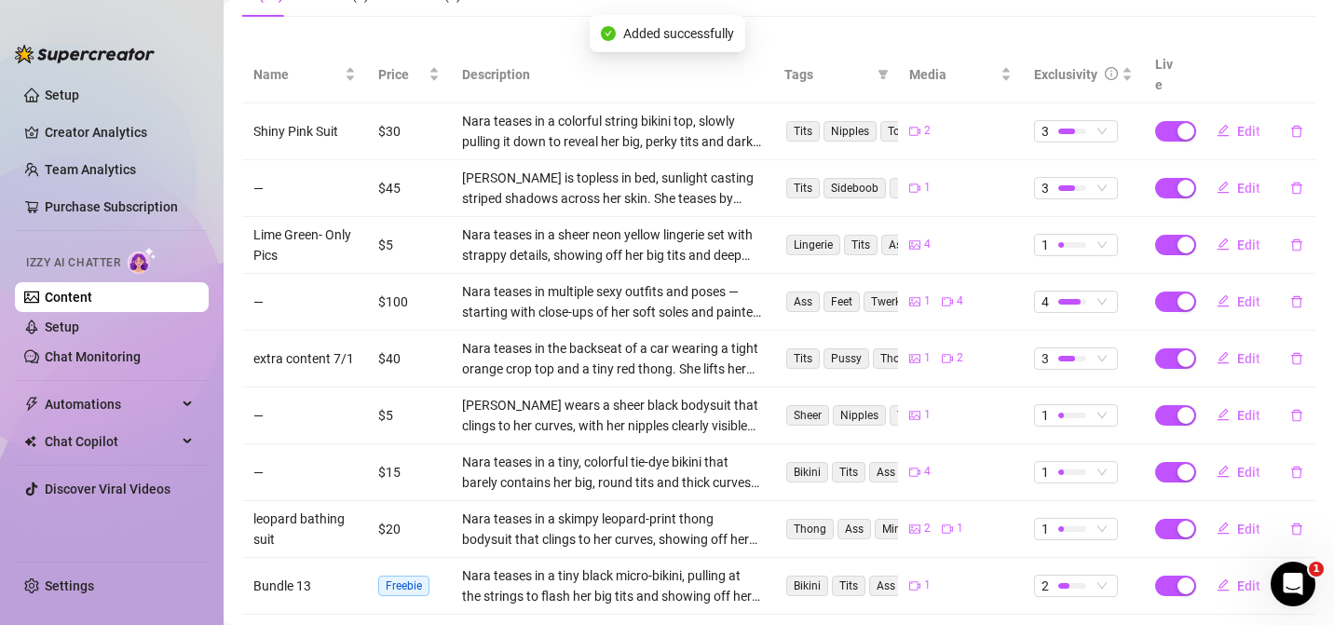
scroll to position [399, 0]
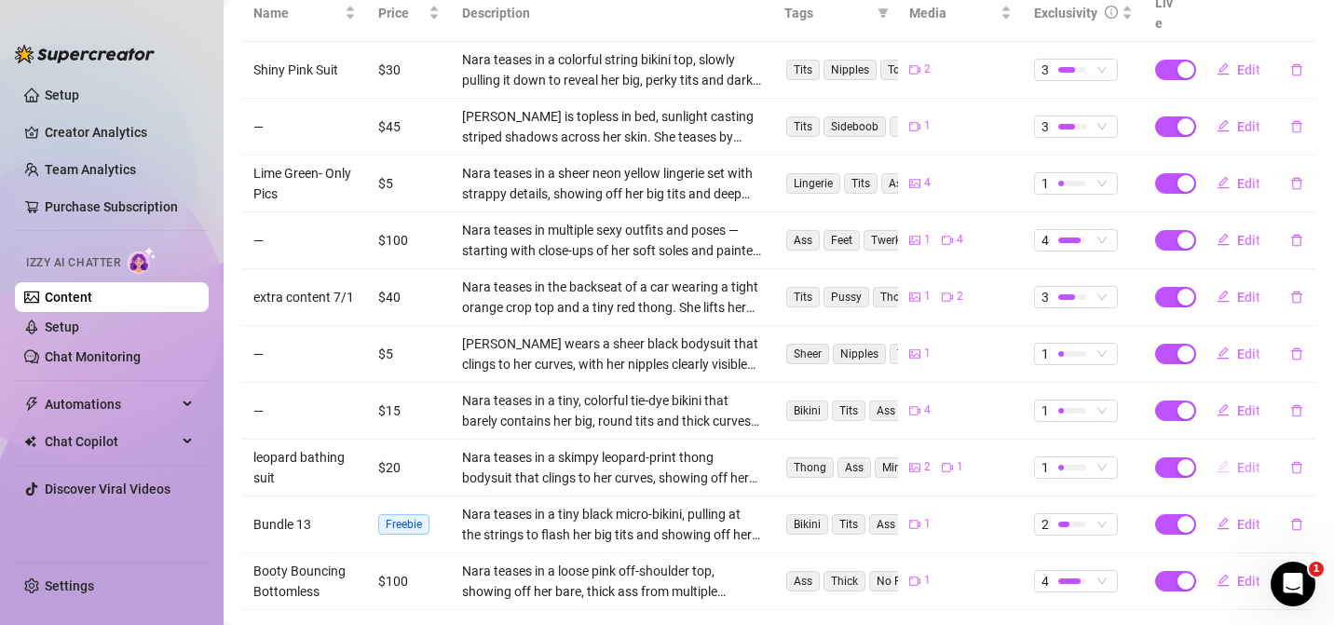
click at [1237, 460] on span "Edit" at bounding box center [1248, 467] width 23 height 15
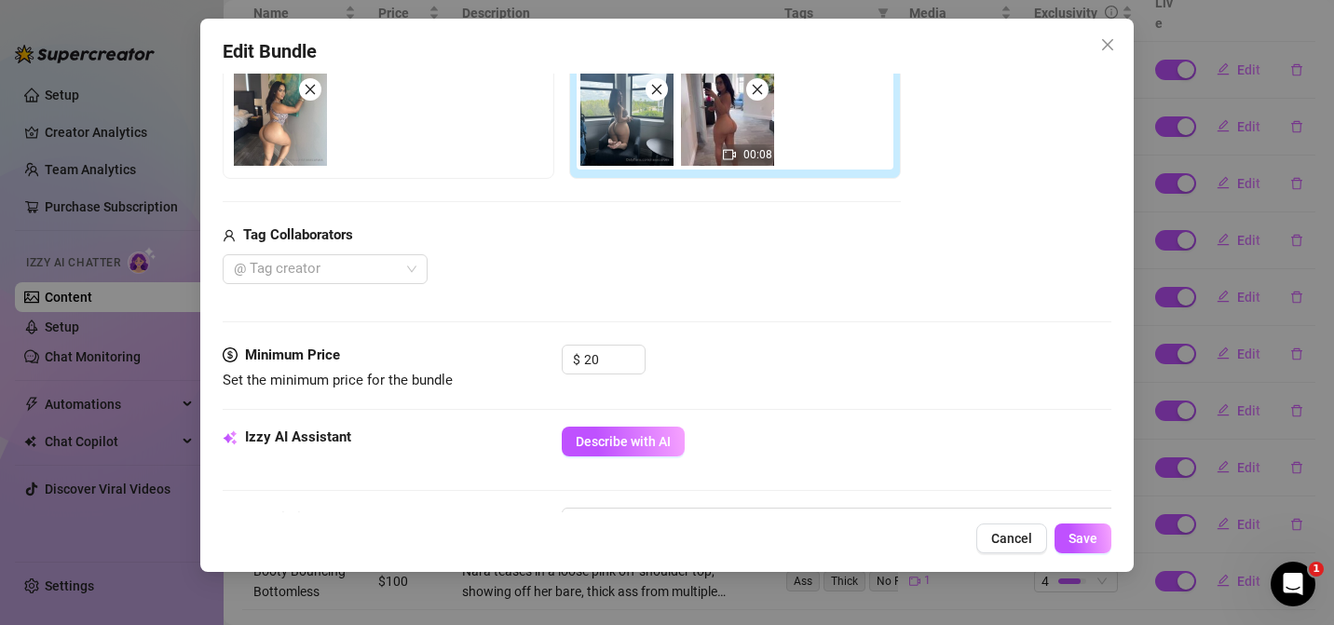
scroll to position [332, 0]
click at [611, 359] on input "20" at bounding box center [614, 360] width 61 height 28
click at [1088, 532] on span "Save" at bounding box center [1082, 538] width 29 height 15
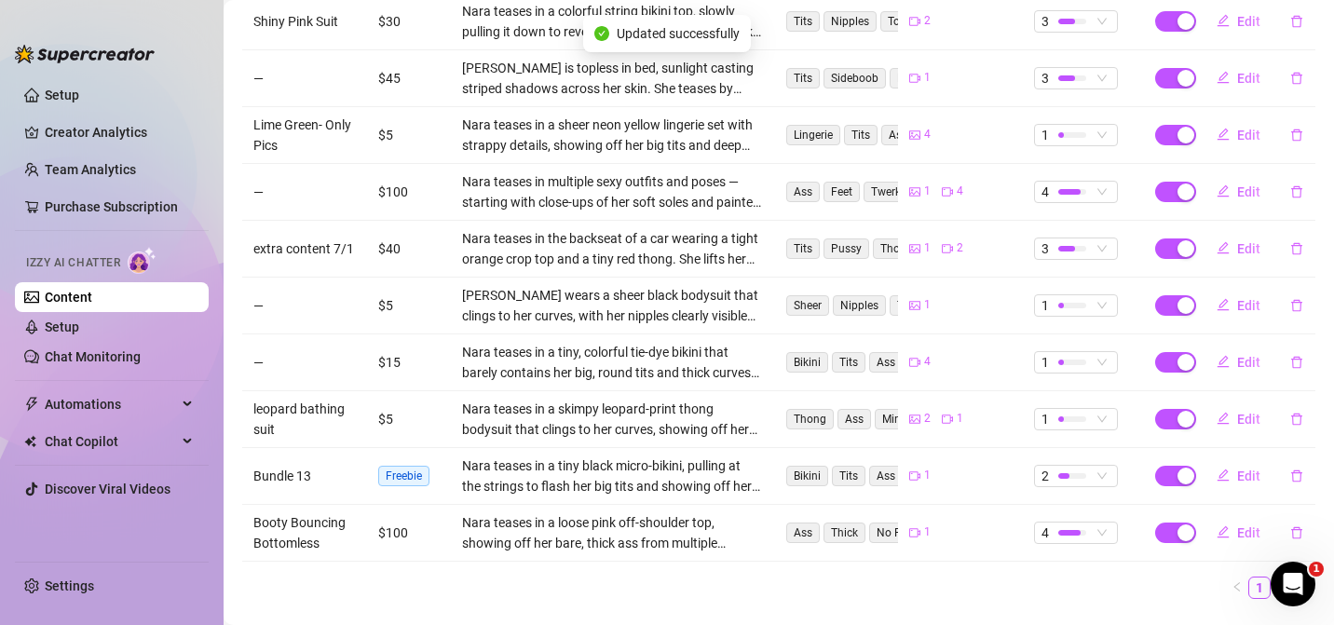
scroll to position [468, 0]
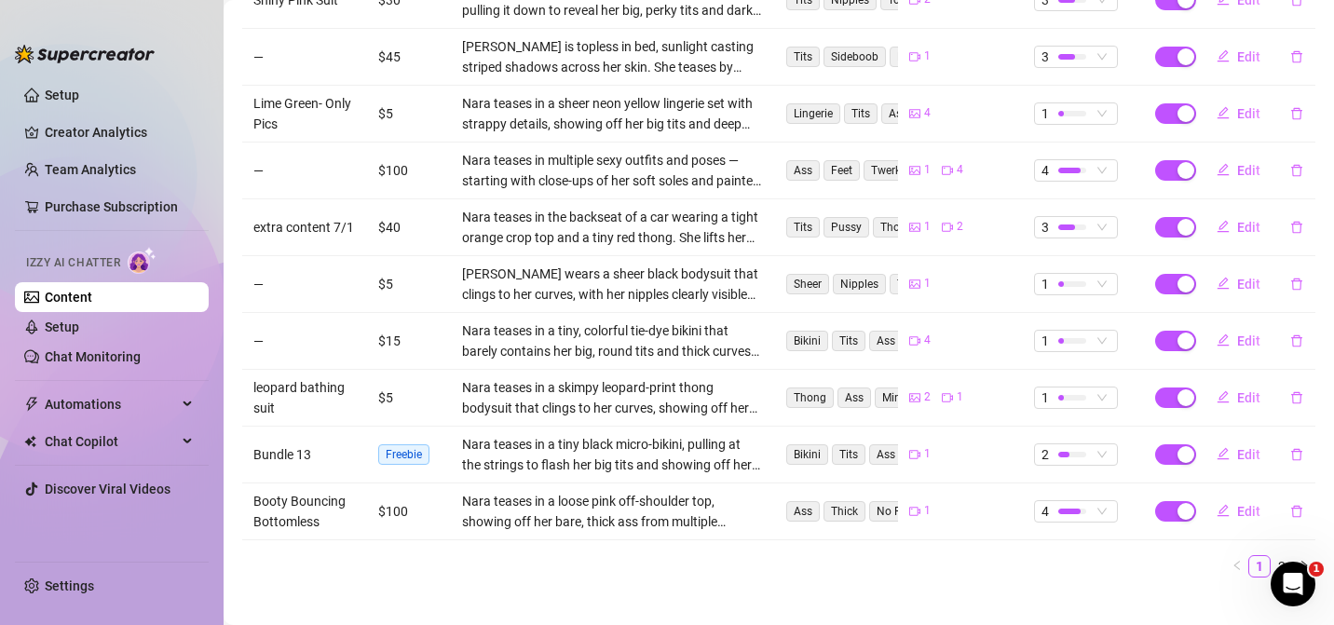
click at [405, 444] on span "Freebie" at bounding box center [403, 454] width 51 height 20
click at [1228, 441] on button "Edit" at bounding box center [1238, 455] width 74 height 30
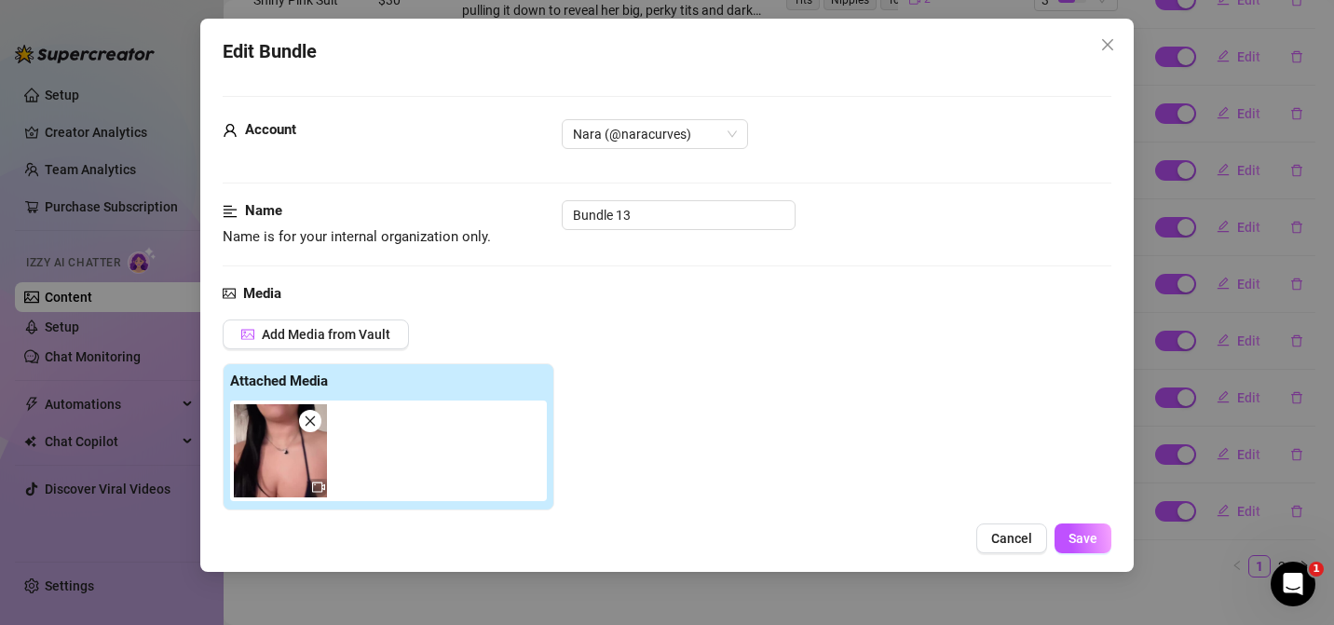
click at [289, 476] on img at bounding box center [280, 450] width 93 height 93
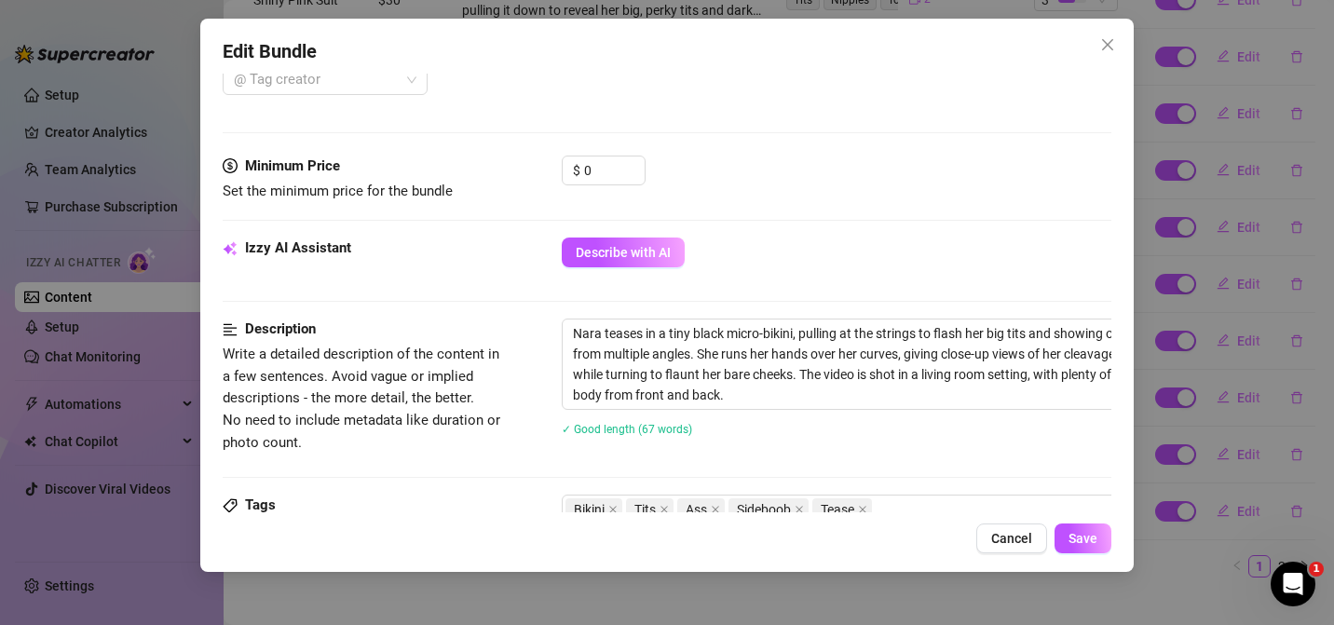
scroll to position [522, 0]
click at [598, 173] on input "0" at bounding box center [614, 170] width 61 height 28
click at [1097, 550] on button "Save" at bounding box center [1082, 538] width 57 height 30
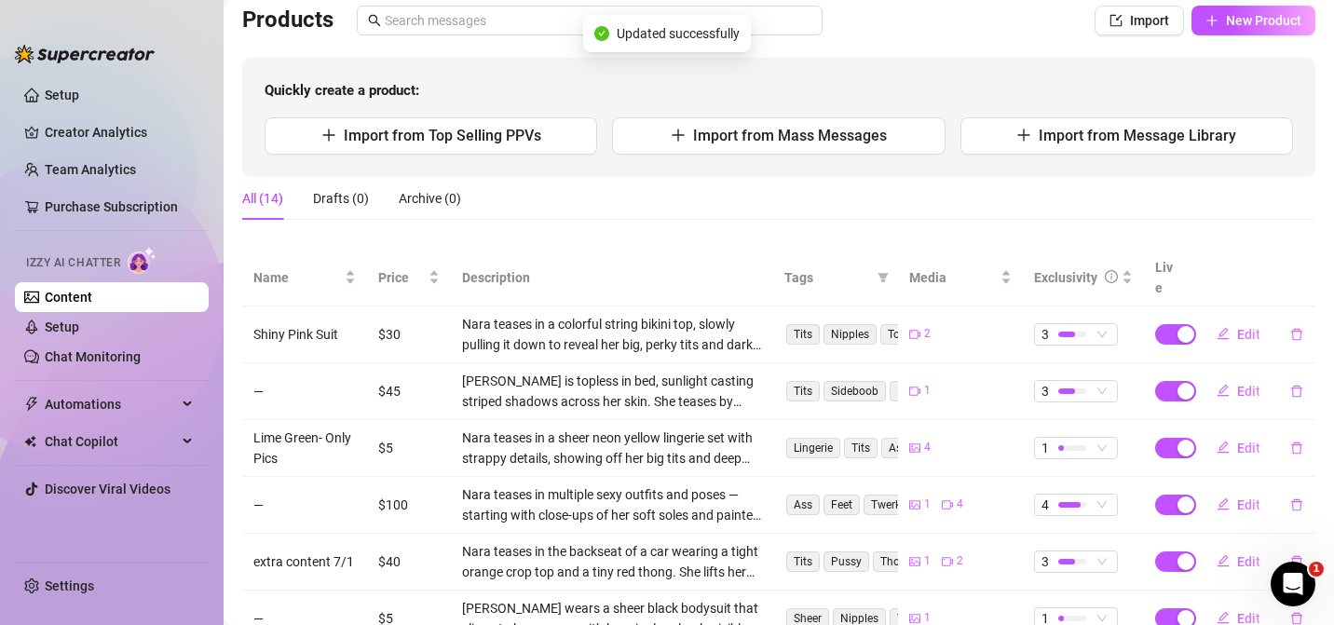
scroll to position [0, 0]
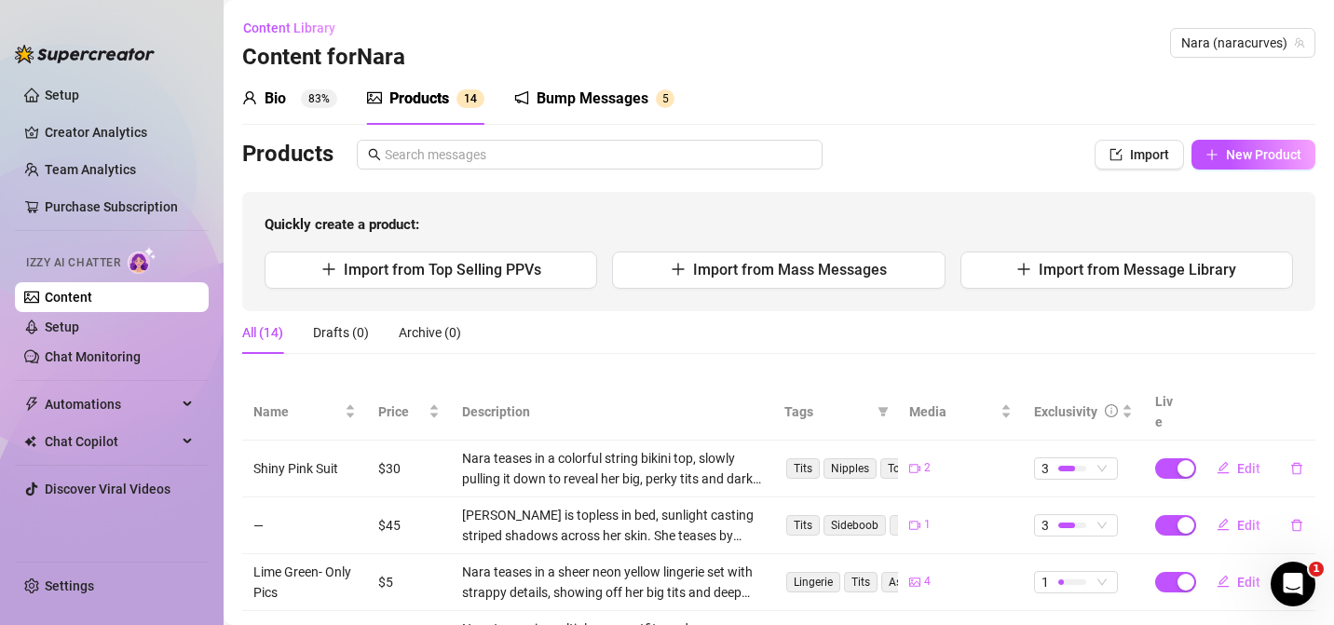
click at [644, 96] on div "Bump Messages" at bounding box center [592, 99] width 112 height 22
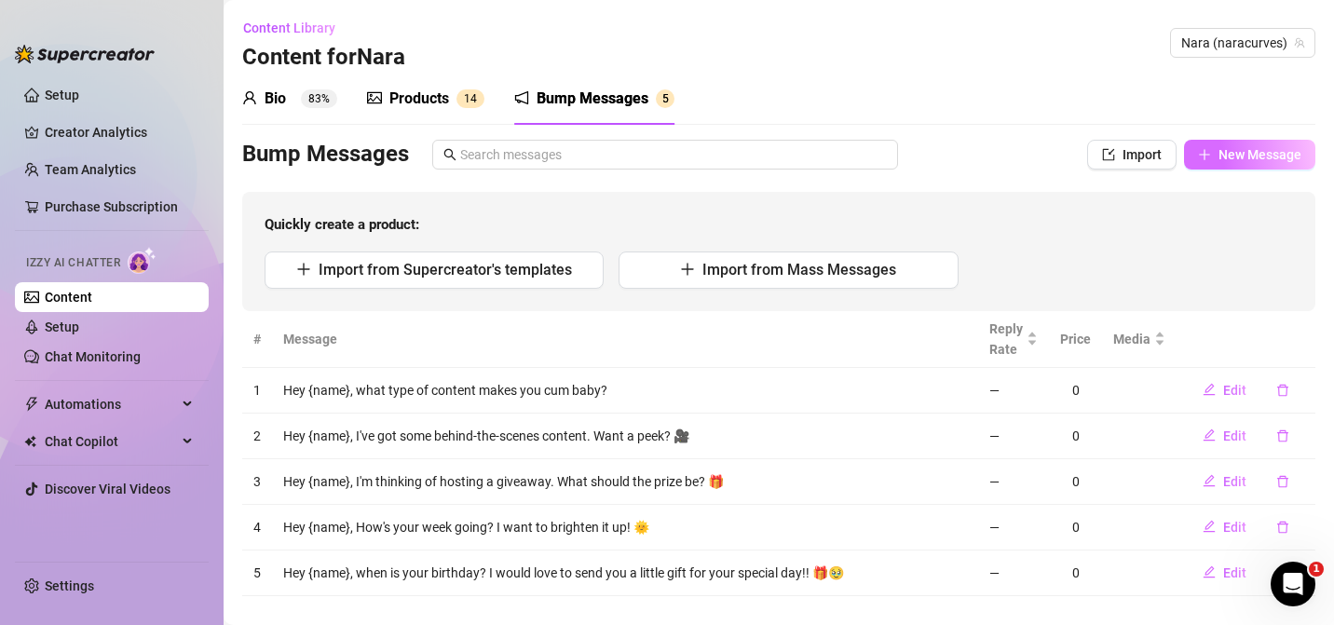
click at [1218, 156] on span "New Message" at bounding box center [1259, 154] width 83 height 15
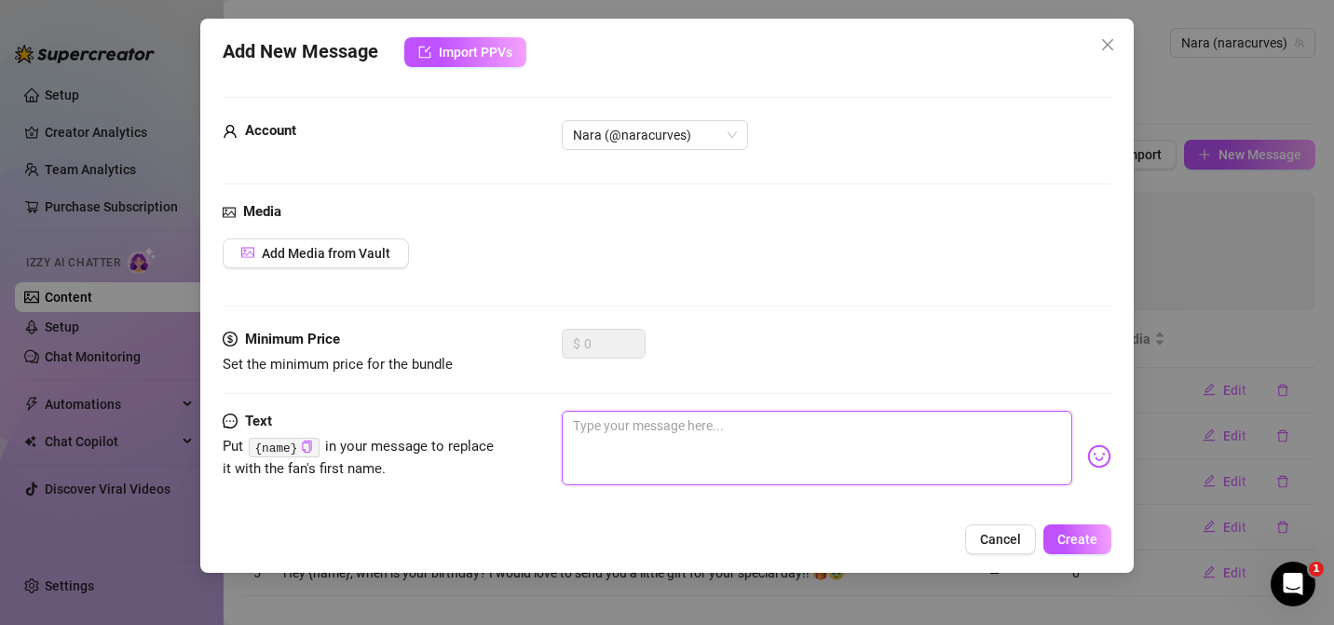
click at [615, 453] on textarea at bounding box center [817, 448] width 510 height 75
click at [293, 448] on code "{name}" at bounding box center [284, 448] width 70 height 20
click at [305, 443] on icon "copy" at bounding box center [307, 447] width 12 height 12
click at [636, 427] on textarea "Hey" at bounding box center [817, 448] width 510 height 75
paste textarea "{name}"
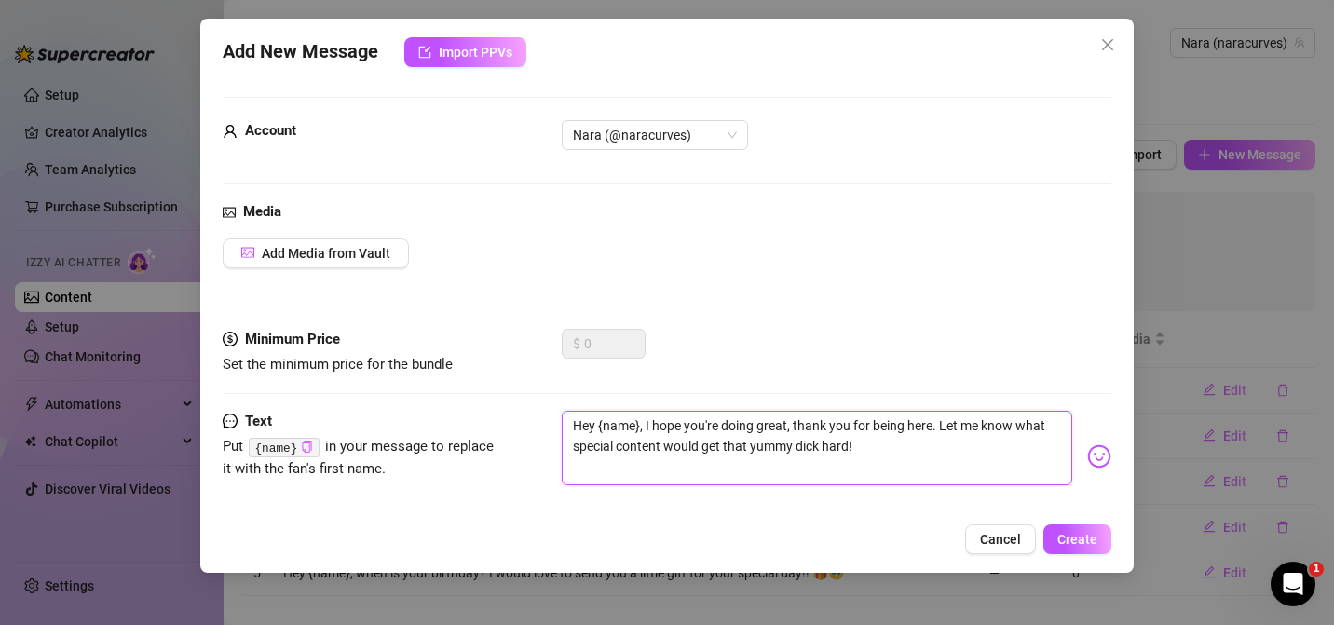
drag, startPoint x: 940, startPoint y: 428, endPoint x: 789, endPoint y: 408, distance: 152.3
click at [789, 408] on form "Account Nara (@naracurves) Media Add Media from Vault Minimum Price Set the min…" at bounding box center [667, 317] width 888 height 440
click at [1078, 532] on span "Create" at bounding box center [1077, 539] width 40 height 15
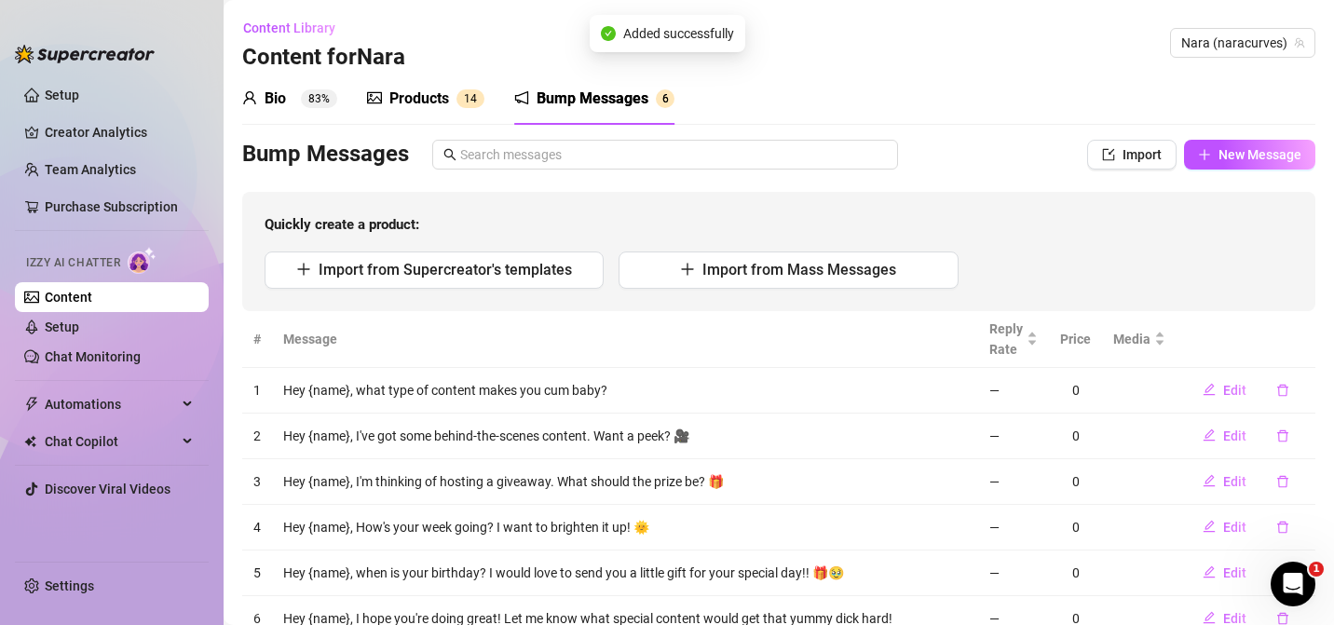
scroll to position [71, 0]
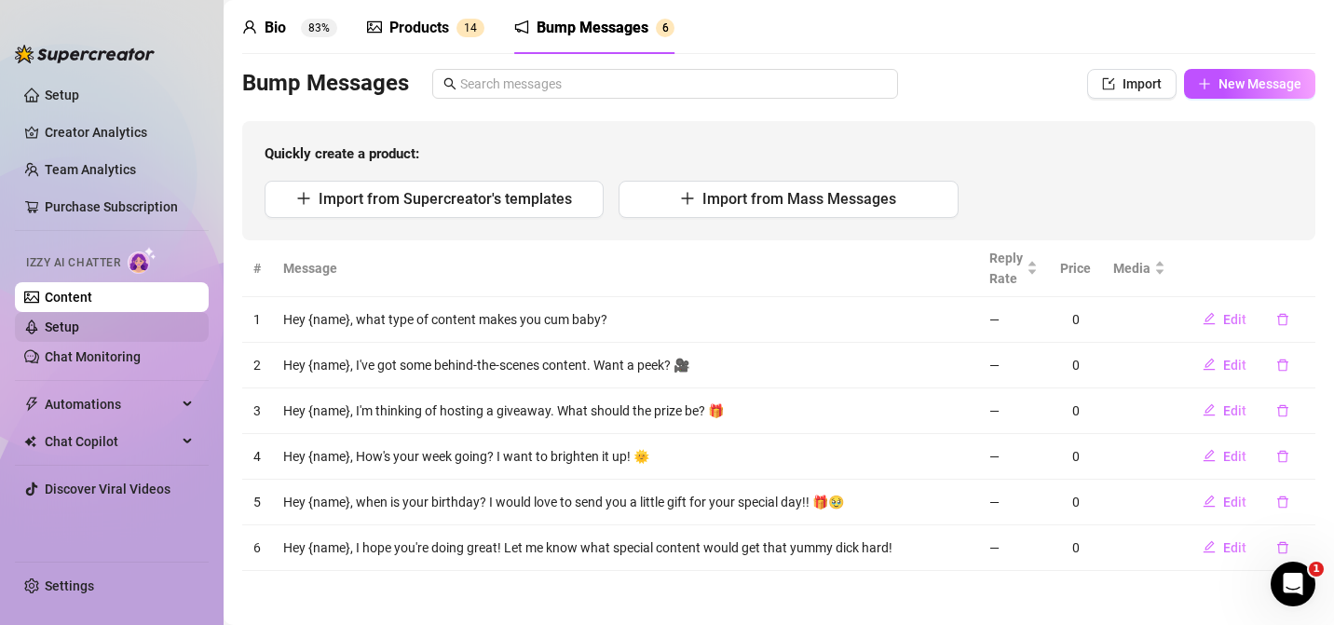
click at [66, 324] on link "Setup" at bounding box center [62, 326] width 34 height 15
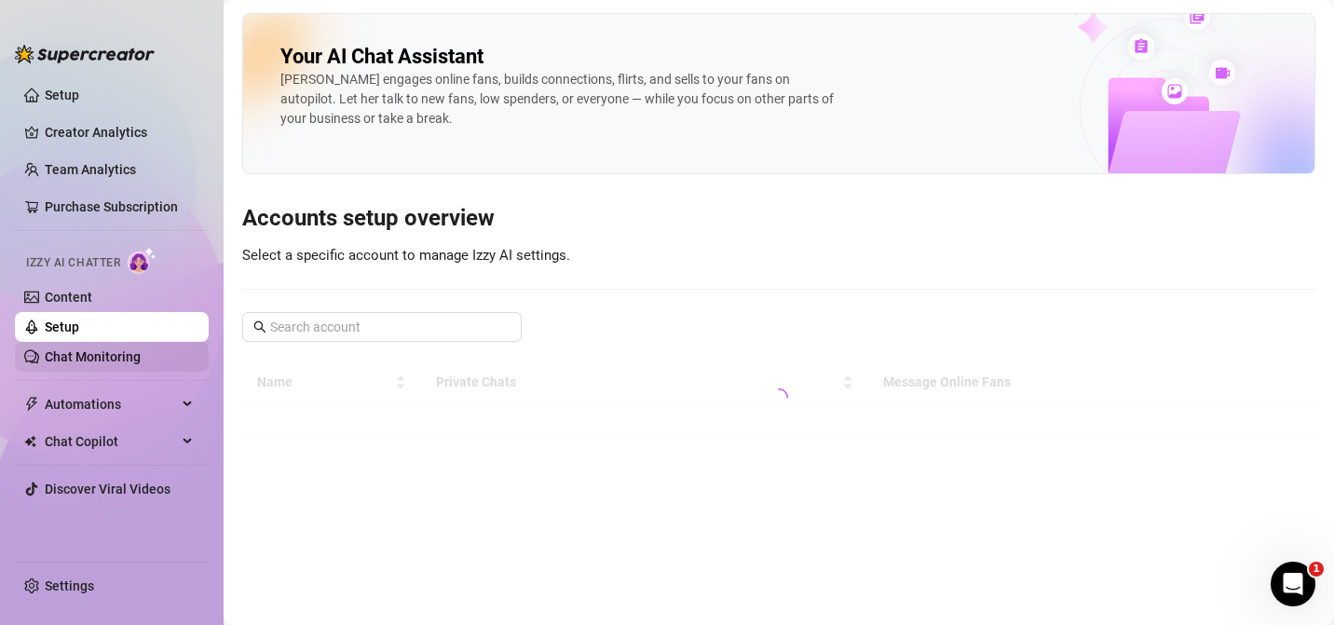
click at [74, 361] on link "Chat Monitoring" at bounding box center [93, 356] width 96 height 15
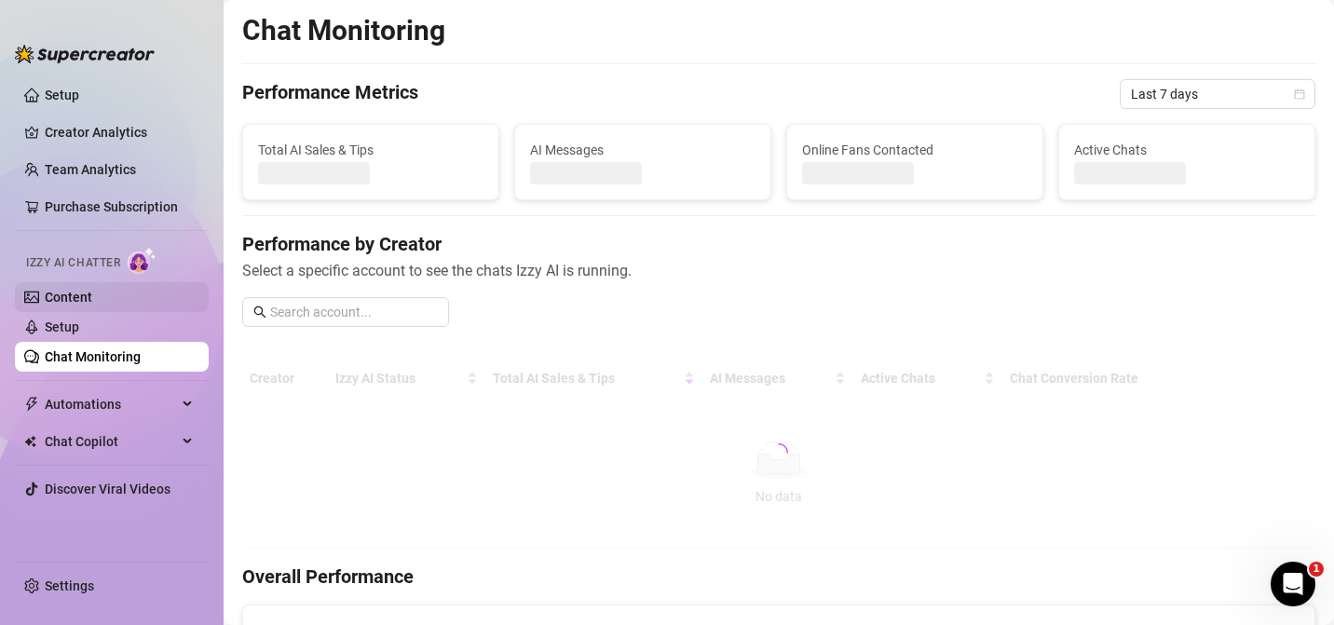
click at [59, 305] on link "Content" at bounding box center [68, 297] width 47 height 15
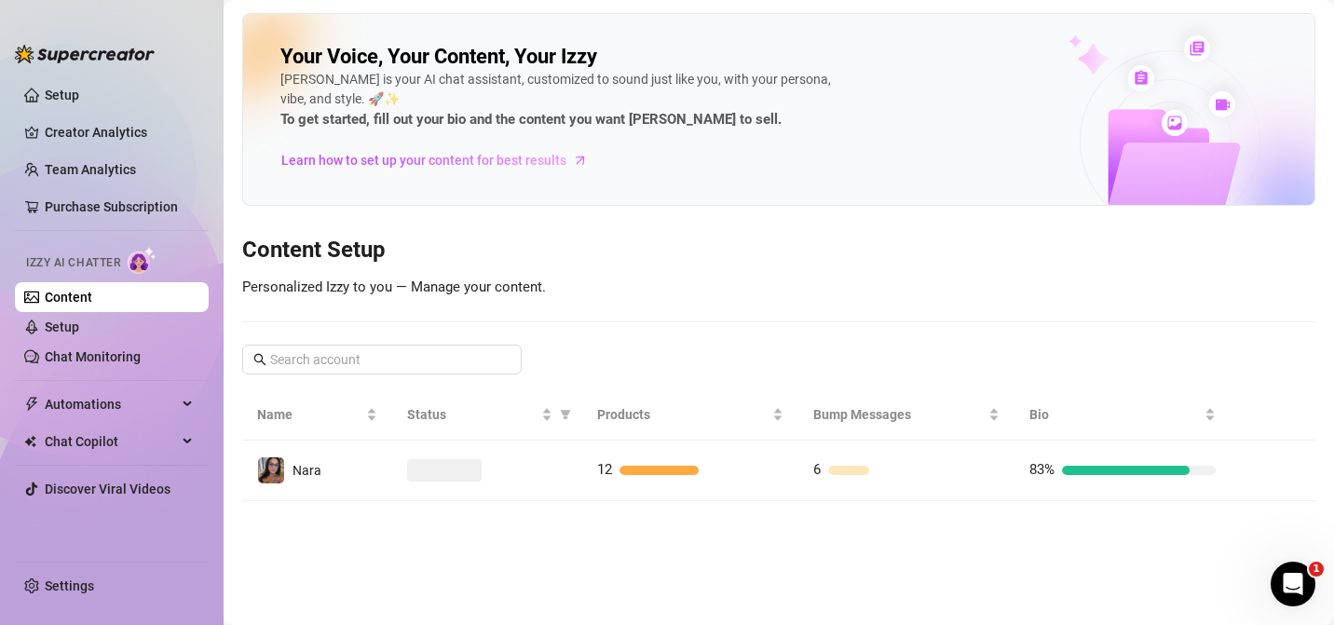
click at [59, 305] on link "Content" at bounding box center [68, 297] width 47 height 15
